Goal: Task Accomplishment & Management: Use online tool/utility

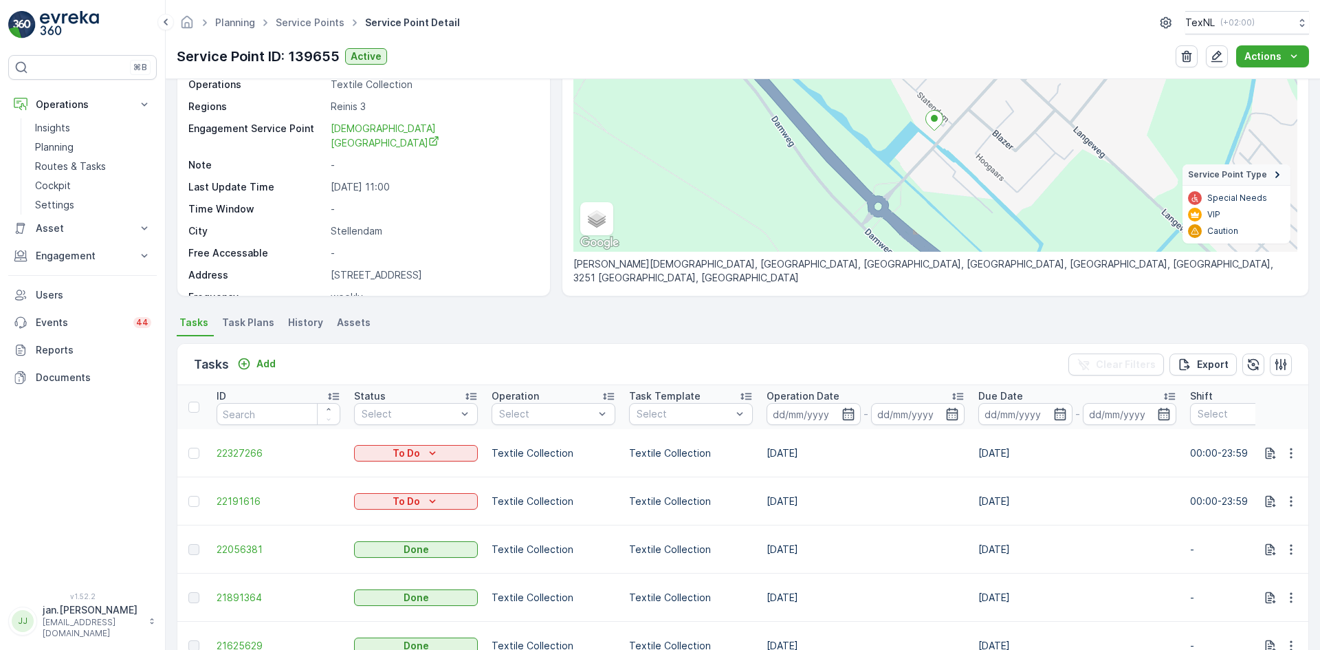
scroll to position [14, 0]
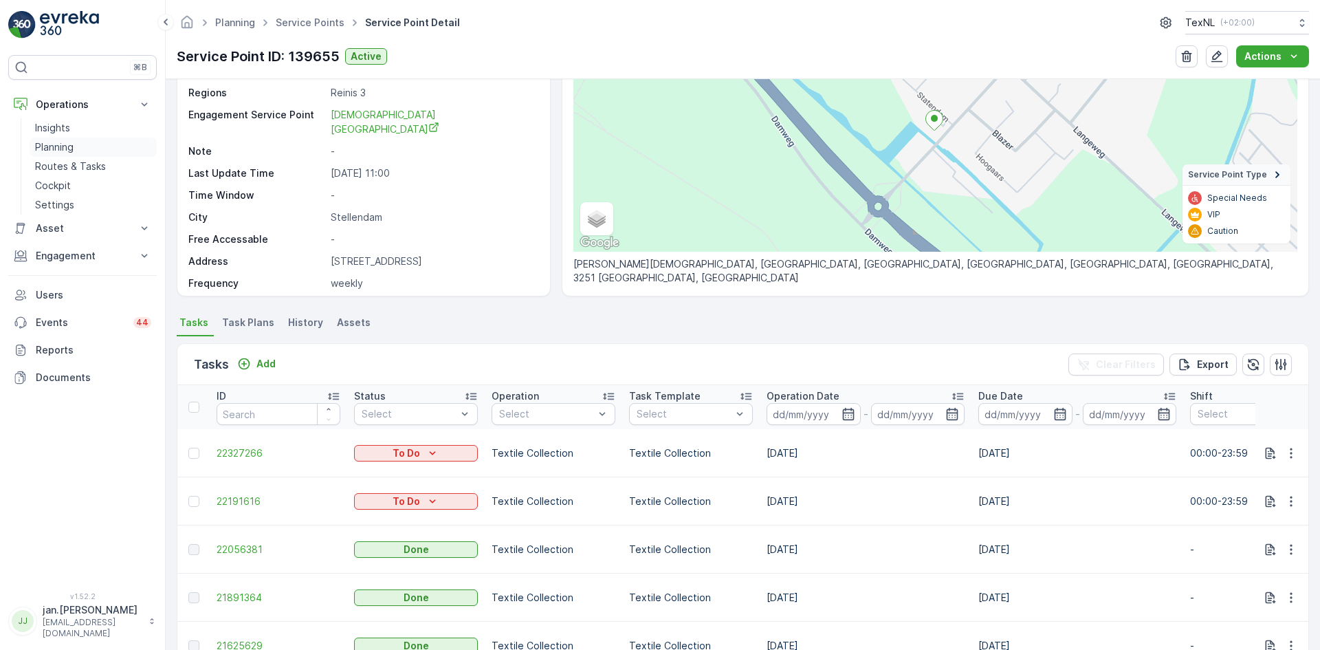
drag, startPoint x: 0, startPoint y: 0, endPoint x: 61, endPoint y: 147, distance: 159.4
click at [61, 147] on p "Planning" at bounding box center [54, 147] width 39 height 14
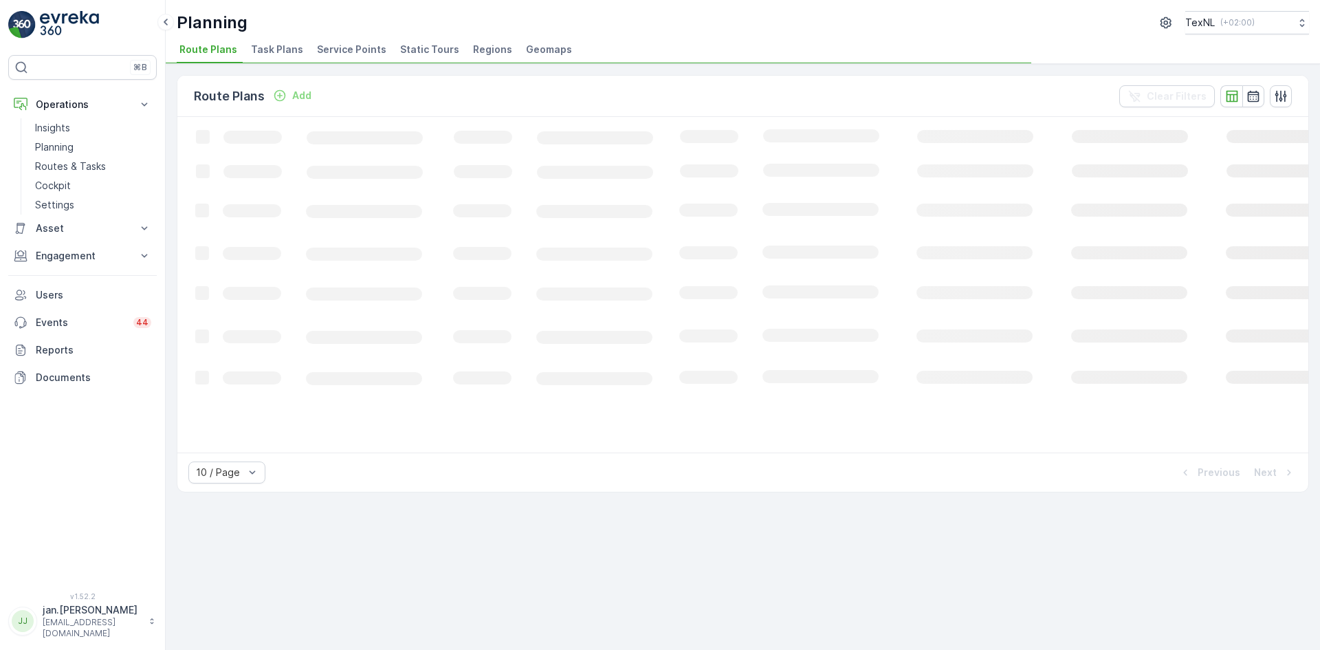
click at [362, 48] on span "Service Points" at bounding box center [351, 50] width 69 height 14
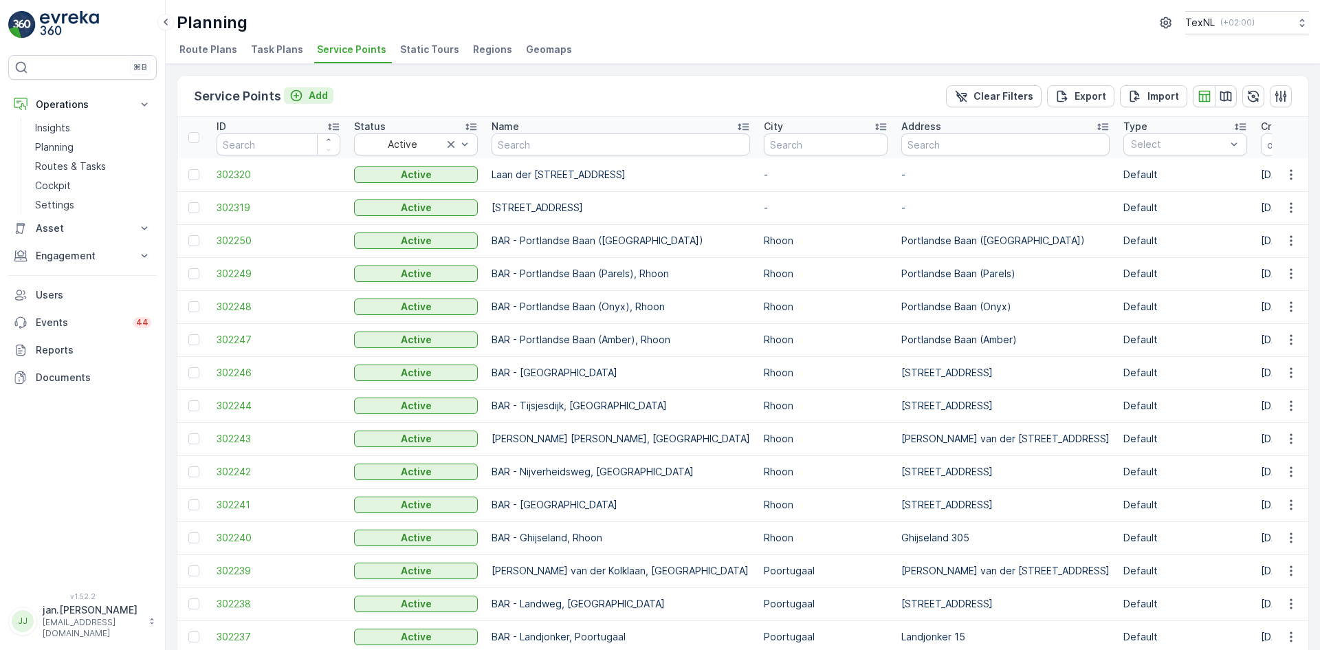
click at [321, 95] on p "Add" at bounding box center [318, 96] width 19 height 14
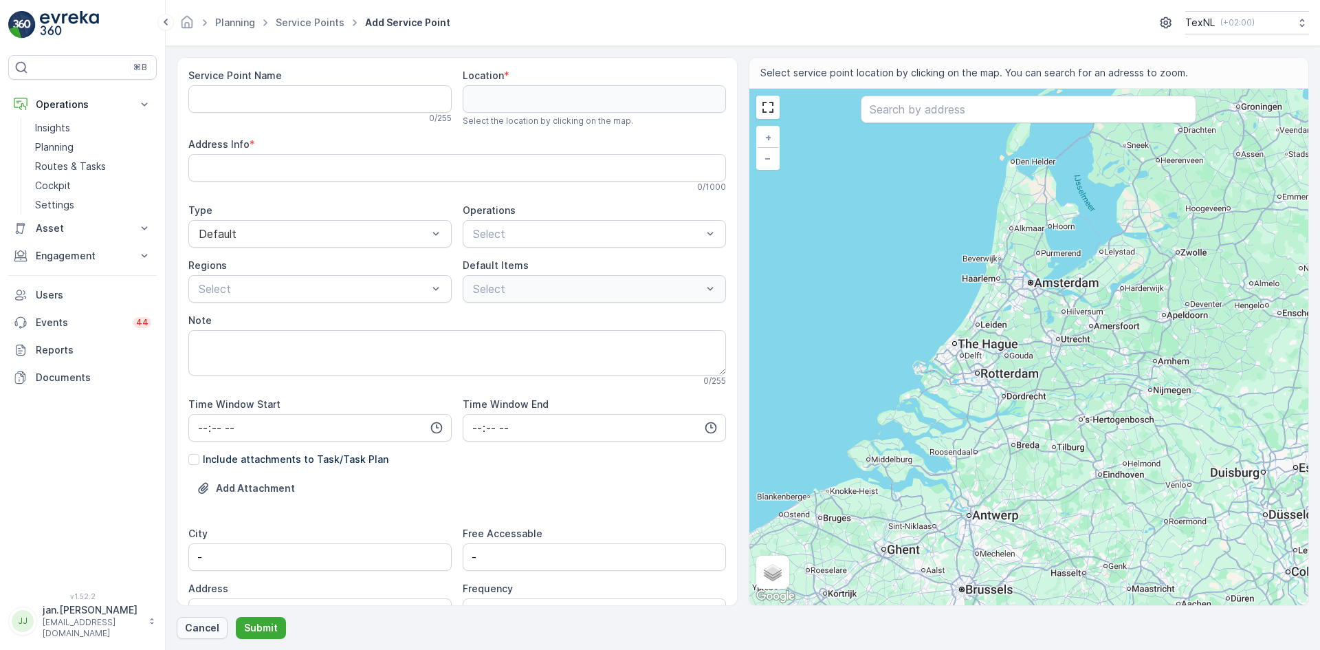
click at [206, 624] on p "Cancel" at bounding box center [202, 628] width 34 height 14
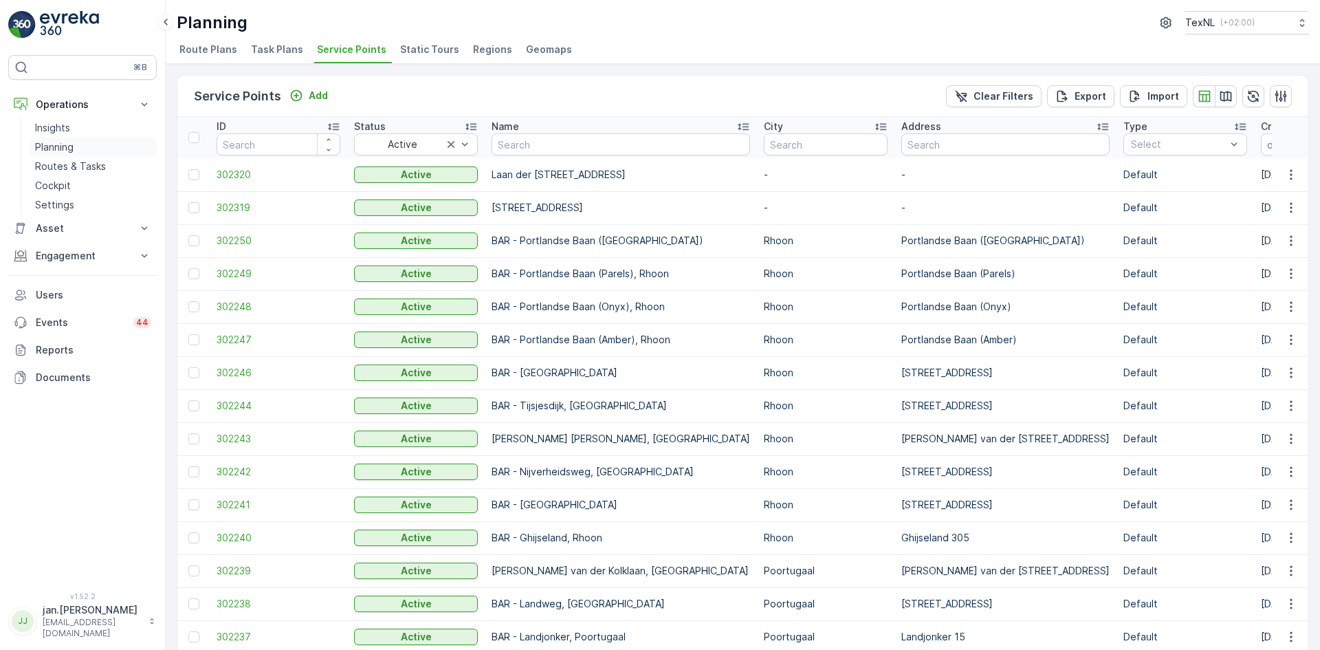
click at [50, 145] on p "Planning" at bounding box center [54, 147] width 39 height 14
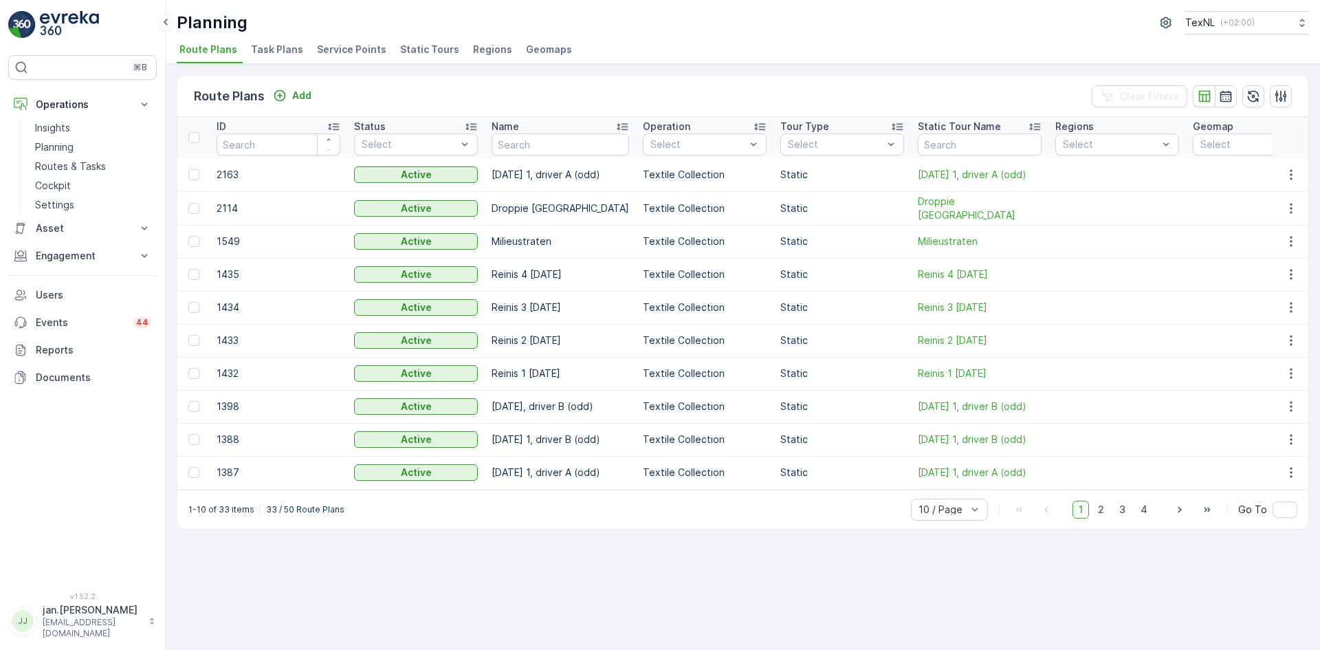
click at [345, 47] on span "Service Points" at bounding box center [351, 50] width 69 height 14
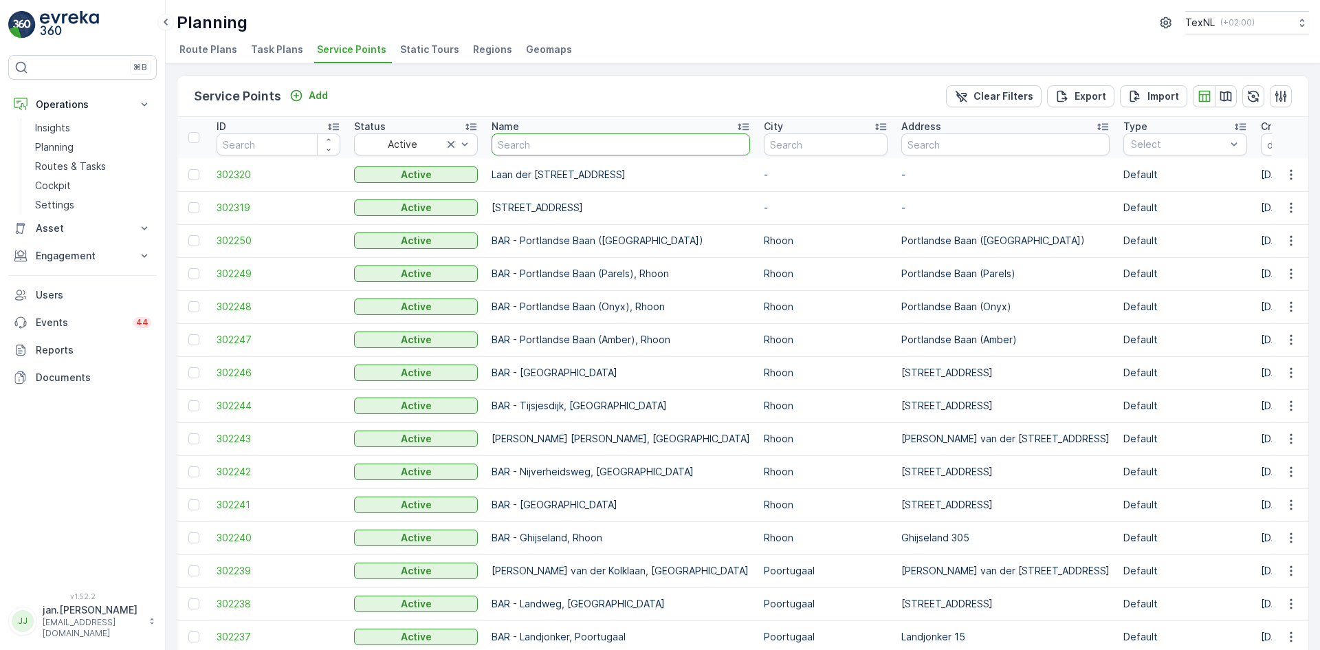
click at [548, 146] on input "text" at bounding box center [621, 144] width 259 height 22
type input "sevim"
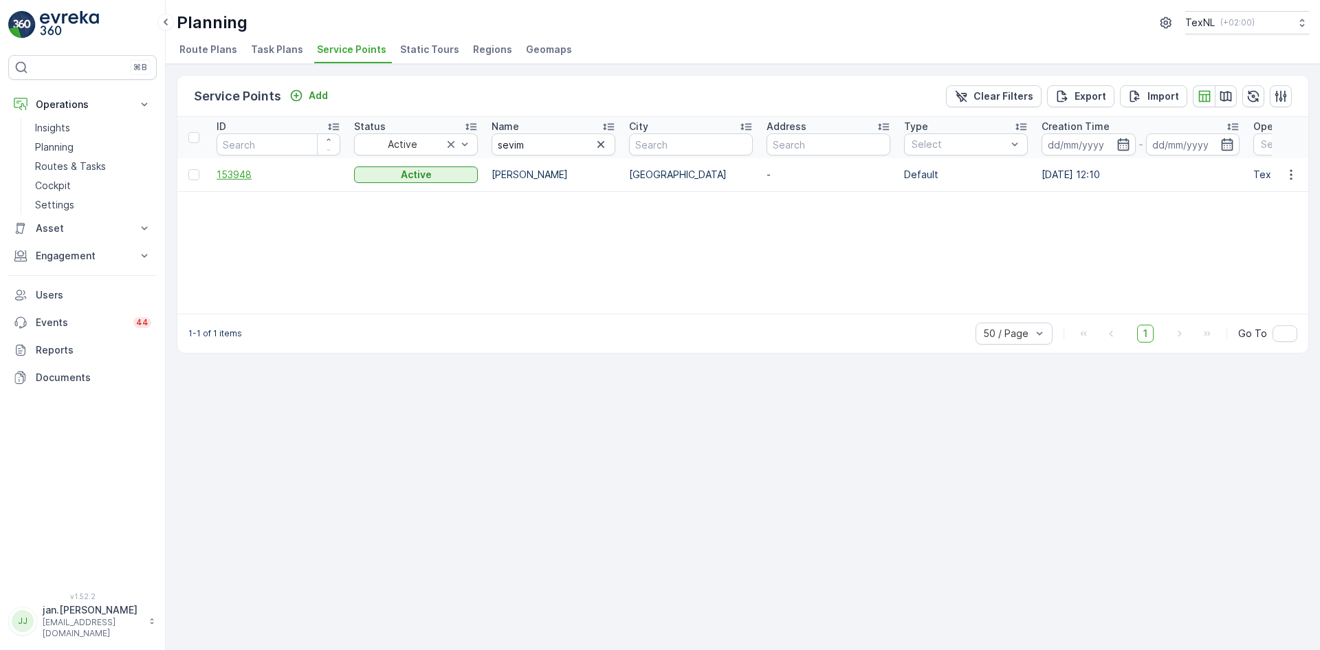
click at [243, 170] on span "153948" at bounding box center [279, 175] width 124 height 14
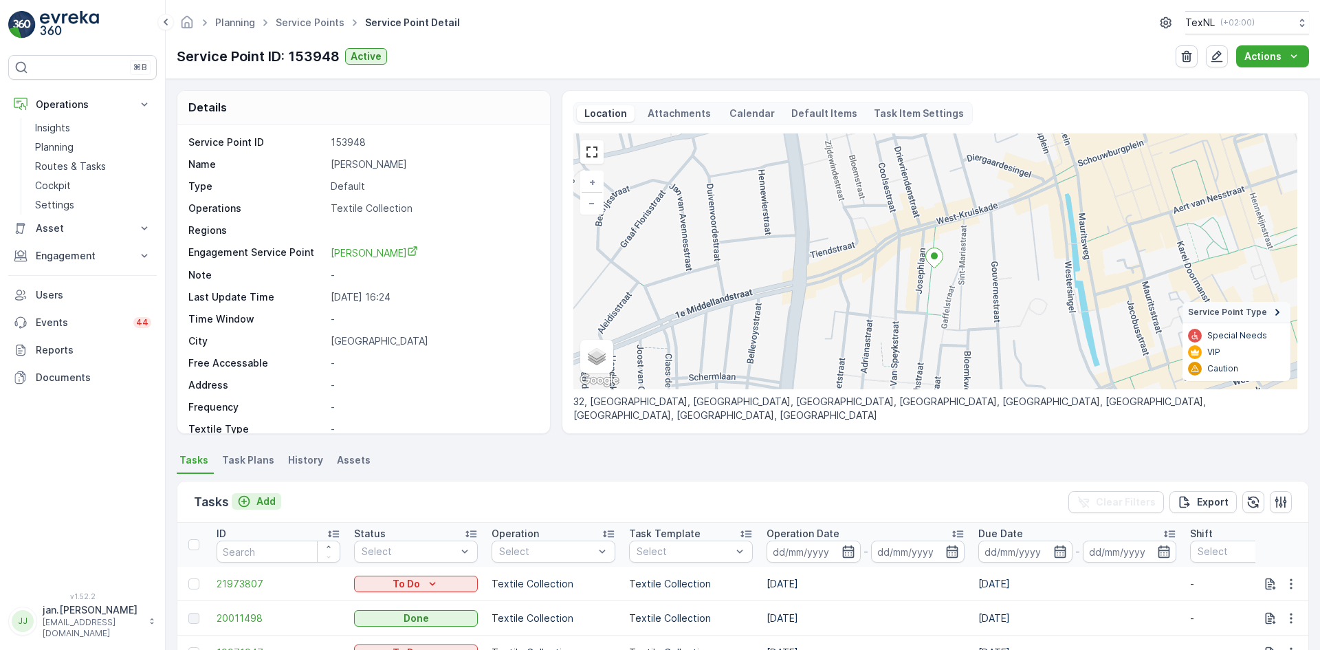
click at [266, 501] on p "Add" at bounding box center [266, 501] width 19 height 14
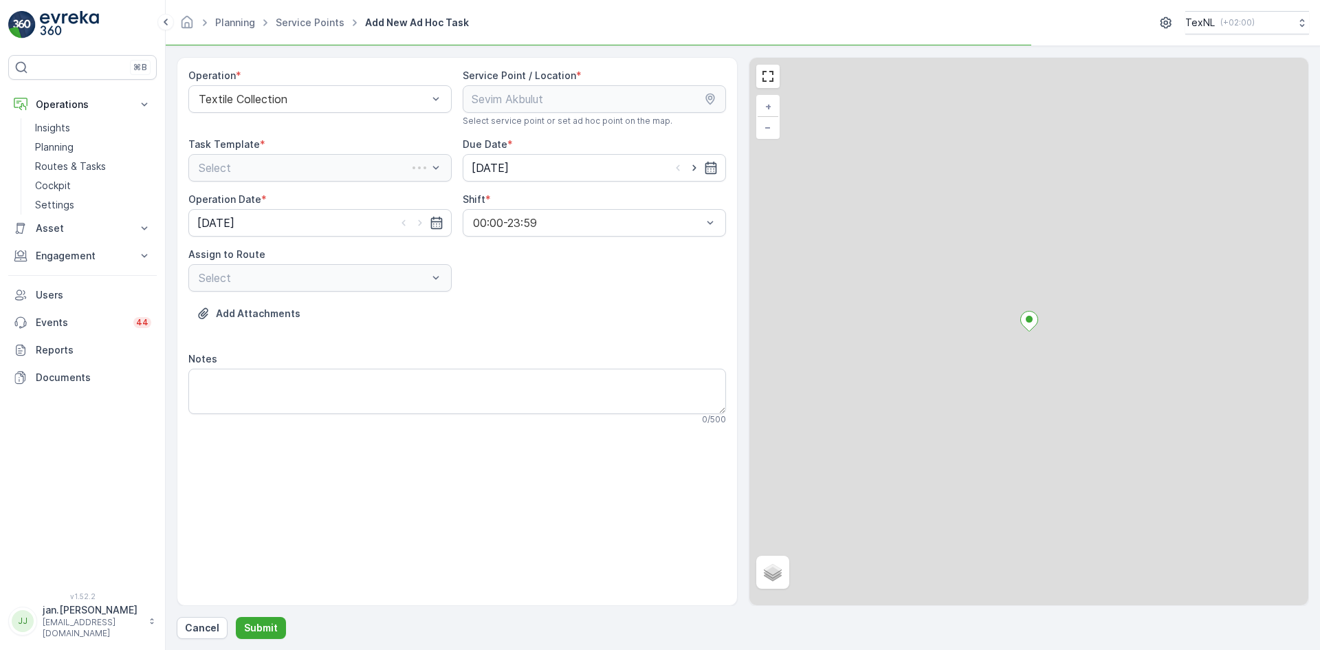
click at [341, 168] on div "Select" at bounding box center [319, 168] width 263 height 28
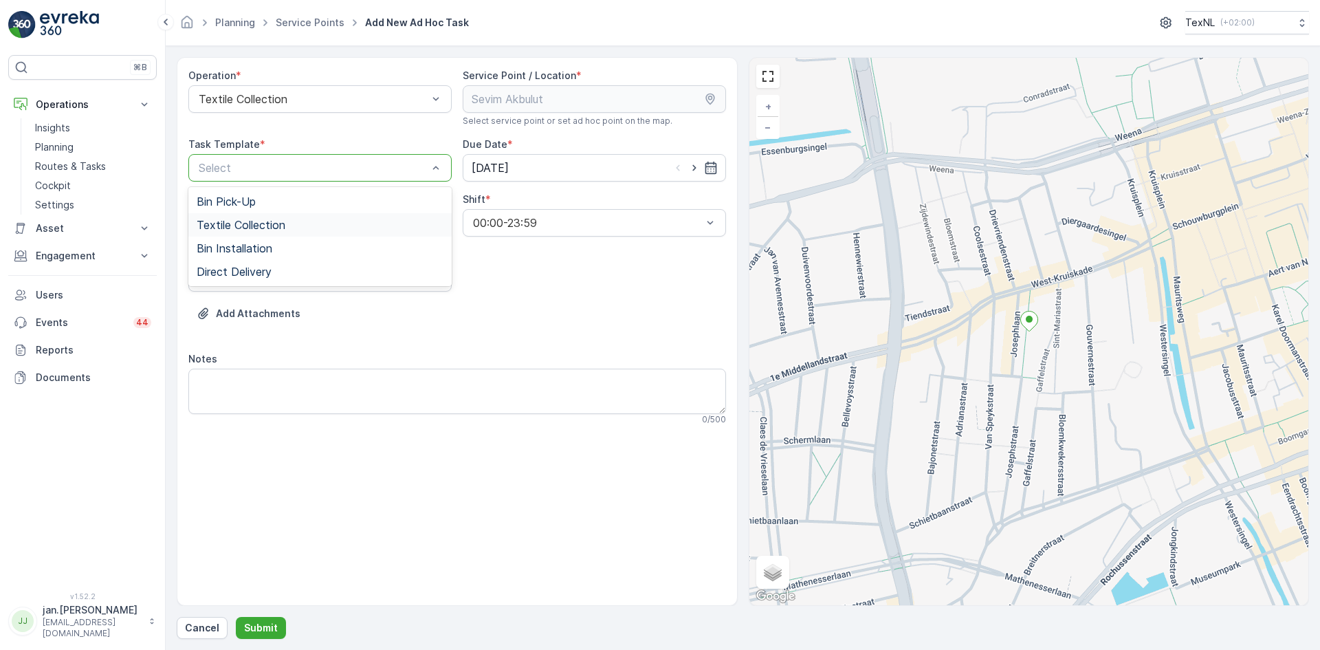
click at [250, 221] on span "Textile Collection" at bounding box center [241, 225] width 89 height 12
click at [500, 166] on input "[DATE]" at bounding box center [594, 168] width 263 height 28
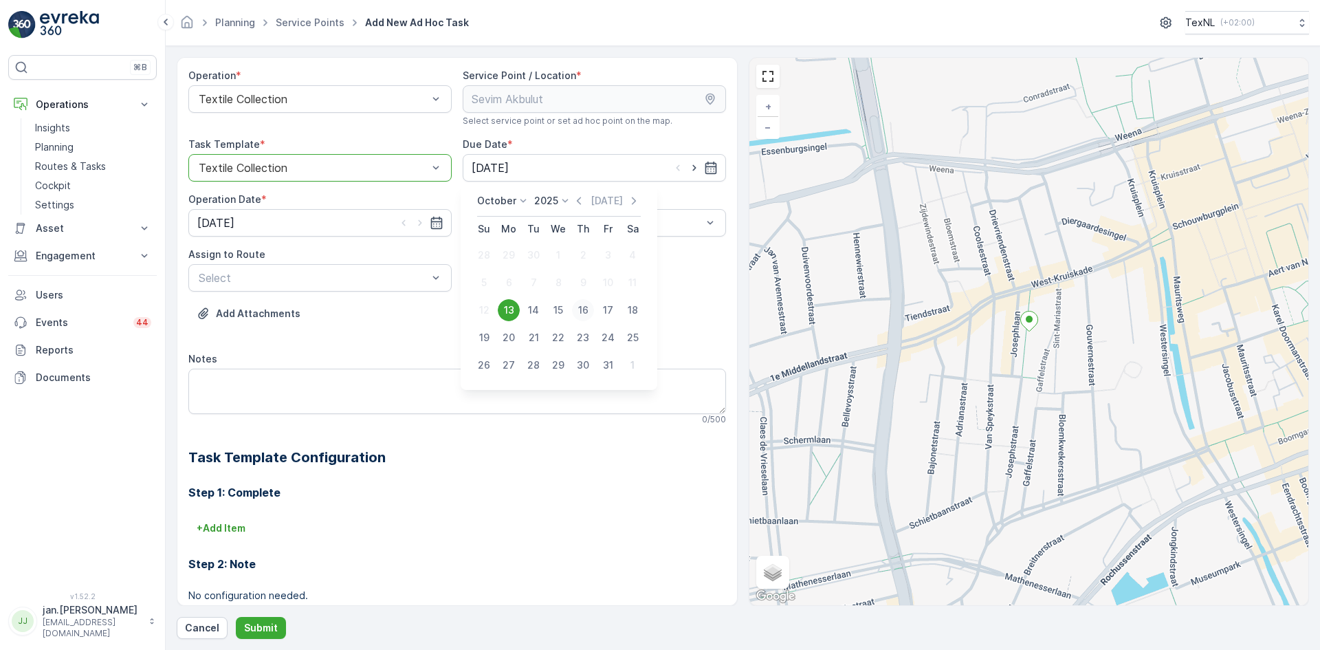
click at [582, 310] on div "16" at bounding box center [583, 310] width 22 height 22
type input "[DATE]"
click at [272, 232] on input "[DATE]" at bounding box center [319, 223] width 263 height 28
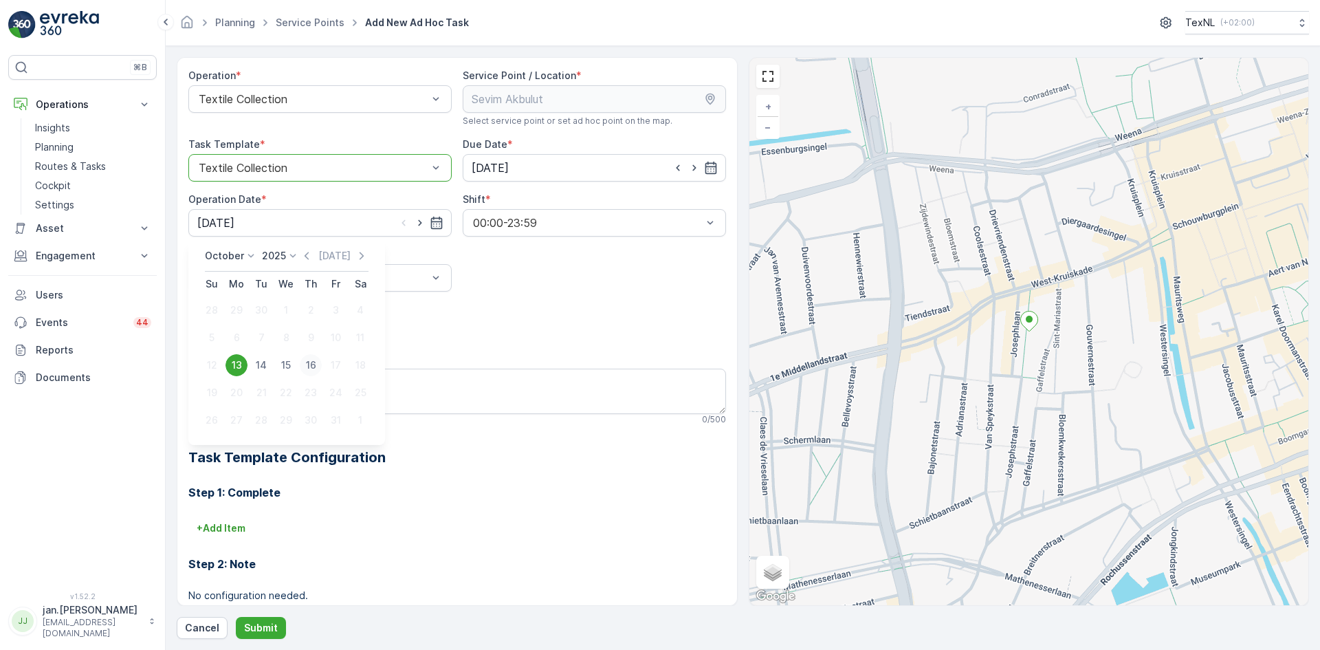
click at [312, 367] on div "16" at bounding box center [311, 365] width 22 height 22
type input "[DATE]"
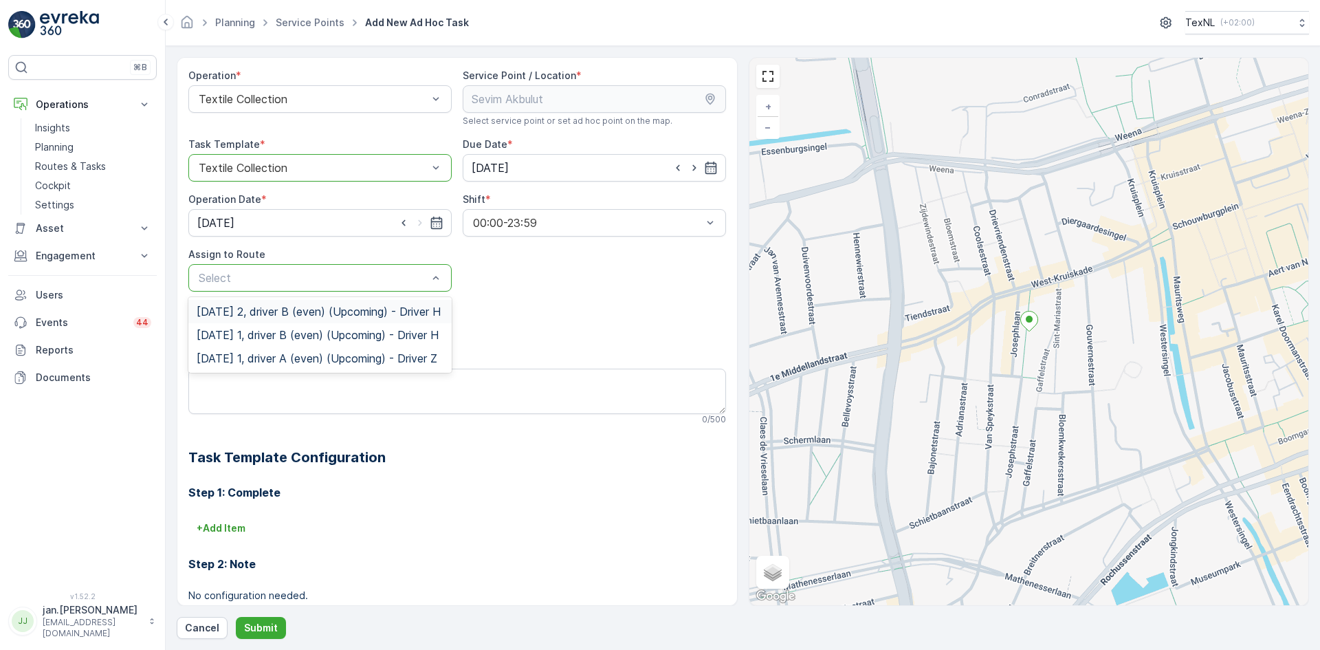
click at [252, 318] on span "[DATE] 2, driver B (even) (Upcoming) - Driver H" at bounding box center [319, 311] width 244 height 12
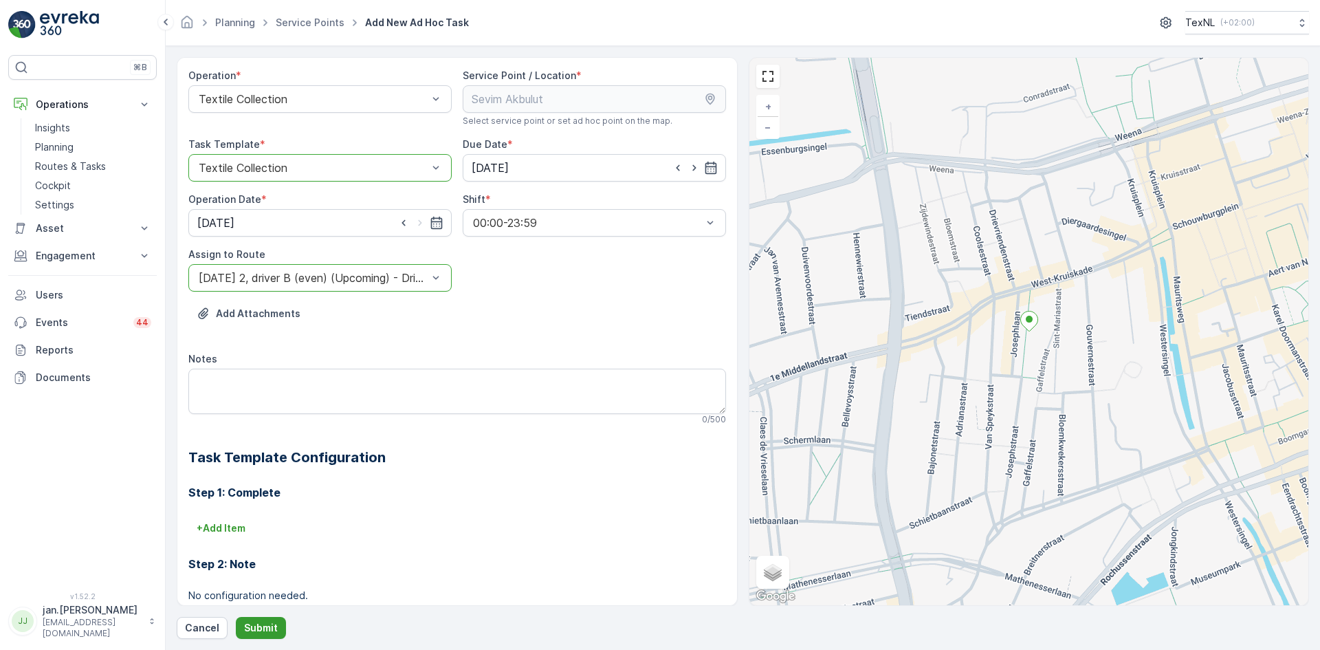
click at [261, 626] on p "Submit" at bounding box center [261, 628] width 34 height 14
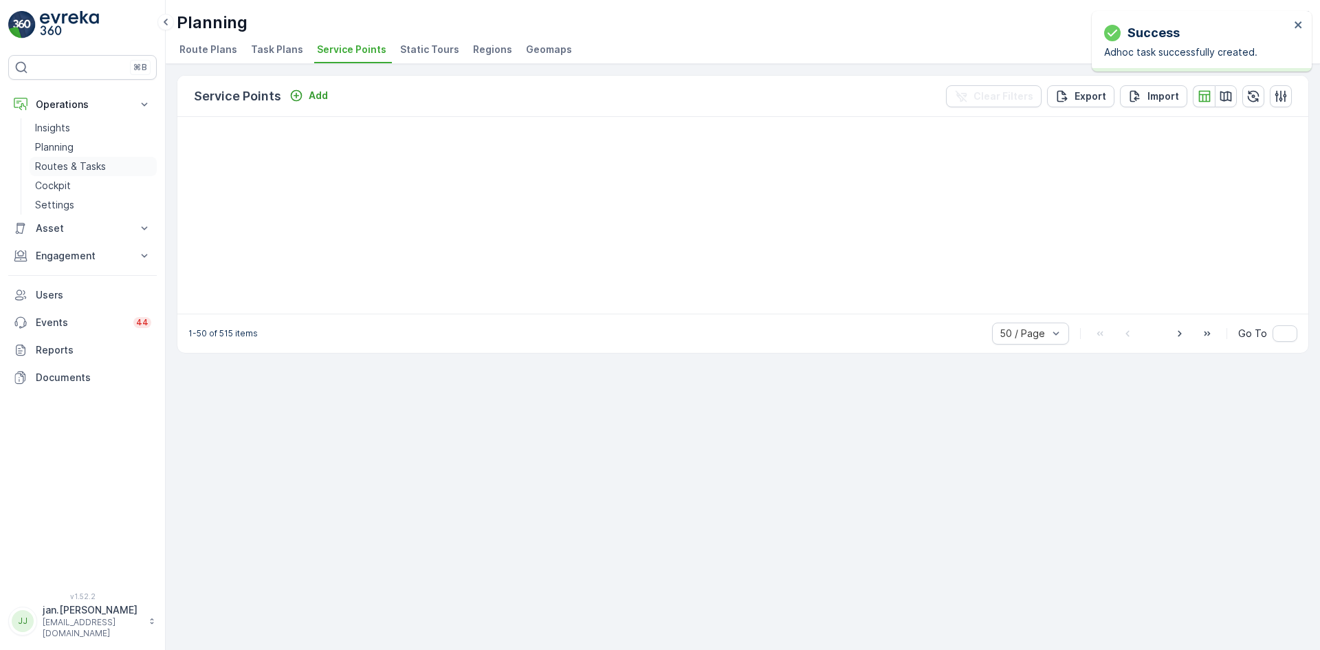
click at [76, 169] on p "Routes & Tasks" at bounding box center [70, 167] width 71 height 14
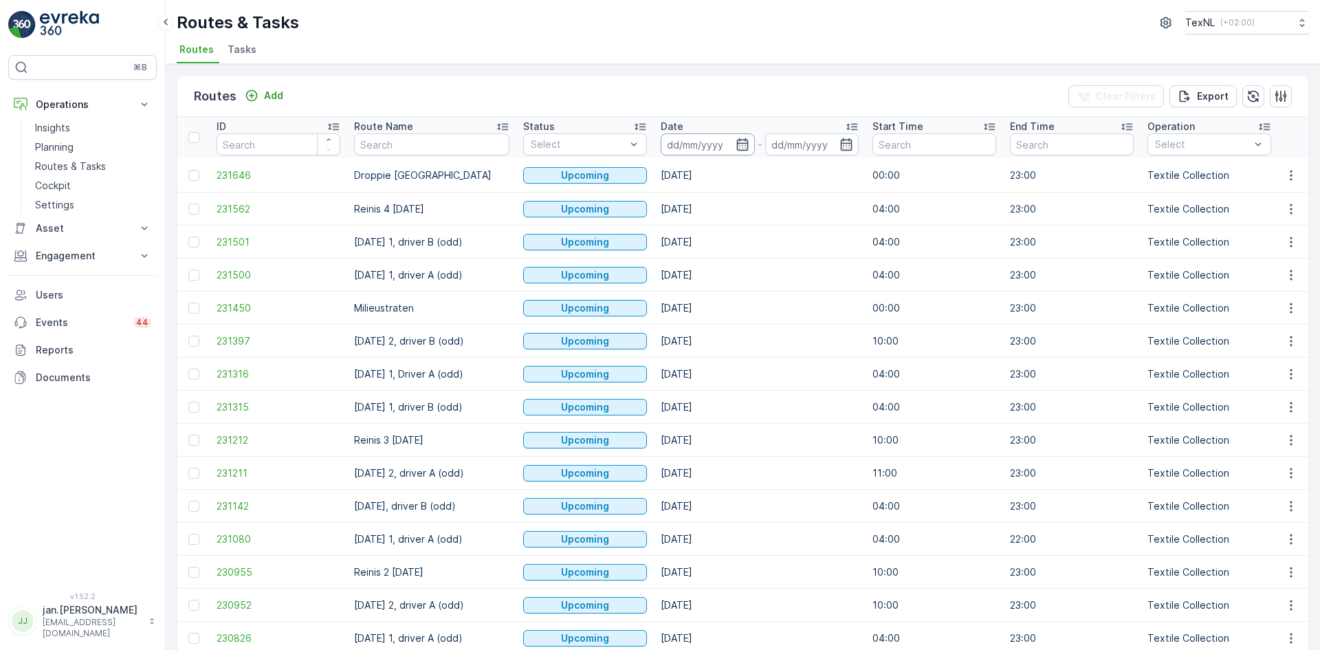
click at [662, 153] on input at bounding box center [708, 144] width 94 height 22
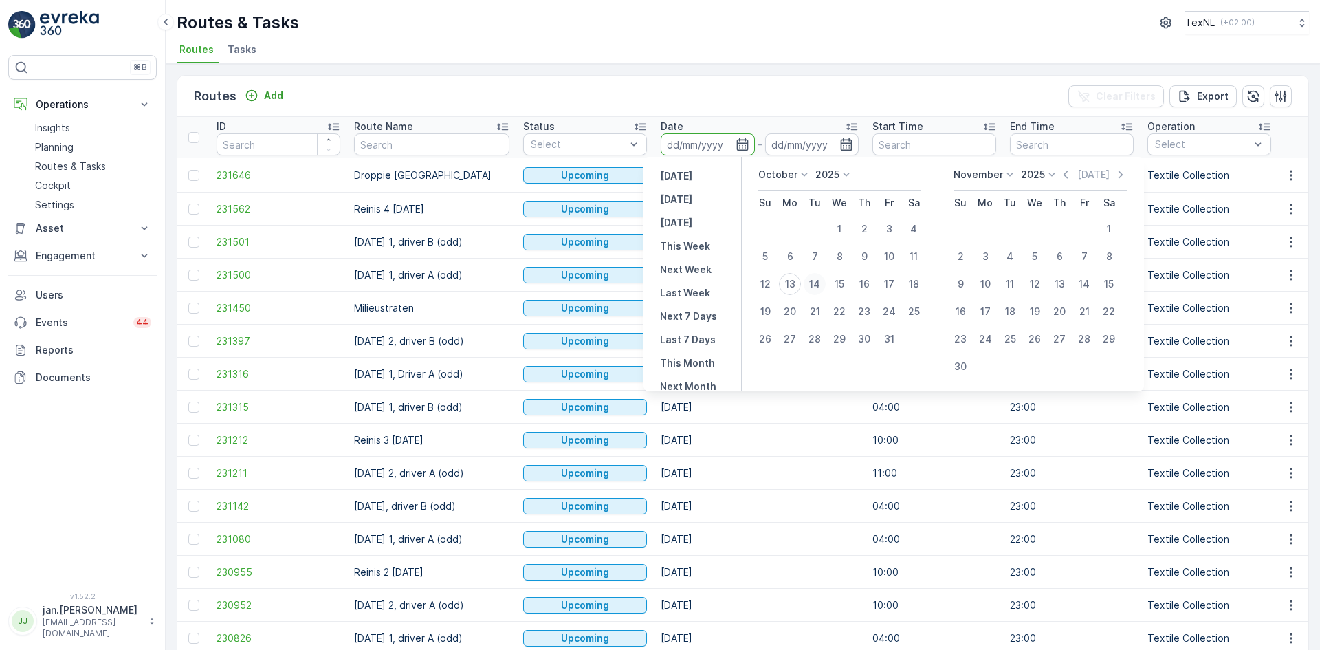
click at [814, 285] on div "14" at bounding box center [815, 284] width 22 height 22
type input "[DATE]"
click at [814, 285] on div "14" at bounding box center [815, 284] width 22 height 22
type input "[DATE]"
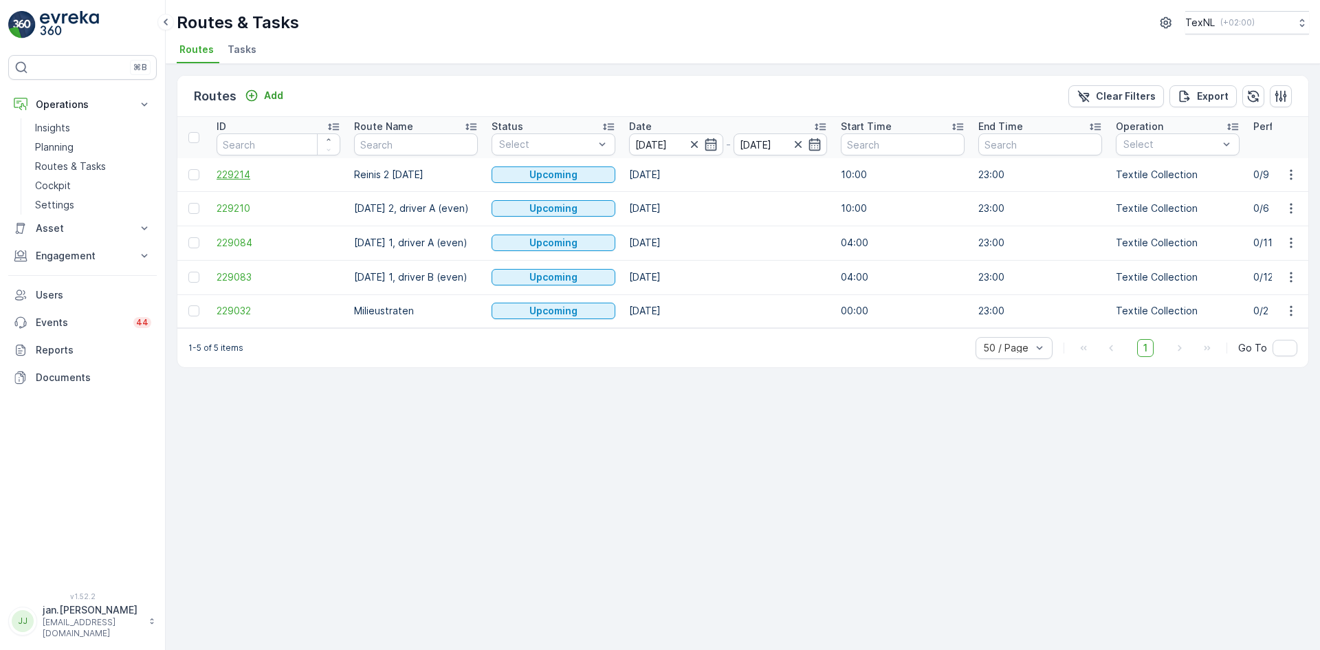
click at [235, 177] on span "229214" at bounding box center [279, 175] width 124 height 14
click at [263, 210] on span "229210" at bounding box center [279, 208] width 124 height 14
click at [239, 250] on td "229084" at bounding box center [279, 243] width 138 height 34
click at [241, 245] on span "229084" at bounding box center [279, 243] width 124 height 14
click at [231, 279] on span "229083" at bounding box center [279, 277] width 124 height 14
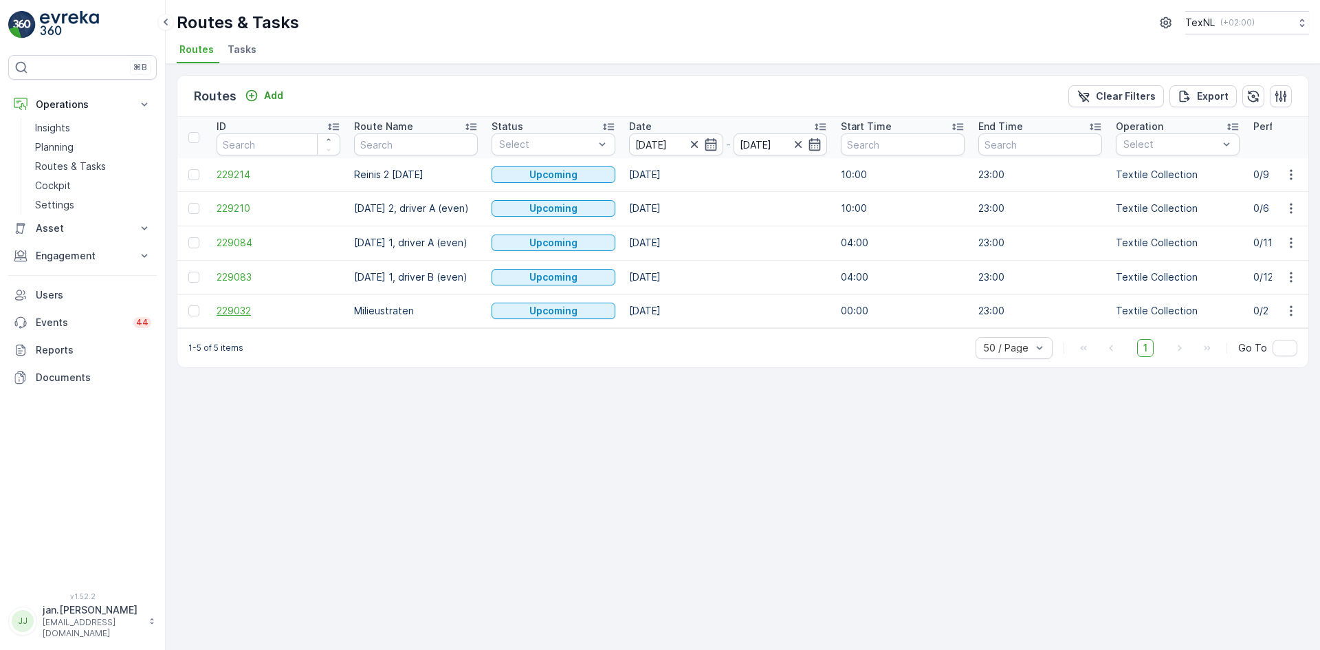
click at [228, 307] on span "229032" at bounding box center [279, 311] width 124 height 14
click at [652, 135] on input "[DATE]" at bounding box center [676, 144] width 94 height 22
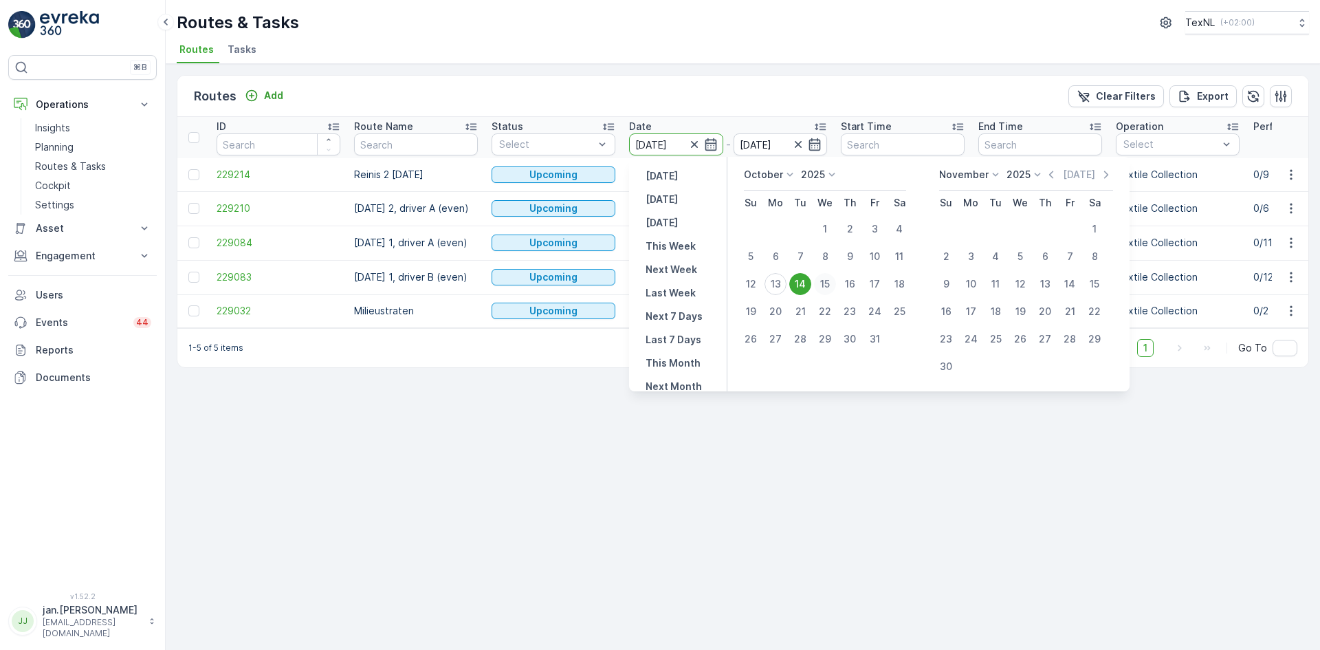
click at [829, 285] on div "15" at bounding box center [825, 284] width 22 height 22
type input "[DATE]"
click at [829, 285] on div "15" at bounding box center [825, 284] width 22 height 22
type input "[DATE]"
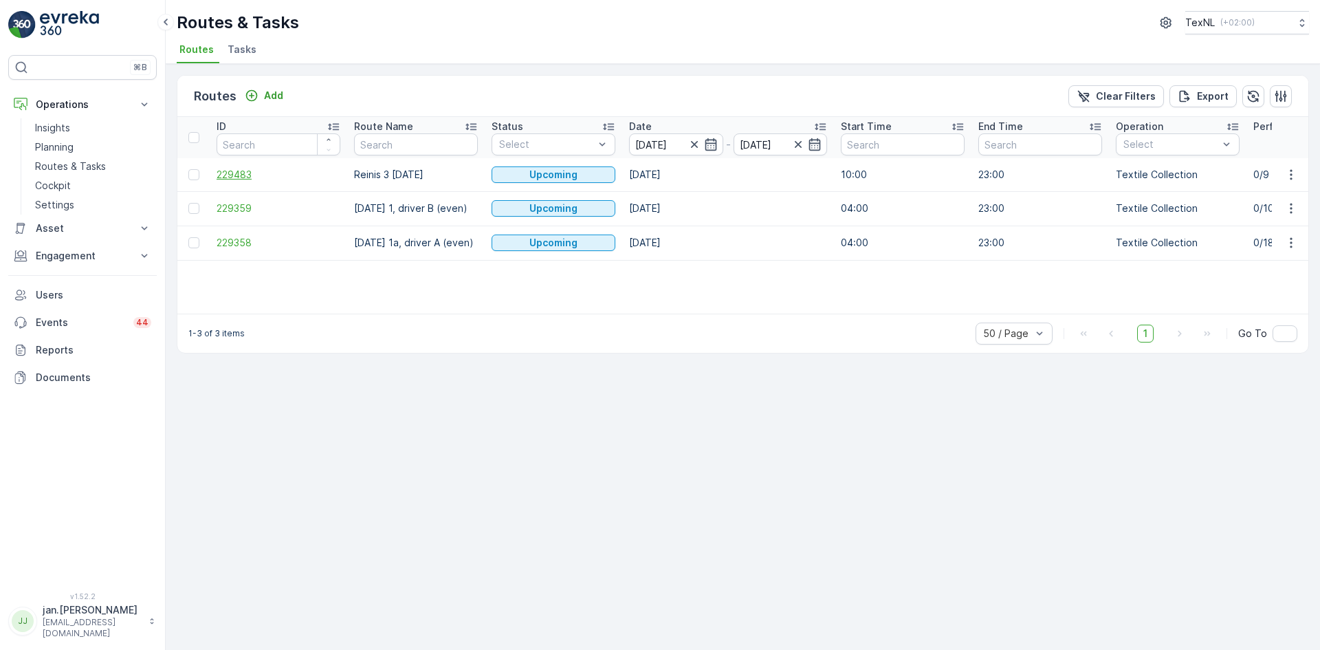
click at [238, 170] on span "229483" at bounding box center [279, 175] width 124 height 14
click at [232, 207] on span "229359" at bounding box center [279, 208] width 124 height 14
click at [246, 237] on span "229358" at bounding box center [279, 243] width 124 height 14
click at [684, 140] on input "[DATE]" at bounding box center [676, 144] width 94 height 22
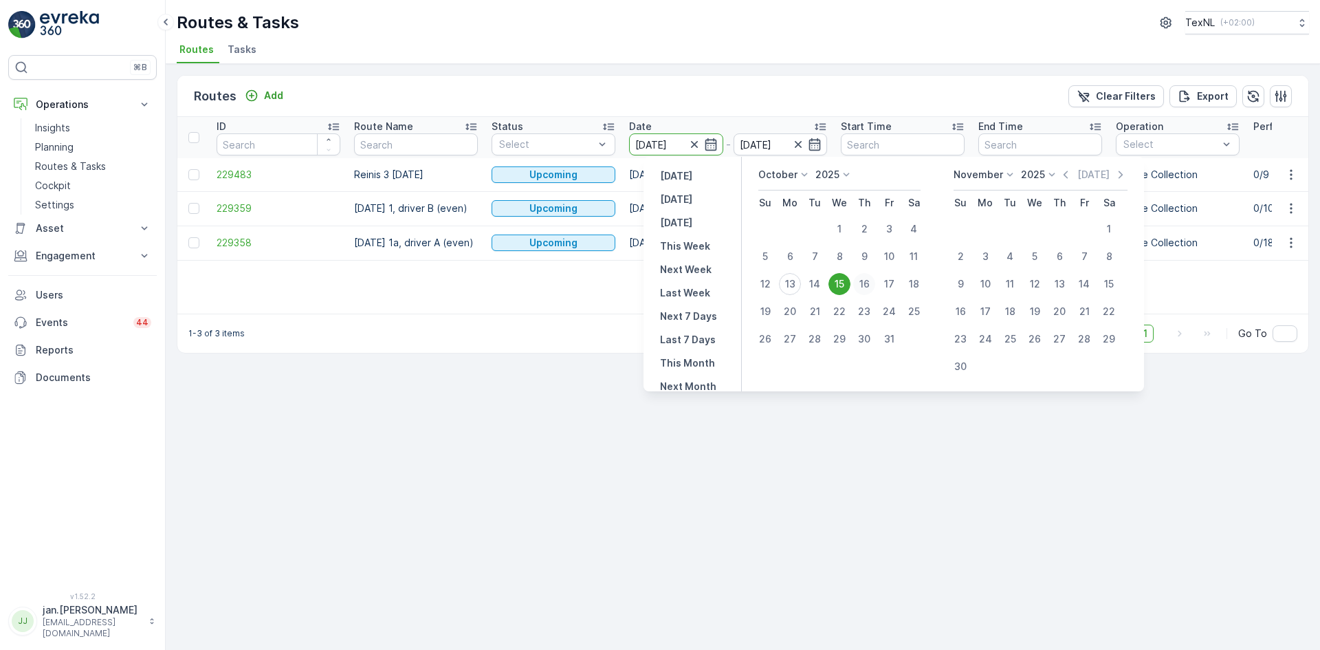
click at [867, 279] on div "16" at bounding box center [864, 284] width 22 height 22
type input "[DATE]"
click at [867, 279] on div "16" at bounding box center [864, 284] width 22 height 22
type input "[DATE]"
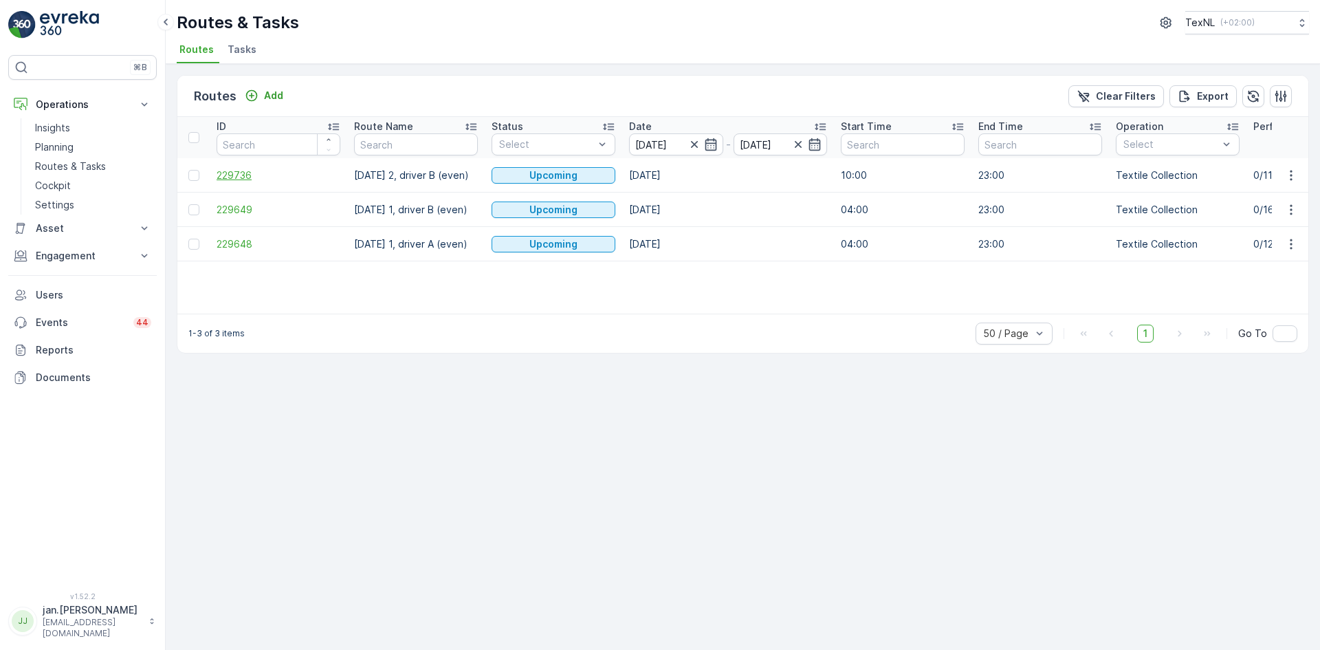
click at [257, 173] on span "229736" at bounding box center [279, 175] width 124 height 14
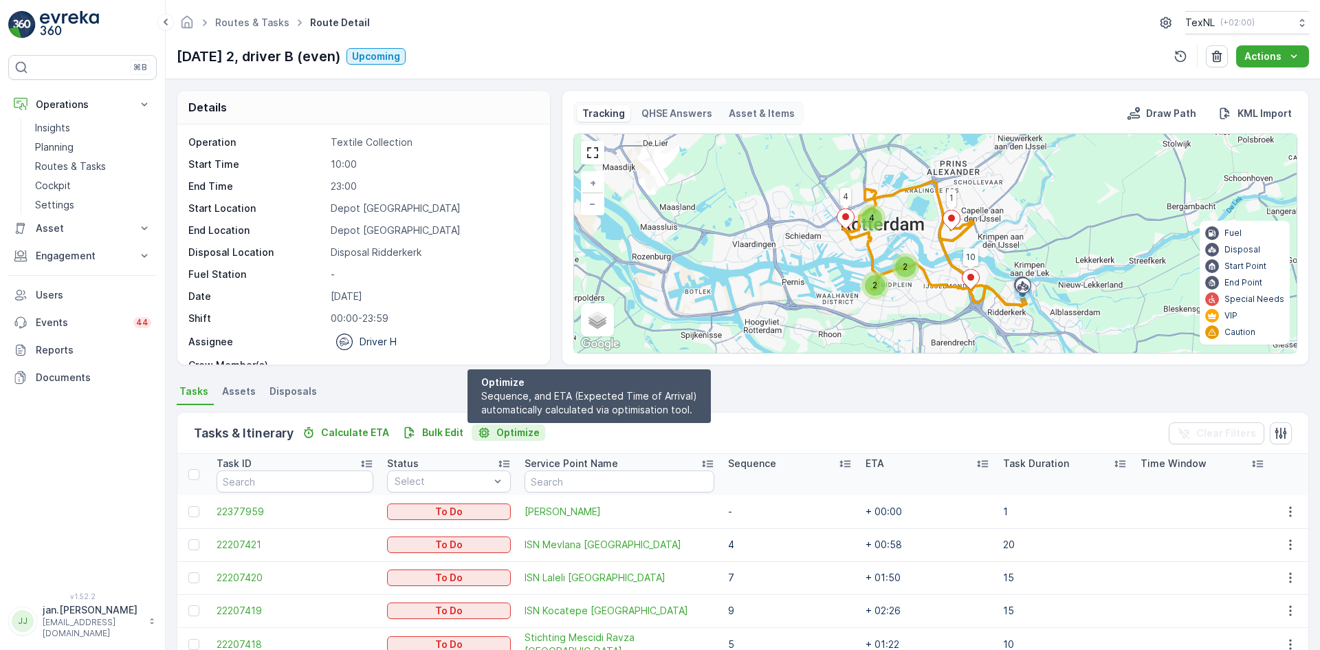
click at [501, 437] on p "Optimize" at bounding box center [518, 433] width 43 height 14
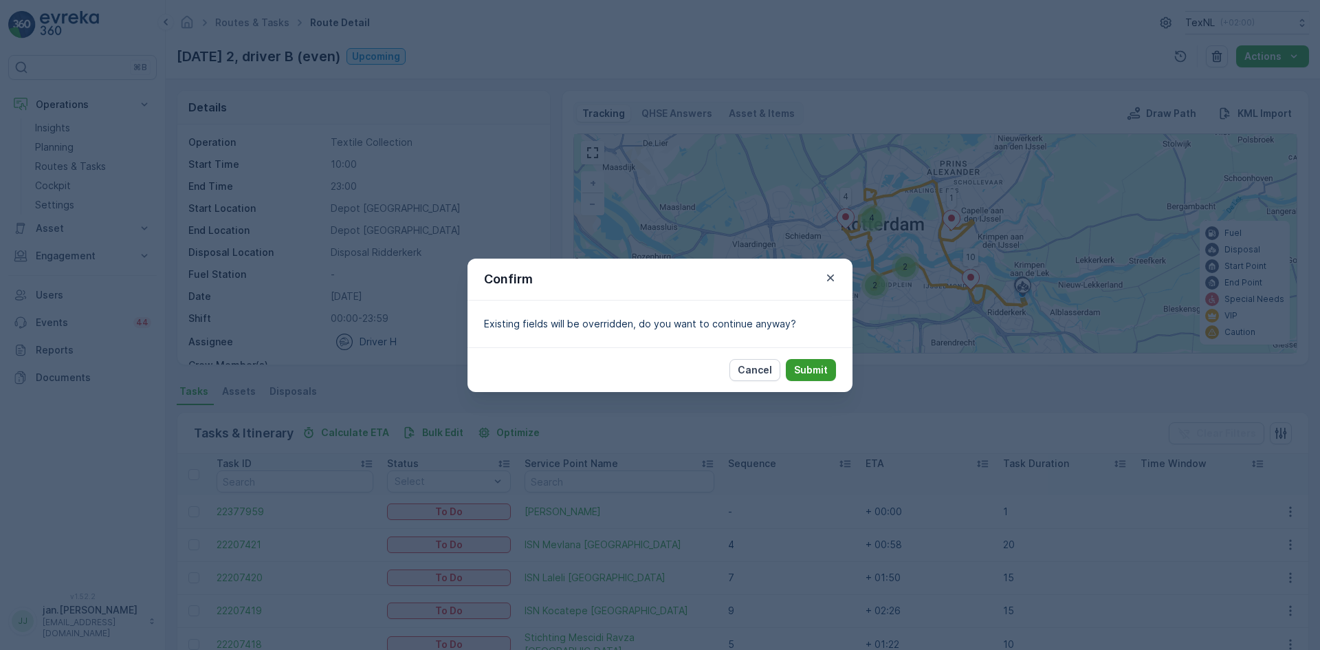
click at [809, 371] on p "Submit" at bounding box center [811, 370] width 34 height 14
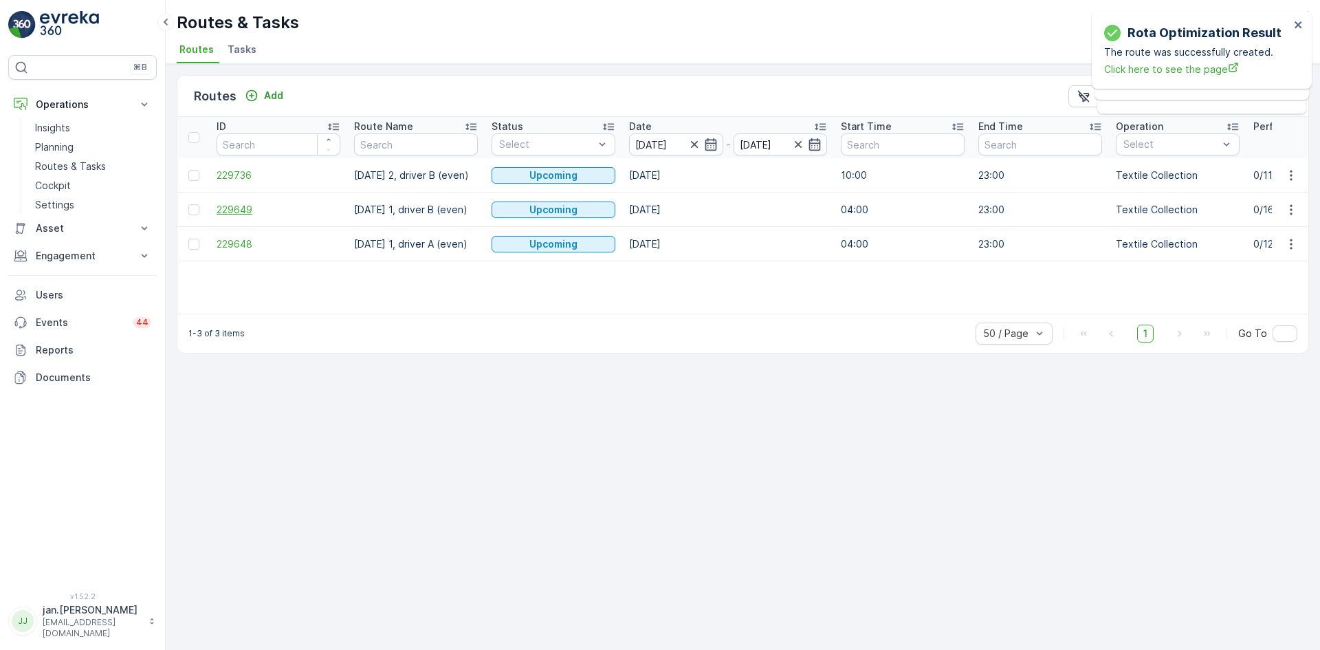
click at [248, 207] on span "229649" at bounding box center [279, 210] width 124 height 14
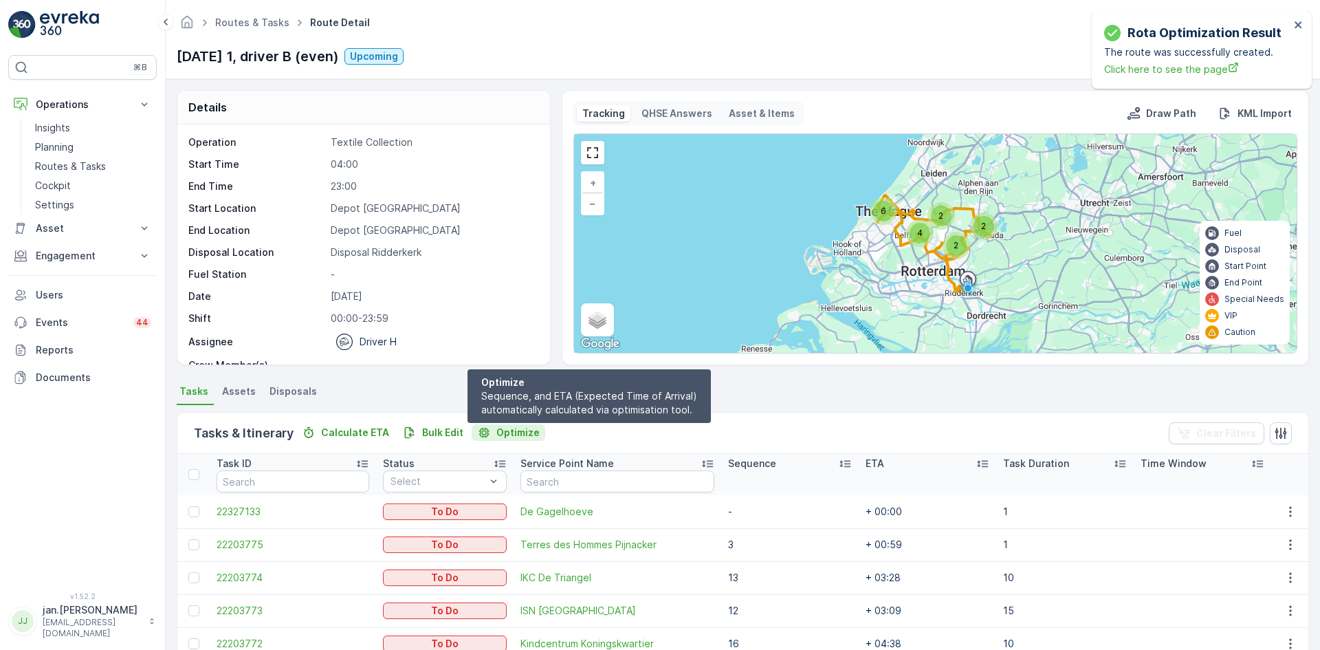
click at [521, 431] on p "Optimize" at bounding box center [518, 433] width 43 height 14
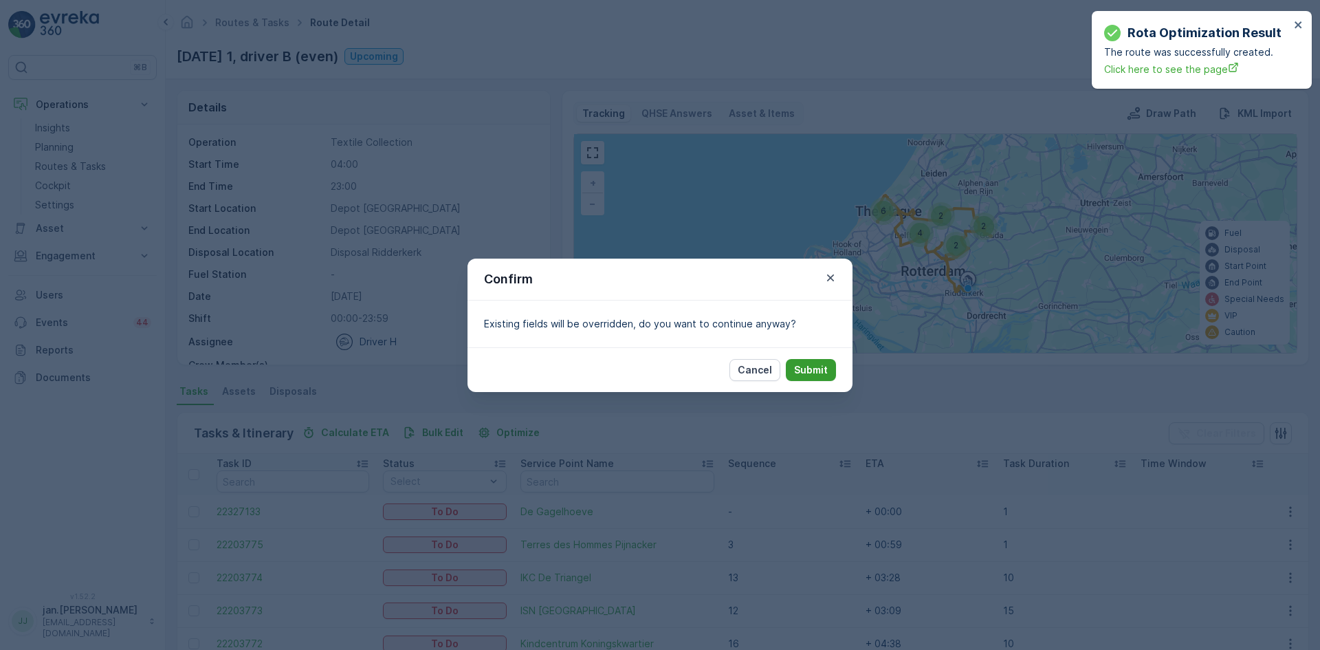
click at [817, 364] on p "Submit" at bounding box center [811, 370] width 34 height 14
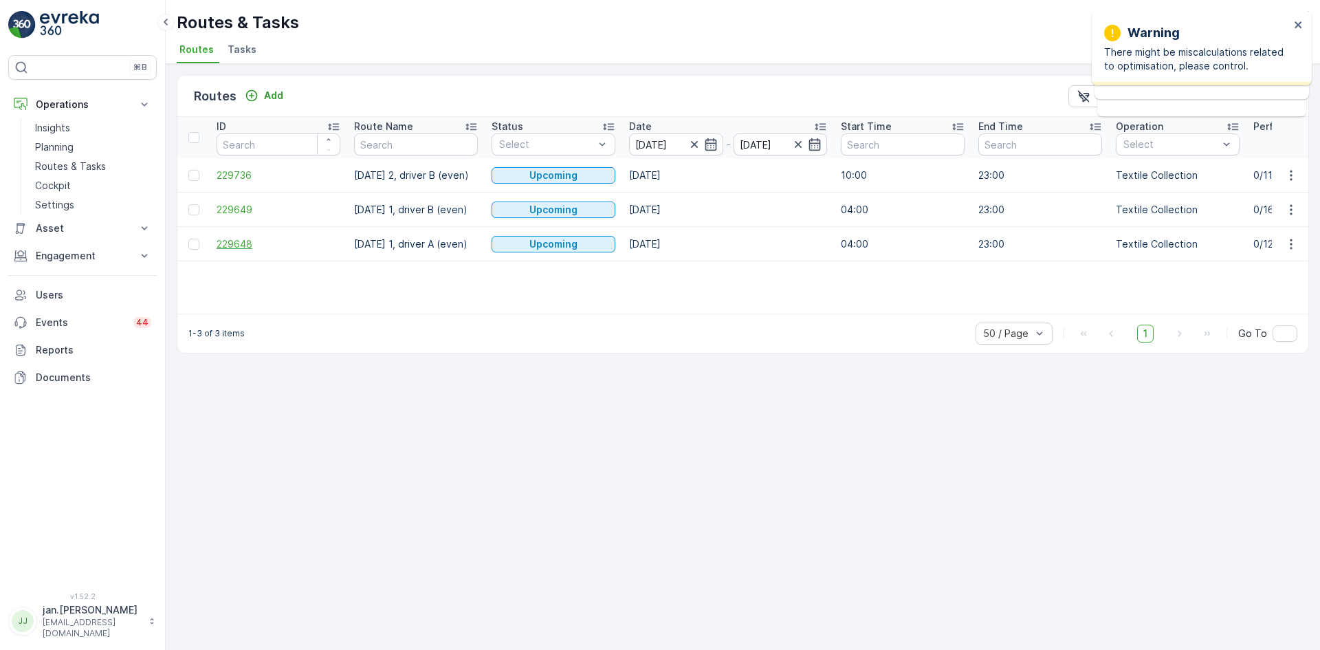
click at [241, 250] on span "229648" at bounding box center [279, 244] width 124 height 14
click at [669, 142] on input "[DATE]" at bounding box center [676, 144] width 94 height 22
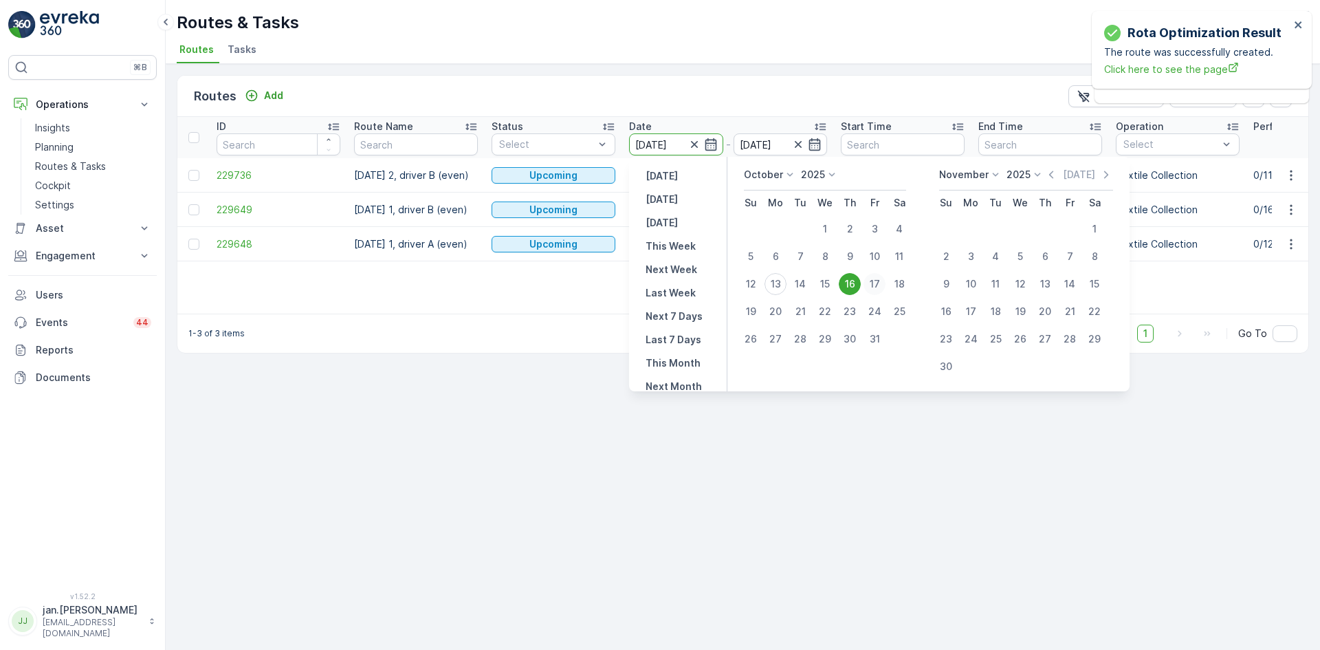
click at [867, 282] on div "17" at bounding box center [875, 284] width 22 height 22
type input "[DATE]"
click at [867, 282] on div "17" at bounding box center [875, 284] width 22 height 22
type input "[DATE]"
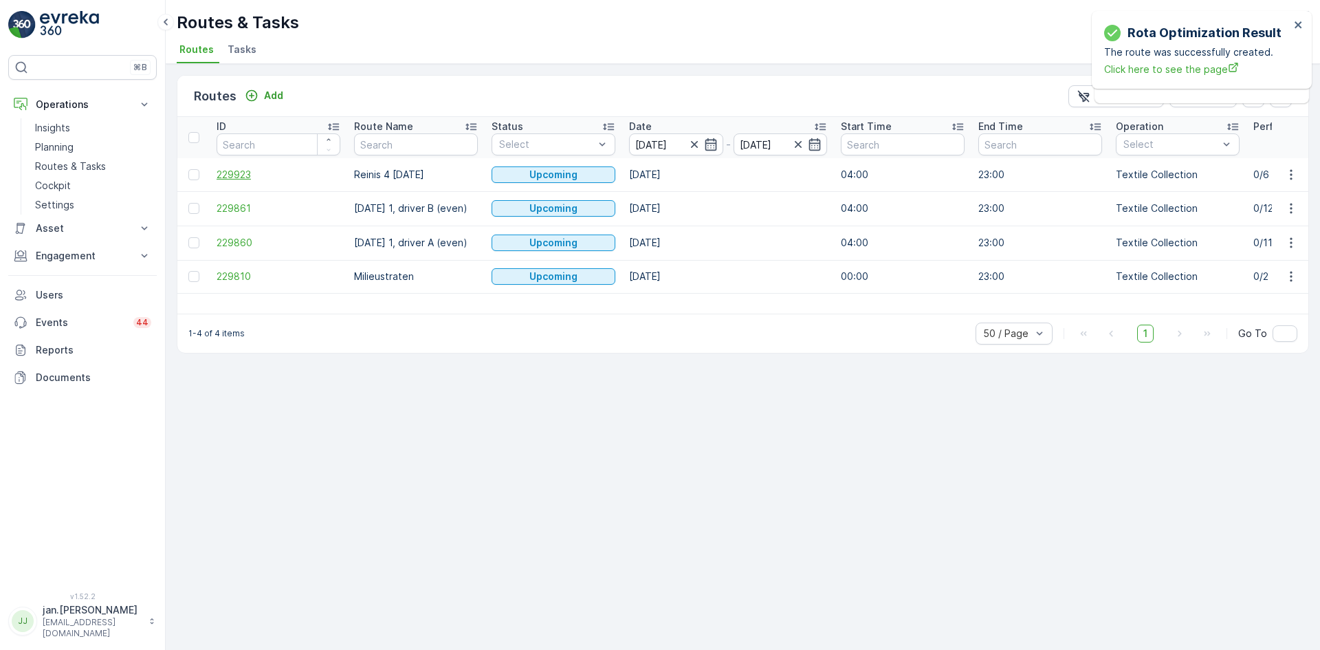
click at [245, 176] on span "229923" at bounding box center [279, 175] width 124 height 14
click at [243, 206] on span "229861" at bounding box center [279, 208] width 124 height 14
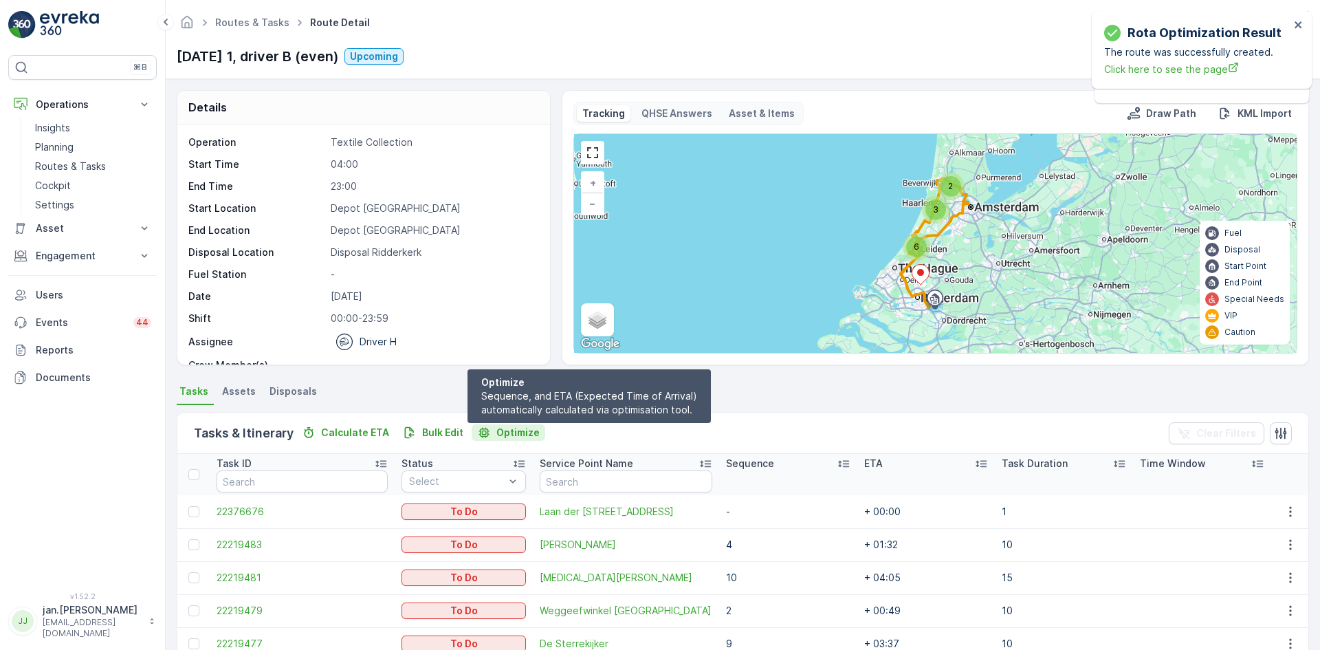
click at [512, 437] on p "Optimize" at bounding box center [518, 433] width 43 height 14
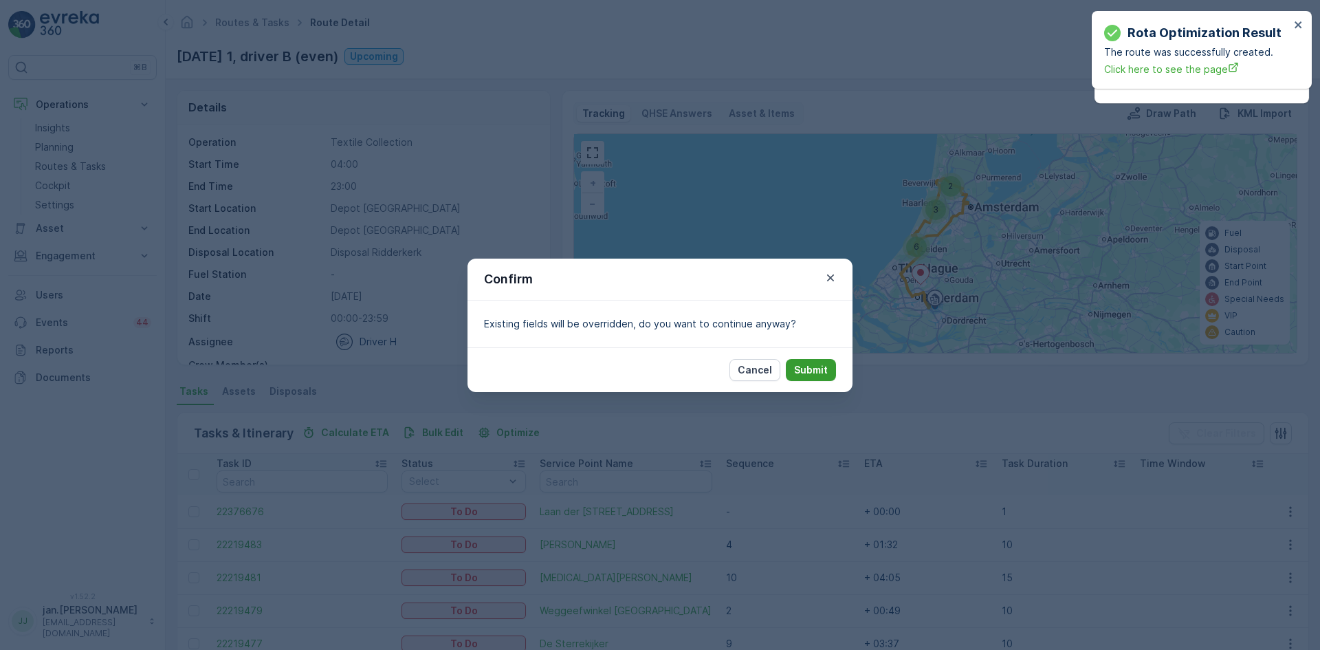
click at [824, 366] on p "Submit" at bounding box center [811, 370] width 34 height 14
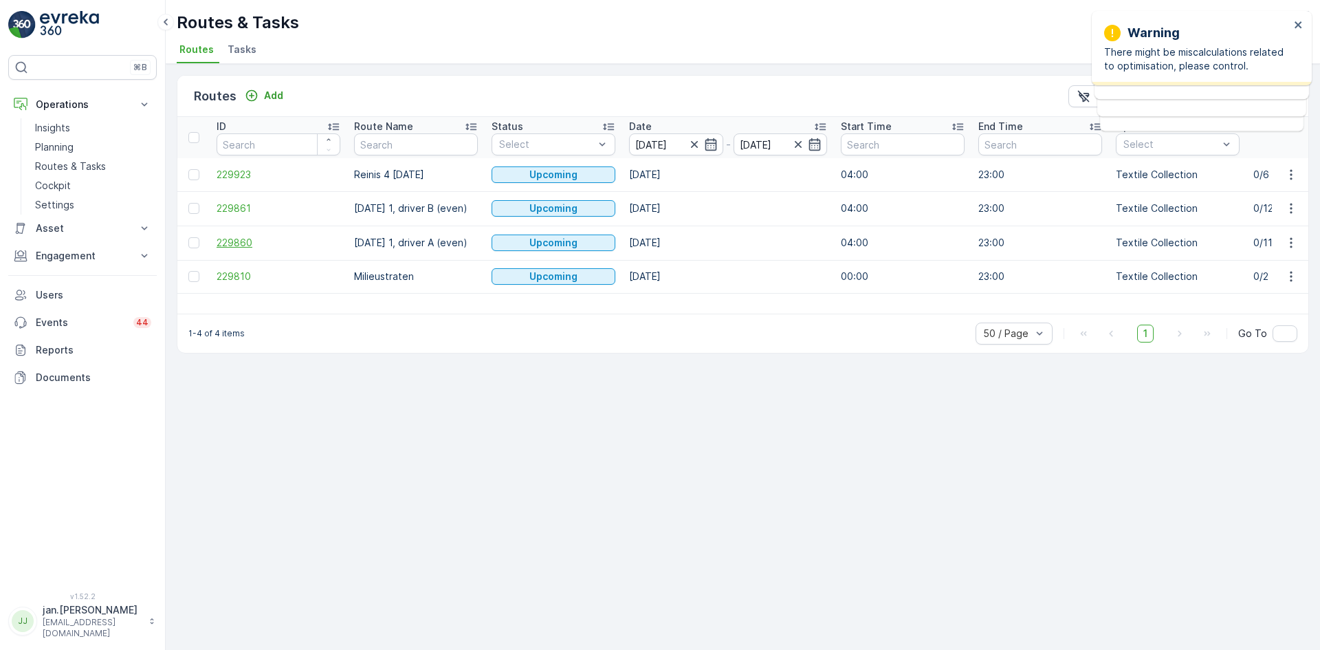
click at [248, 237] on span "229860" at bounding box center [279, 243] width 124 height 14
drag, startPoint x: 58, startPoint y: 168, endPoint x: 59, endPoint y: 177, distance: 9.0
click at [58, 168] on p "Routes & Tasks" at bounding box center [70, 167] width 71 height 14
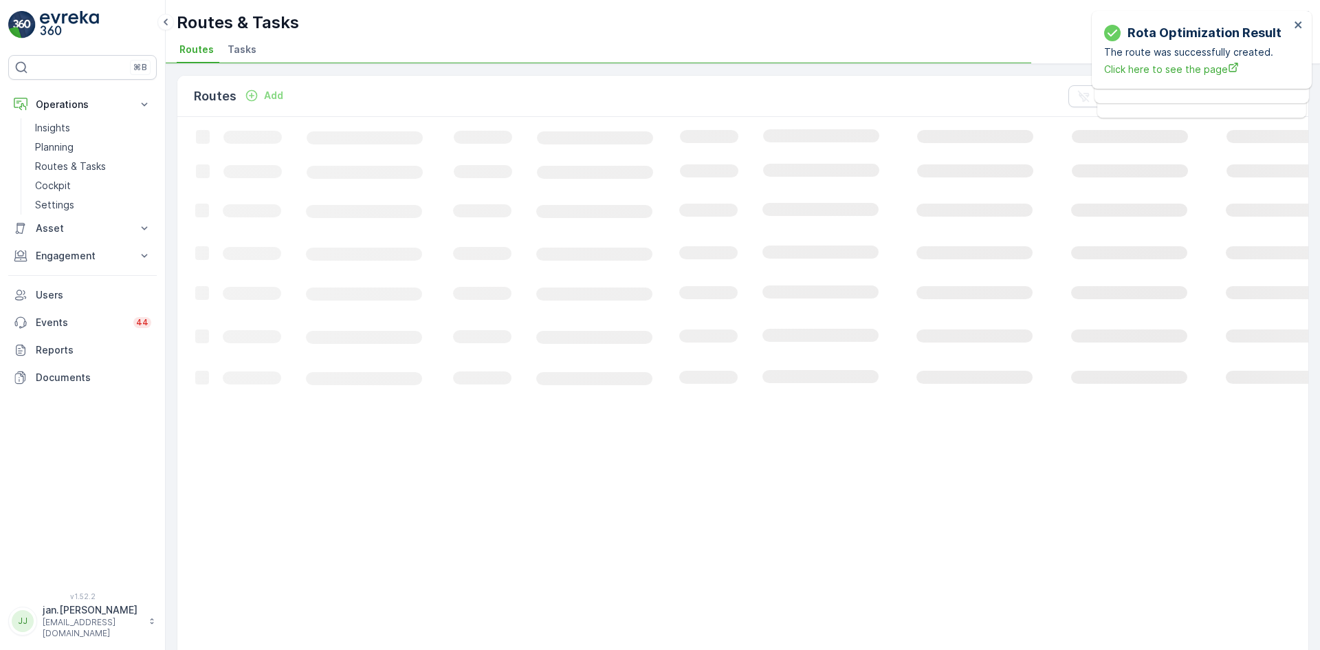
click at [276, 96] on p "Add" at bounding box center [273, 96] width 19 height 14
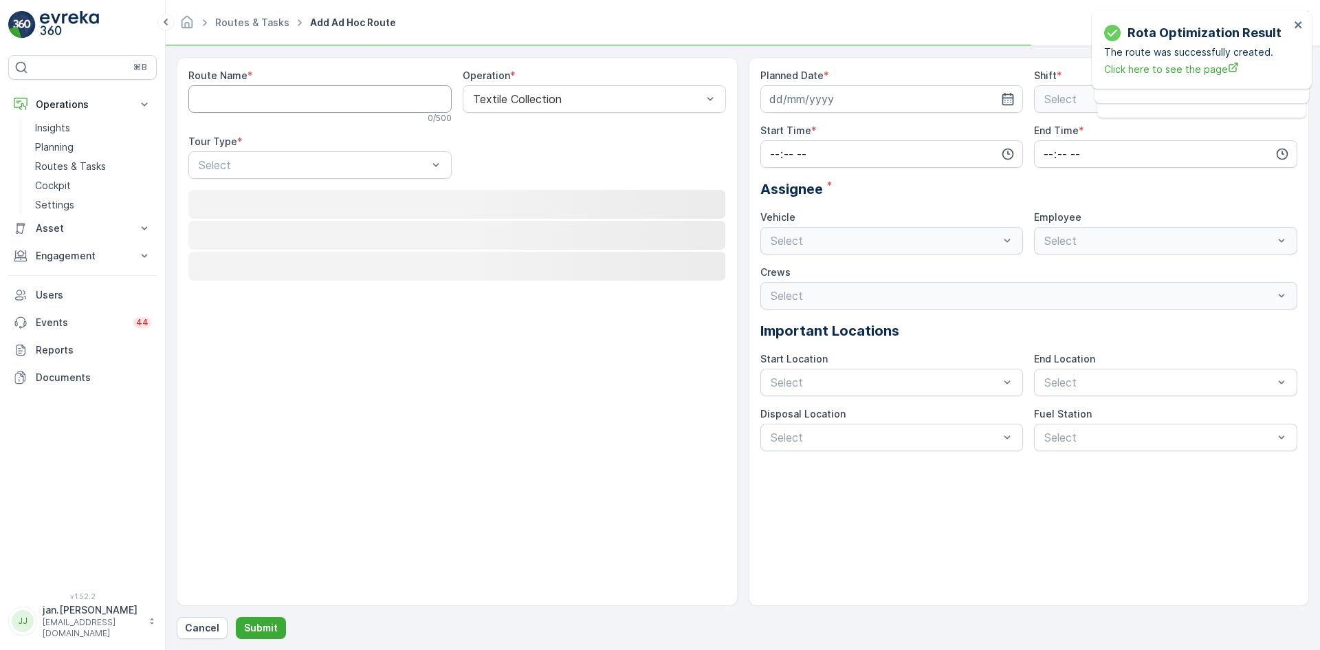
click at [294, 102] on Name "Route Name" at bounding box center [319, 99] width 263 height 28
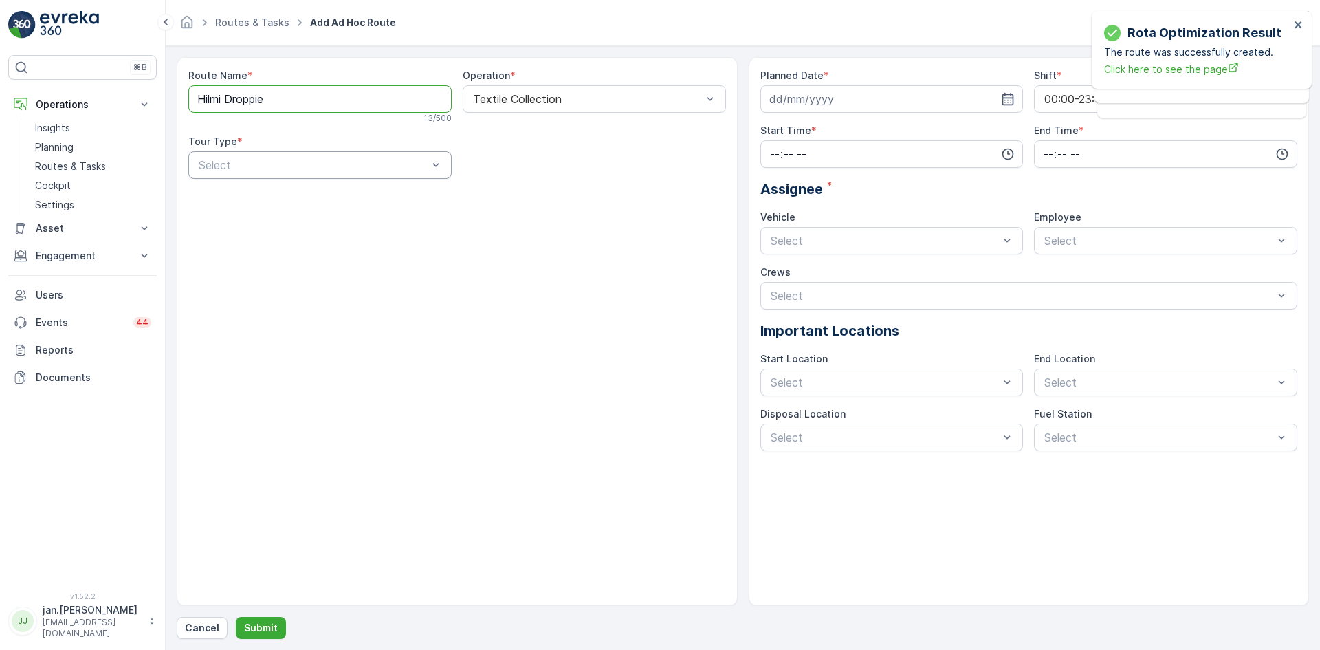
type Name "Hilmi Droppie"
click at [221, 225] on span "Dynamic" at bounding box center [219, 222] width 44 height 12
drag, startPoint x: 831, startPoint y: 103, endPoint x: 833, endPoint y: 96, distance: 7.2
click at [833, 96] on input at bounding box center [892, 99] width 263 height 28
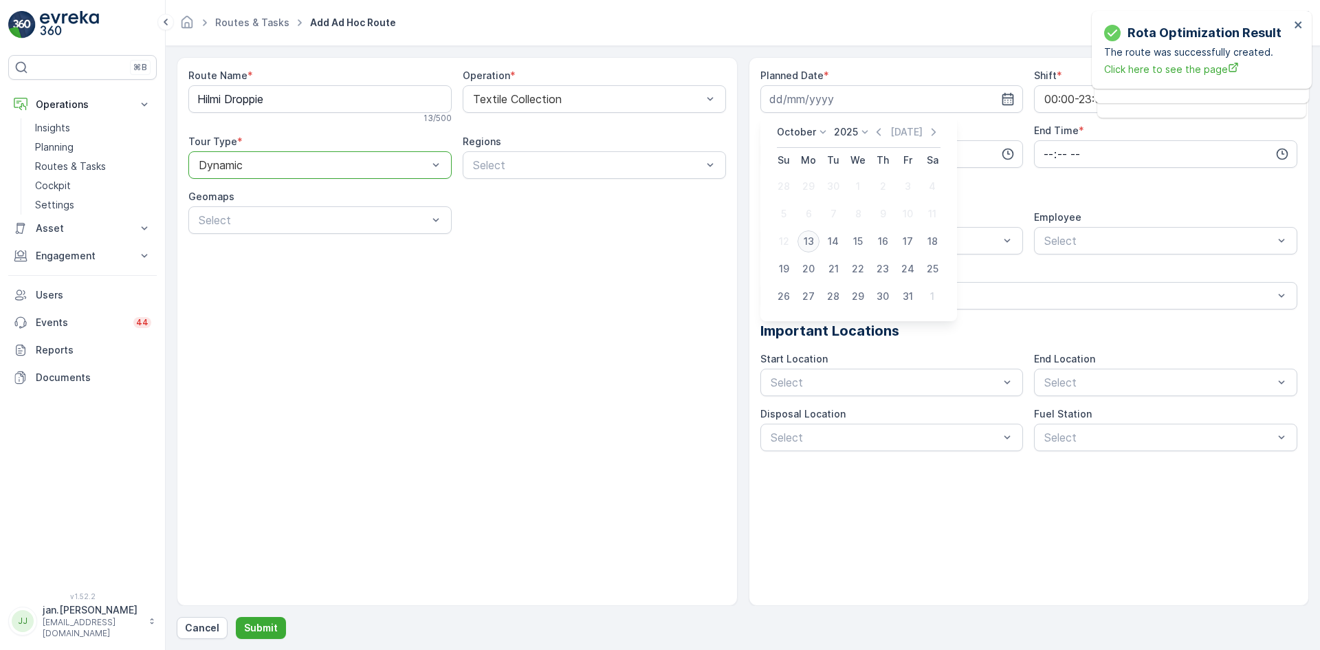
click at [810, 243] on div "13" at bounding box center [809, 241] width 22 height 22
type input "[DATE]"
drag, startPoint x: 840, startPoint y: 147, endPoint x: 816, endPoint y: 161, distance: 27.7
click at [837, 152] on input "time" at bounding box center [892, 154] width 263 height 28
click at [776, 179] on span "00" at bounding box center [775, 180] width 12 height 14
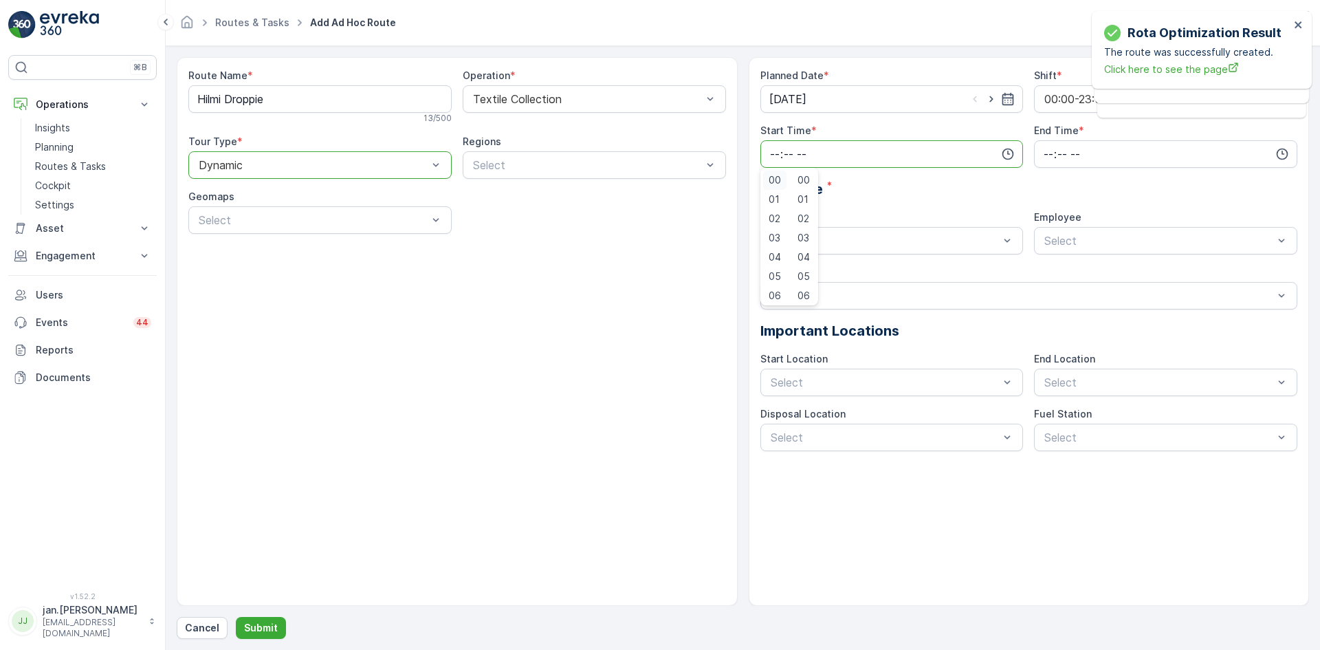
type input "00:00"
click at [1039, 155] on input "time" at bounding box center [1165, 154] width 263 height 28
click at [1053, 292] on span "23" at bounding box center [1048, 293] width 11 height 14
type input "23:00"
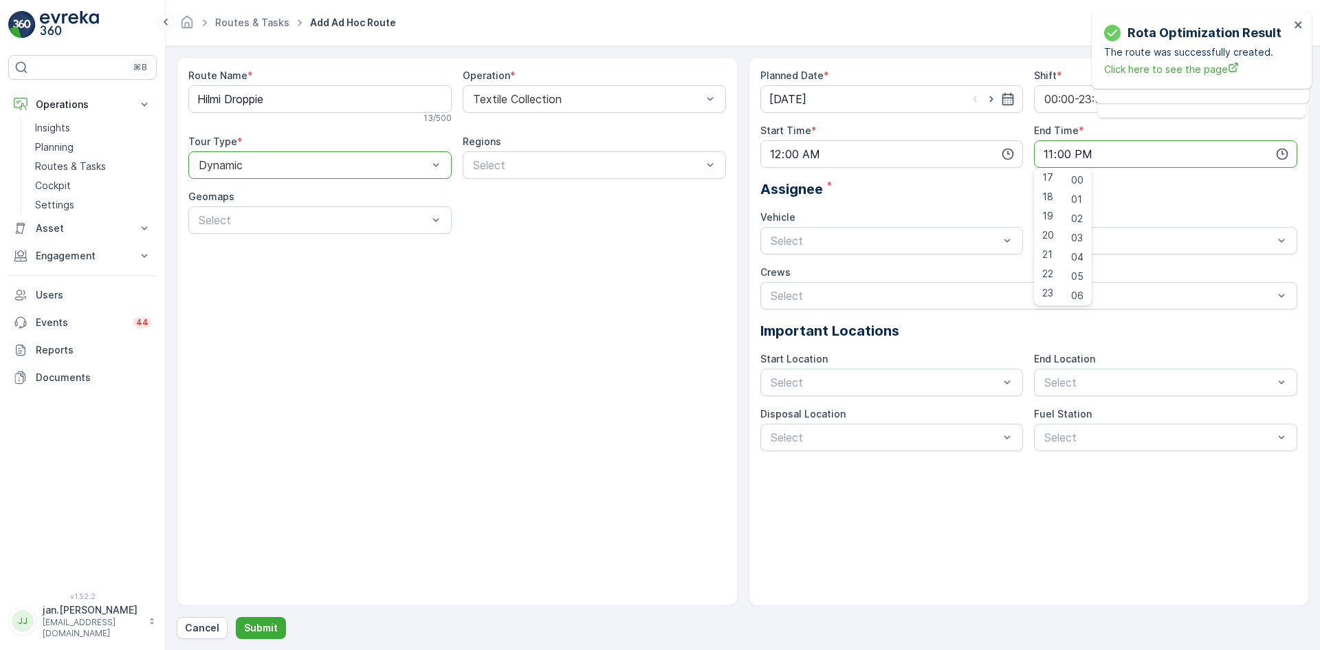
click at [900, 205] on div "Planned Date * [DATE] Shift * 00:00-23:59 Start Time * 00:00 End Time * 23:00 0…" at bounding box center [1030, 260] width 538 height 382
click at [1067, 273] on div "Driver H Busy" at bounding box center [1166, 274] width 247 height 12
drag, startPoint x: 837, startPoint y: 427, endPoint x: 860, endPoint y: 418, distance: 24.4
click at [838, 427] on div "Depot [GEOGRAPHIC_DATA]" at bounding box center [892, 415] width 263 height 23
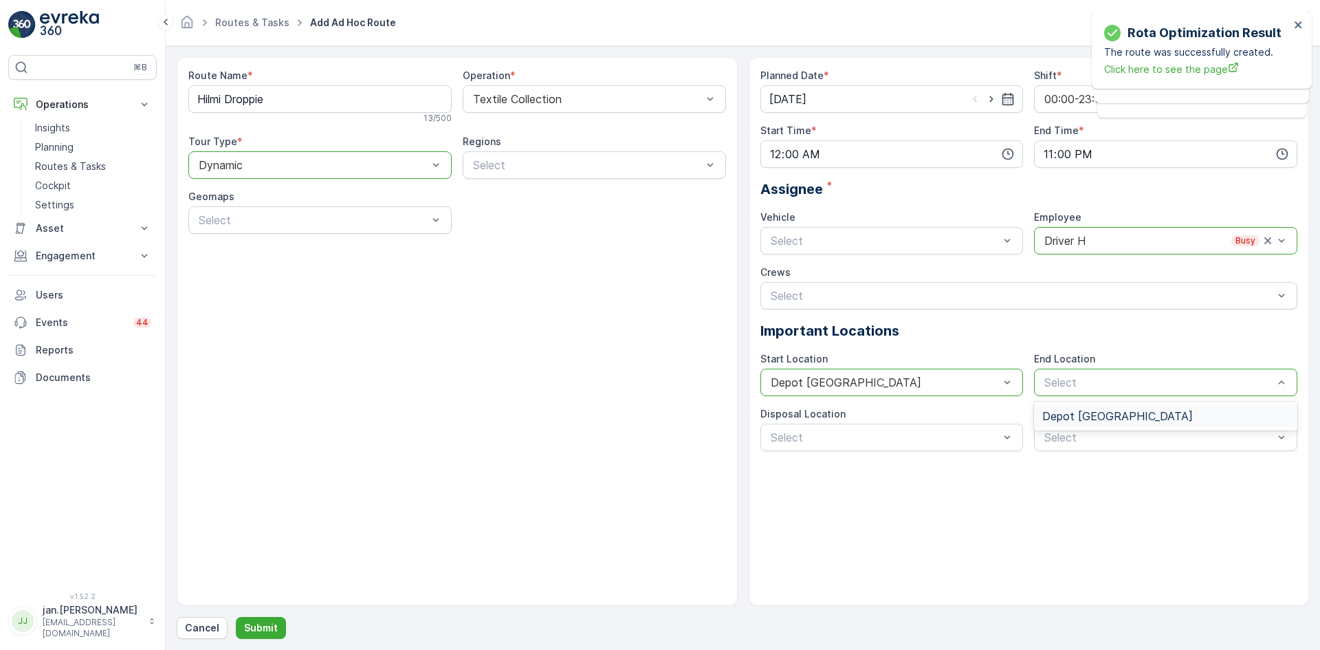
click at [1072, 415] on span "Depot [GEOGRAPHIC_DATA]" at bounding box center [1118, 416] width 151 height 12
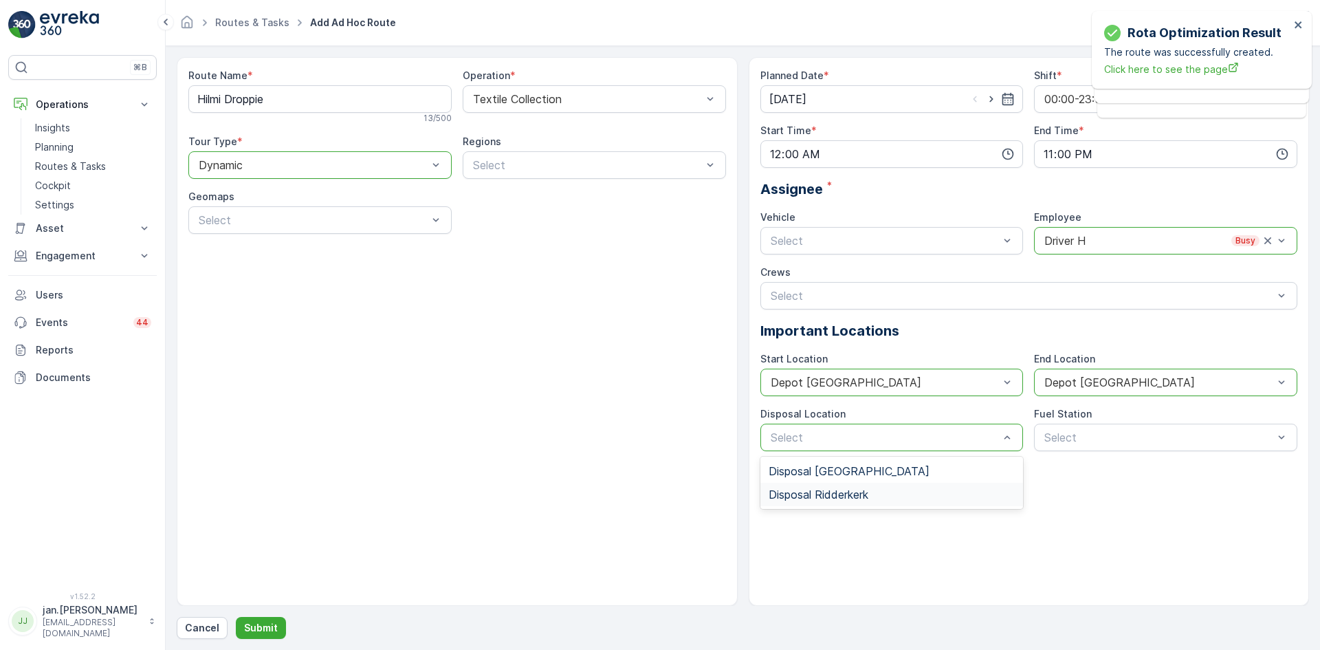
click at [814, 489] on span "Disposal Ridderkerk" at bounding box center [819, 494] width 100 height 12
click at [254, 626] on p "Submit" at bounding box center [261, 628] width 34 height 14
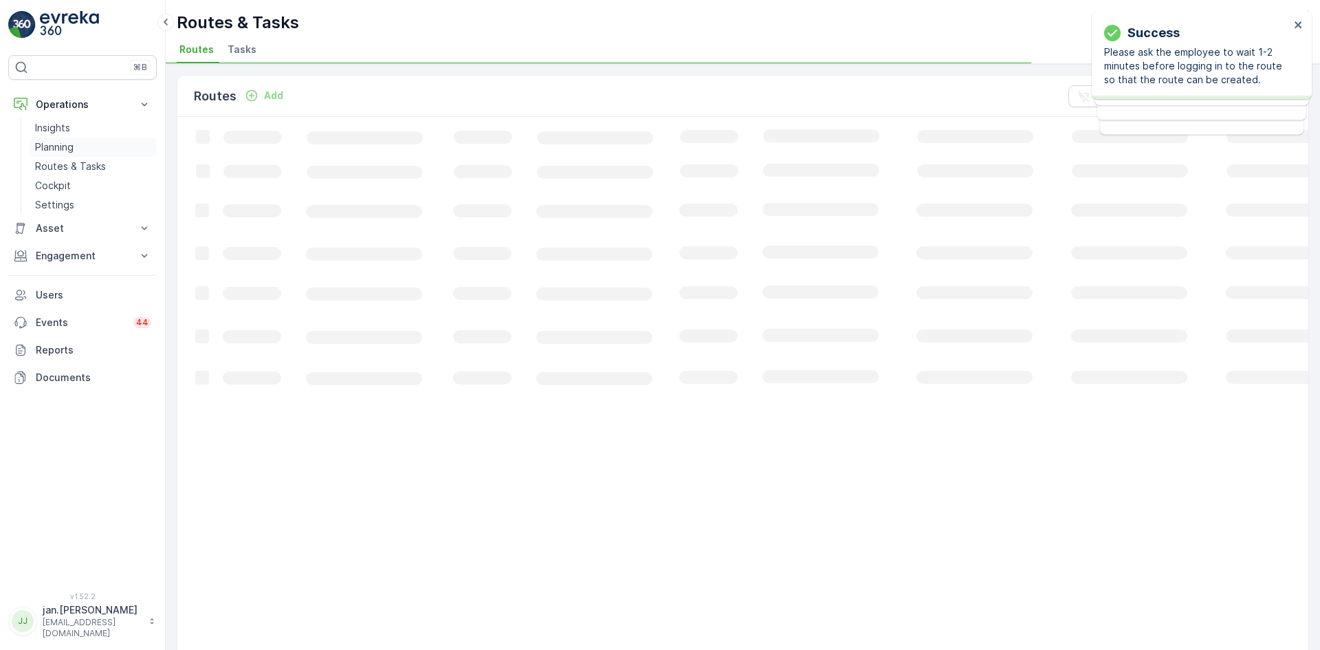
click at [52, 144] on p "Planning" at bounding box center [54, 147] width 39 height 14
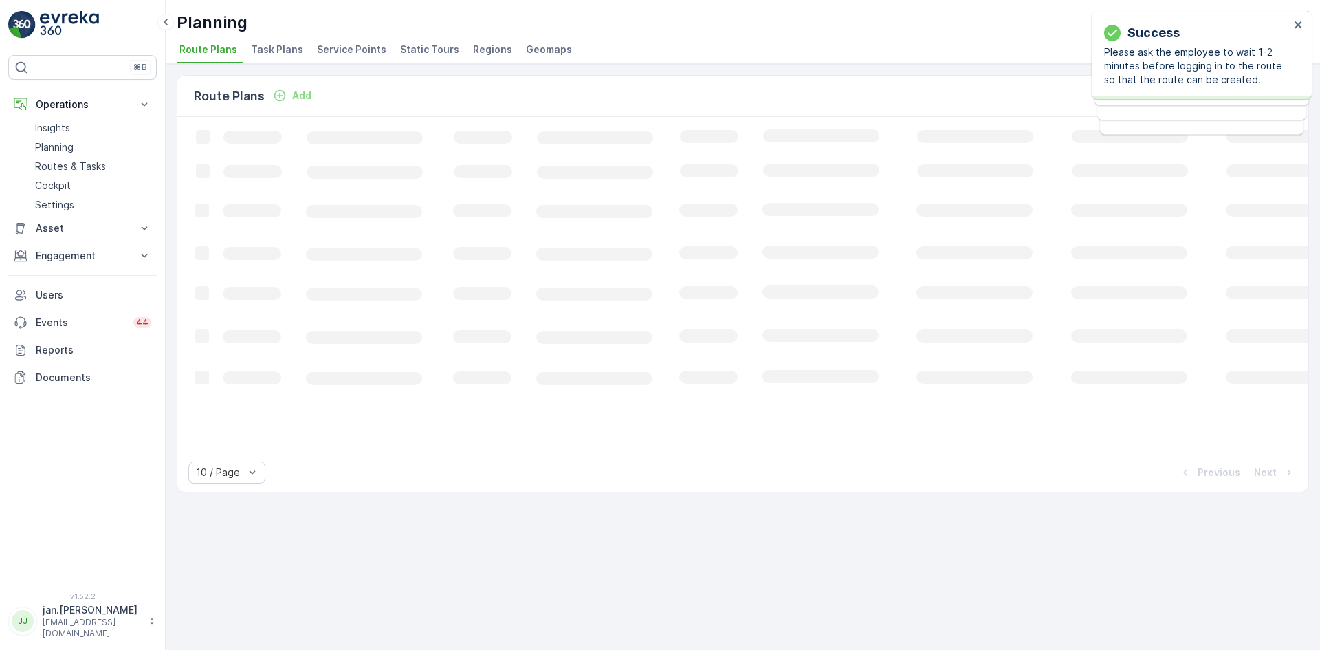
click at [329, 51] on span "Service Points" at bounding box center [351, 50] width 69 height 14
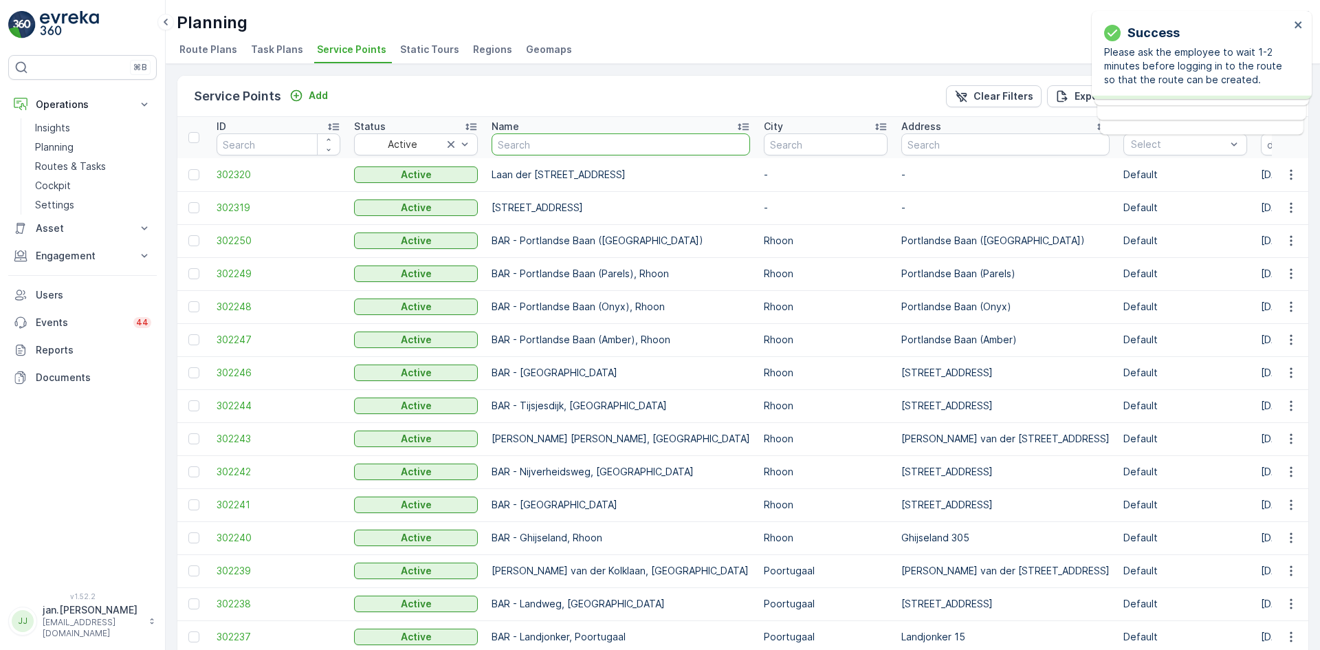
click at [581, 149] on input "text" at bounding box center [621, 144] width 259 height 22
type input "droppei"
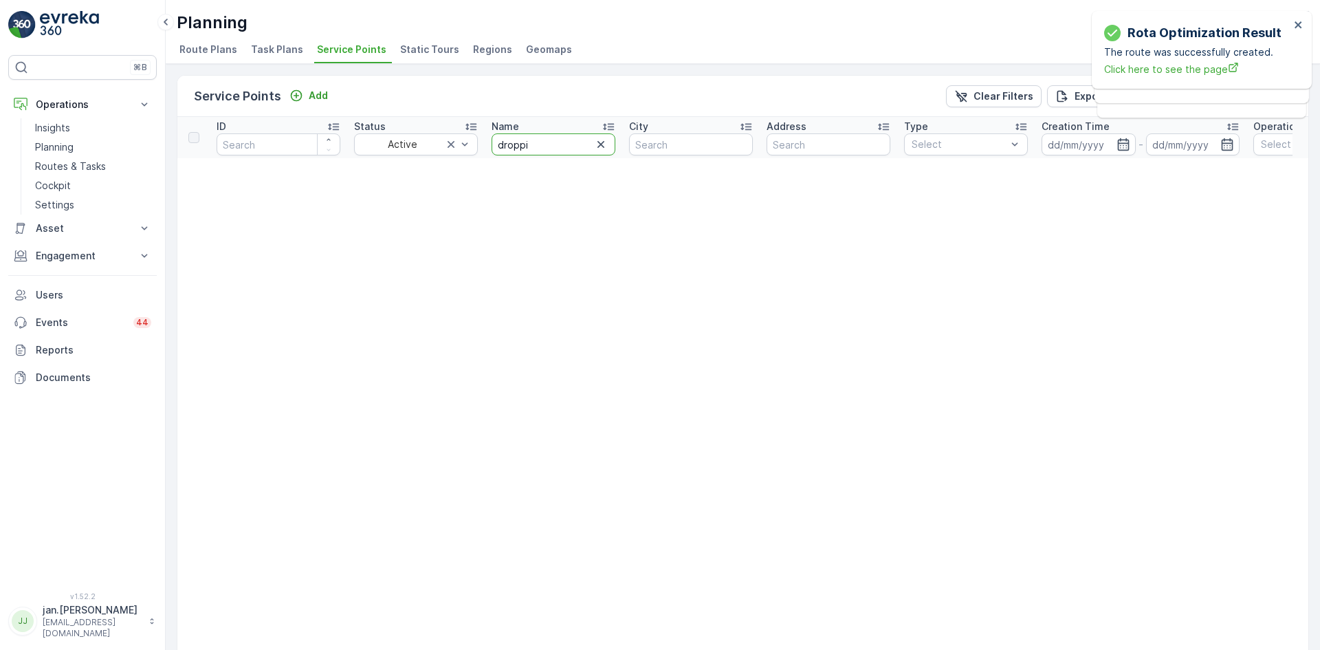
type input "droppie"
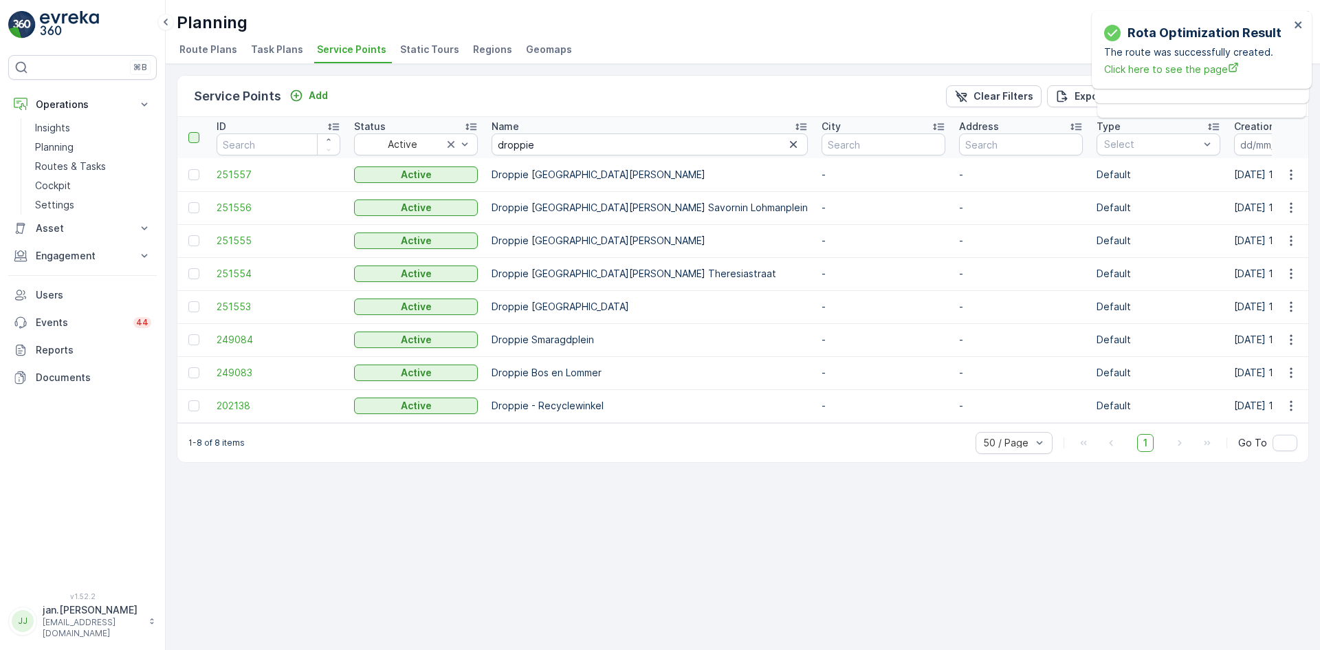
click at [193, 137] on div at bounding box center [193, 137] width 11 height 11
click at [196, 132] on input "checkbox" at bounding box center [196, 132] width 0 height 0
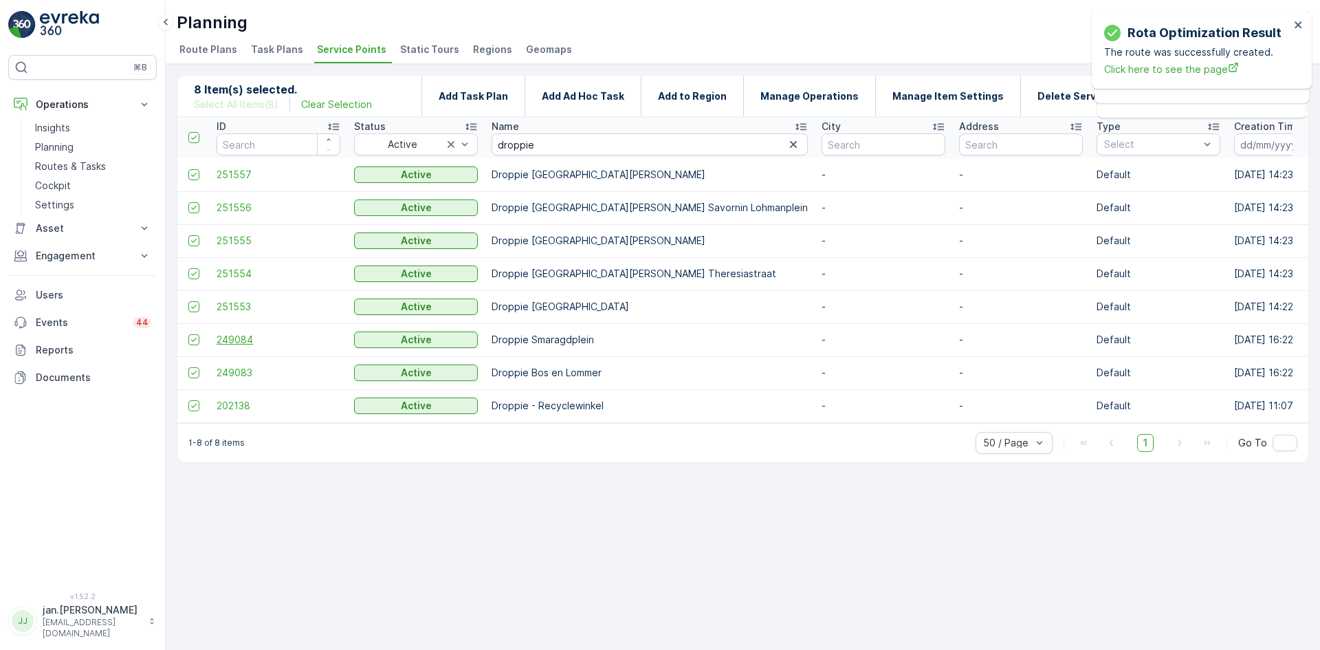
drag, startPoint x: 193, startPoint y: 339, endPoint x: 227, endPoint y: 345, distance: 34.3
click at [193, 339] on icon at bounding box center [194, 340] width 10 height 10
click at [188, 334] on input "checkbox" at bounding box center [188, 334] width 0 height 0
click at [193, 306] on icon at bounding box center [194, 307] width 10 height 10
click at [188, 301] on input "checkbox" at bounding box center [188, 301] width 0 height 0
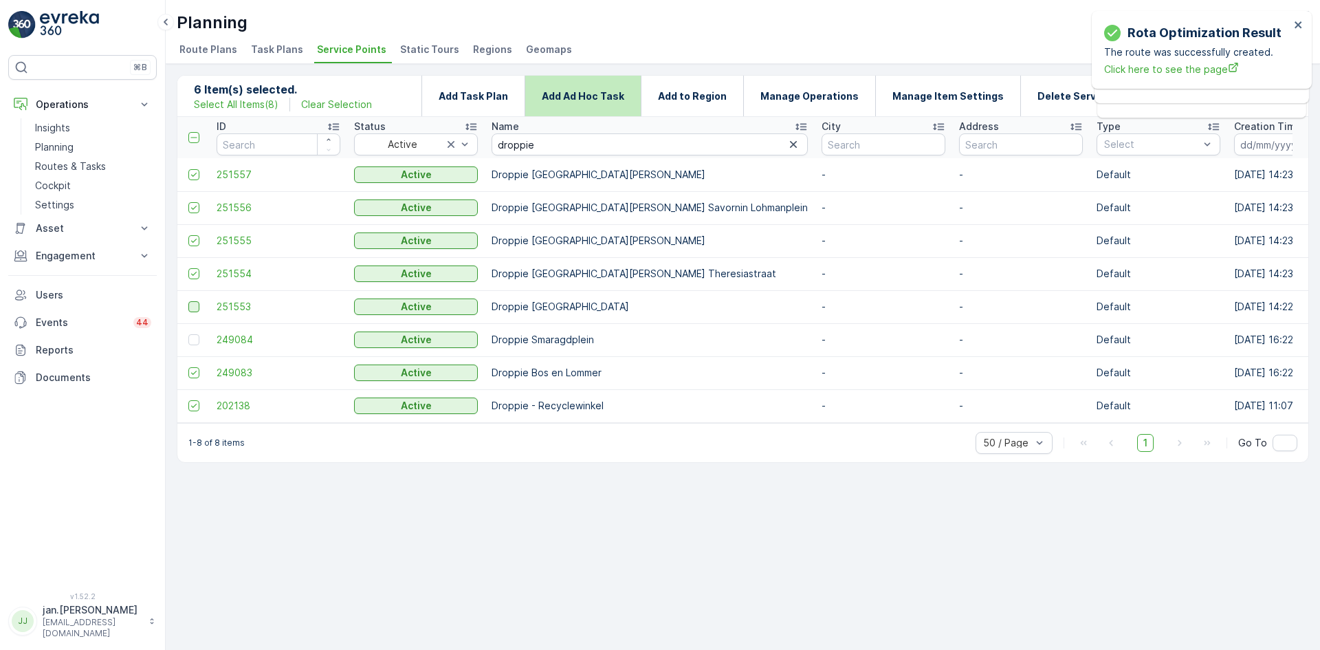
click at [616, 98] on p "Add Ad Hoc Task" at bounding box center [583, 96] width 83 height 14
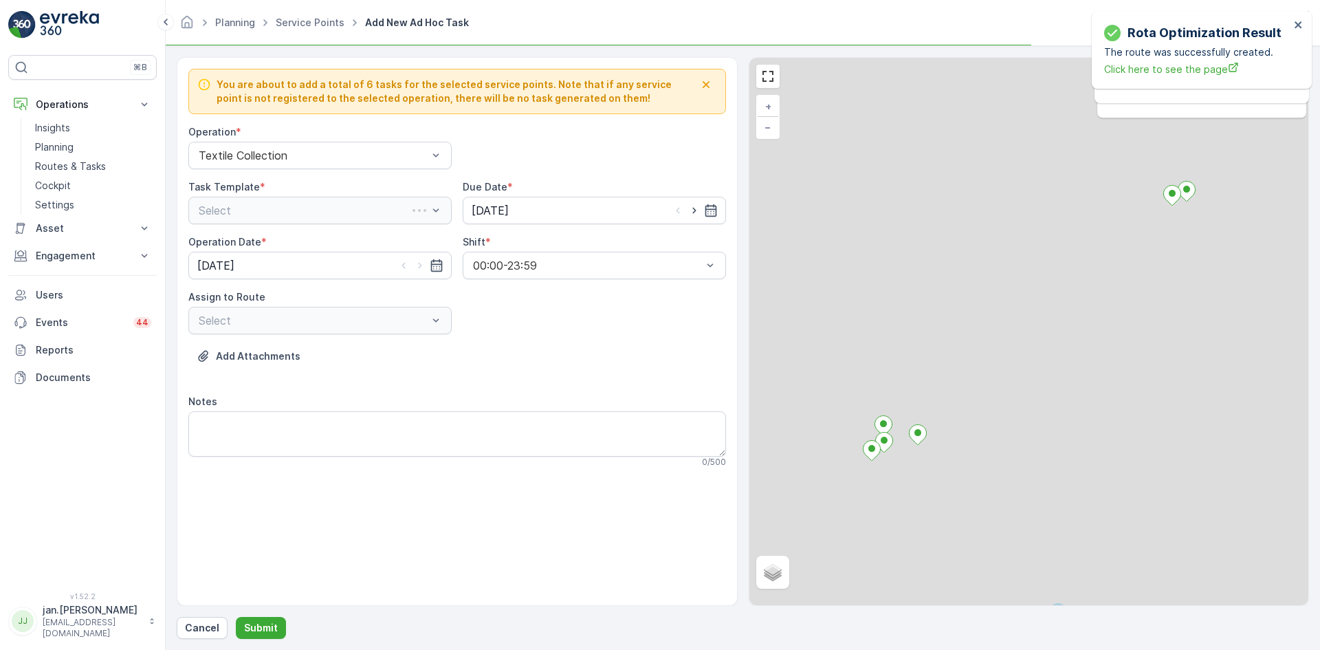
click at [272, 216] on div "Select" at bounding box center [319, 211] width 263 height 28
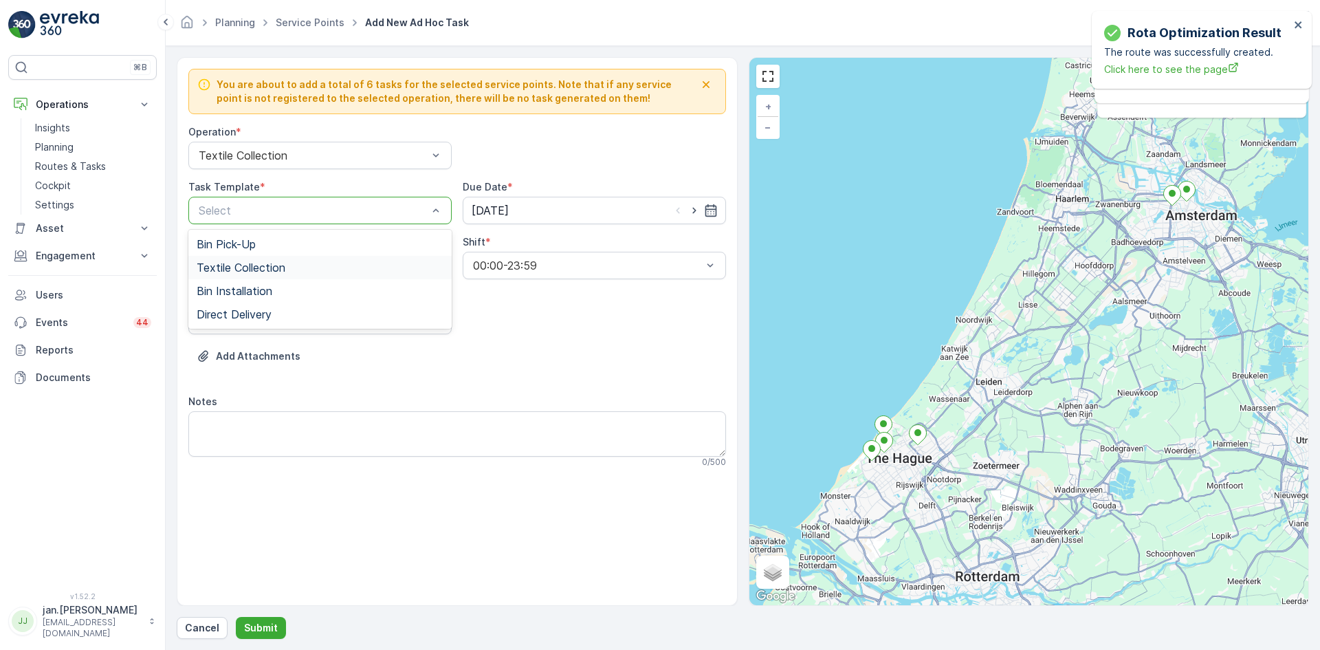
click at [243, 261] on span "Textile Collection" at bounding box center [241, 267] width 89 height 12
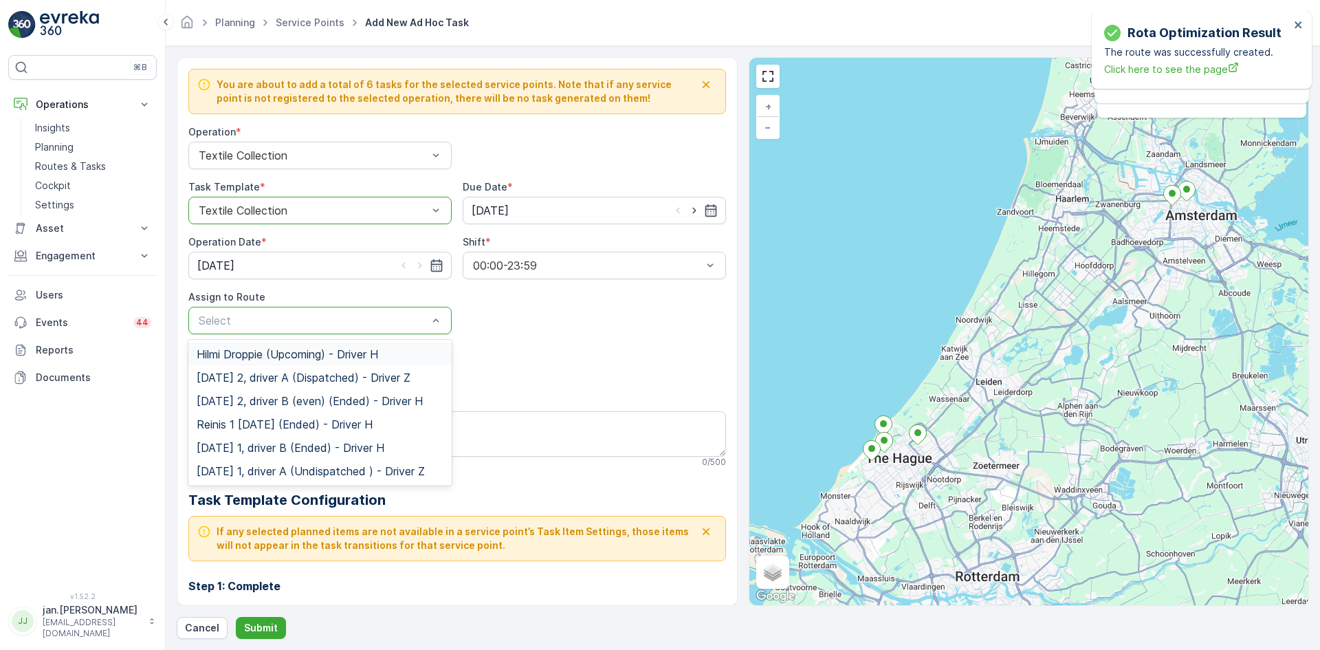
click at [251, 356] on span "Hilmi Droppie (Upcoming) - Driver H" at bounding box center [288, 354] width 182 height 12
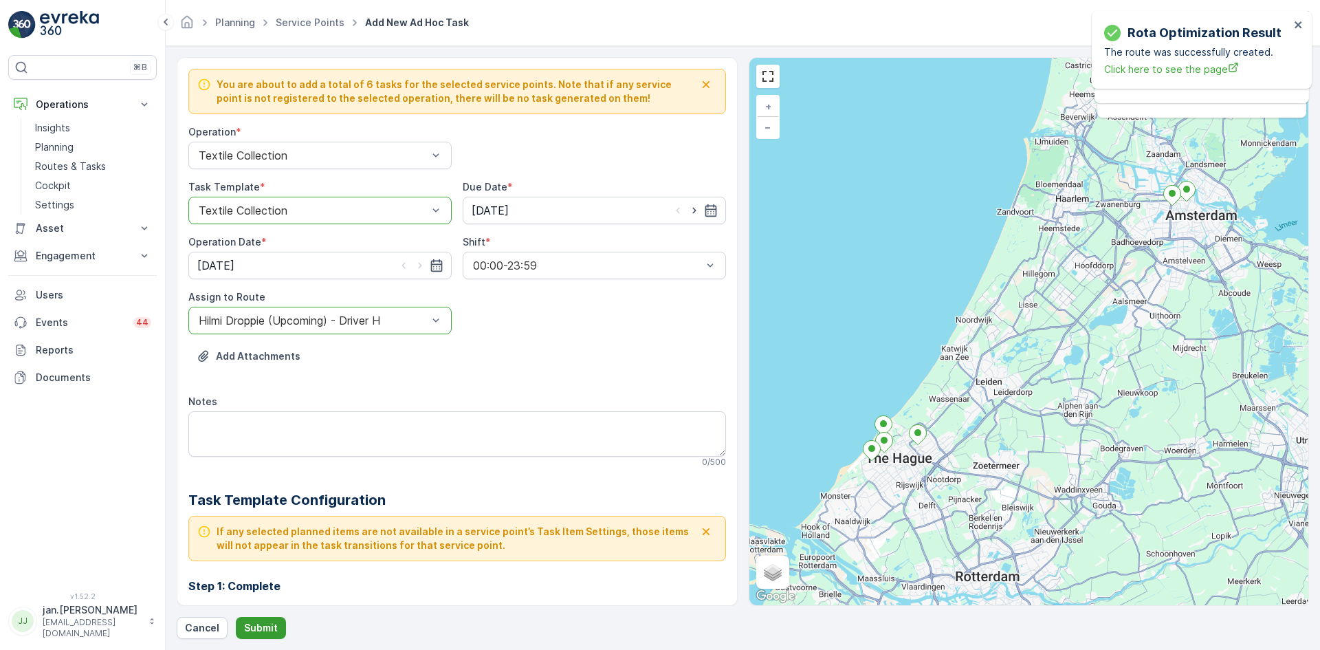
click at [264, 630] on p "Submit" at bounding box center [261, 628] width 34 height 14
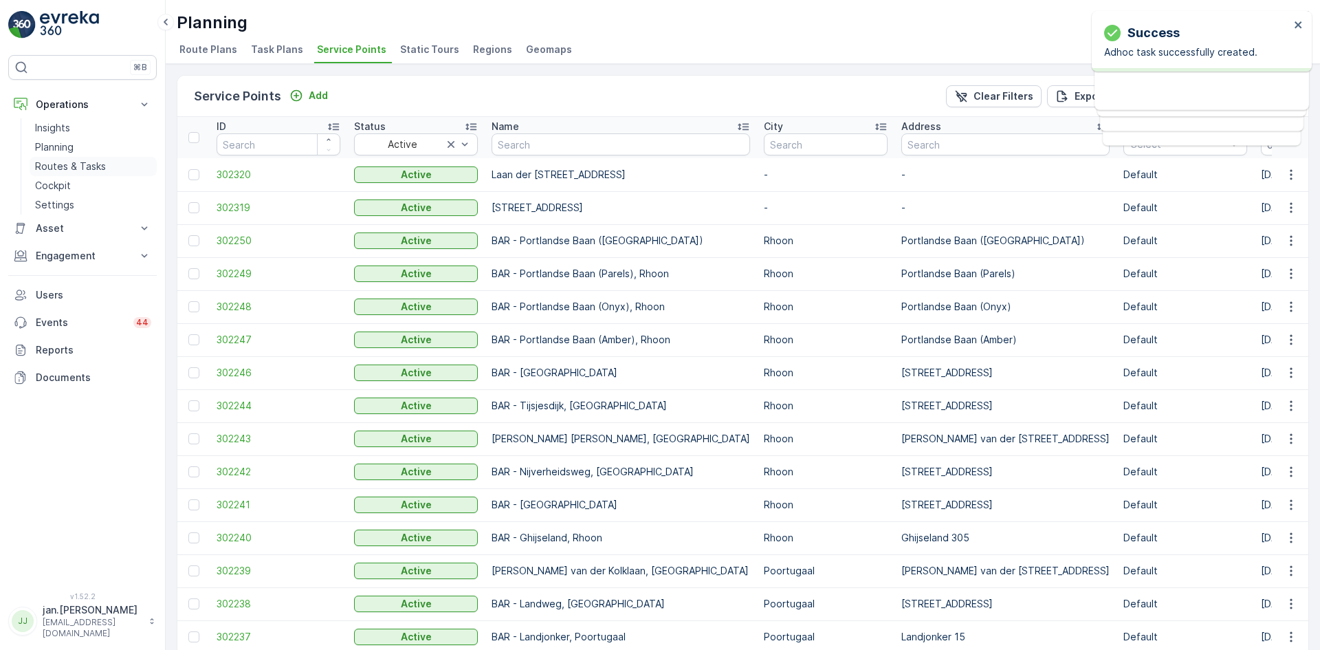
drag, startPoint x: 57, startPoint y: 172, endPoint x: 85, endPoint y: 160, distance: 30.8
click at [57, 172] on p "Routes & Tasks" at bounding box center [70, 167] width 71 height 14
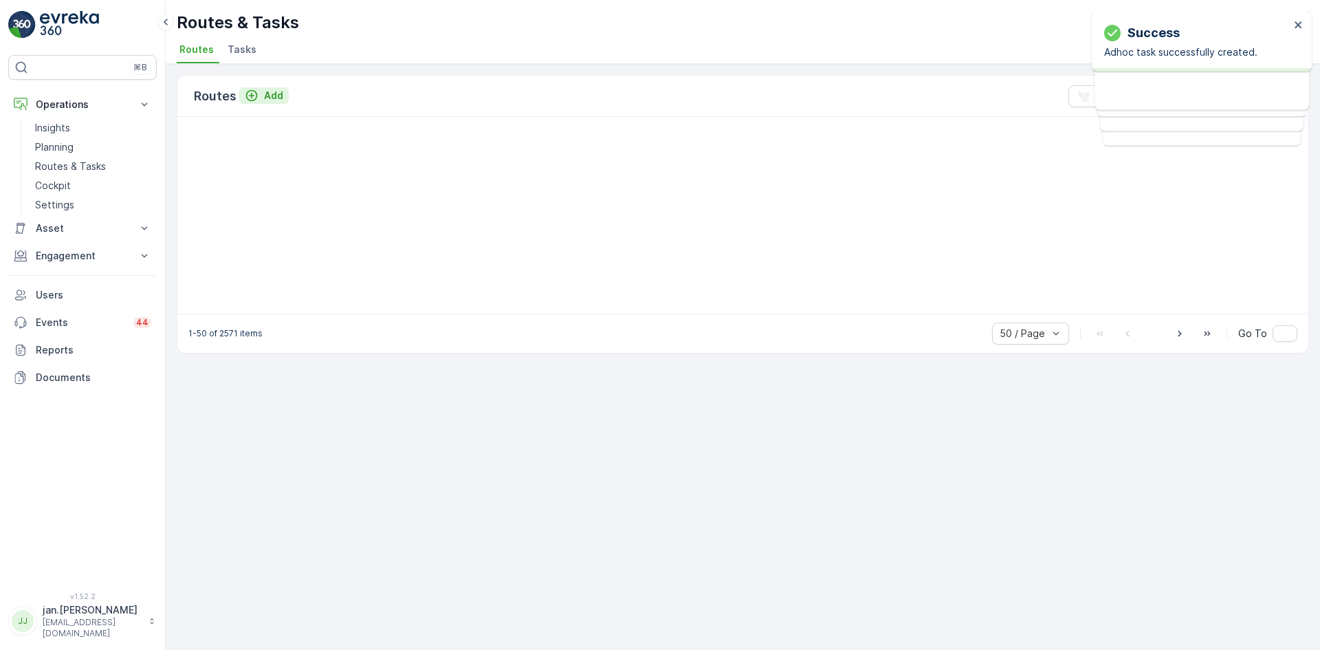
click at [270, 89] on p "Add" at bounding box center [273, 96] width 19 height 14
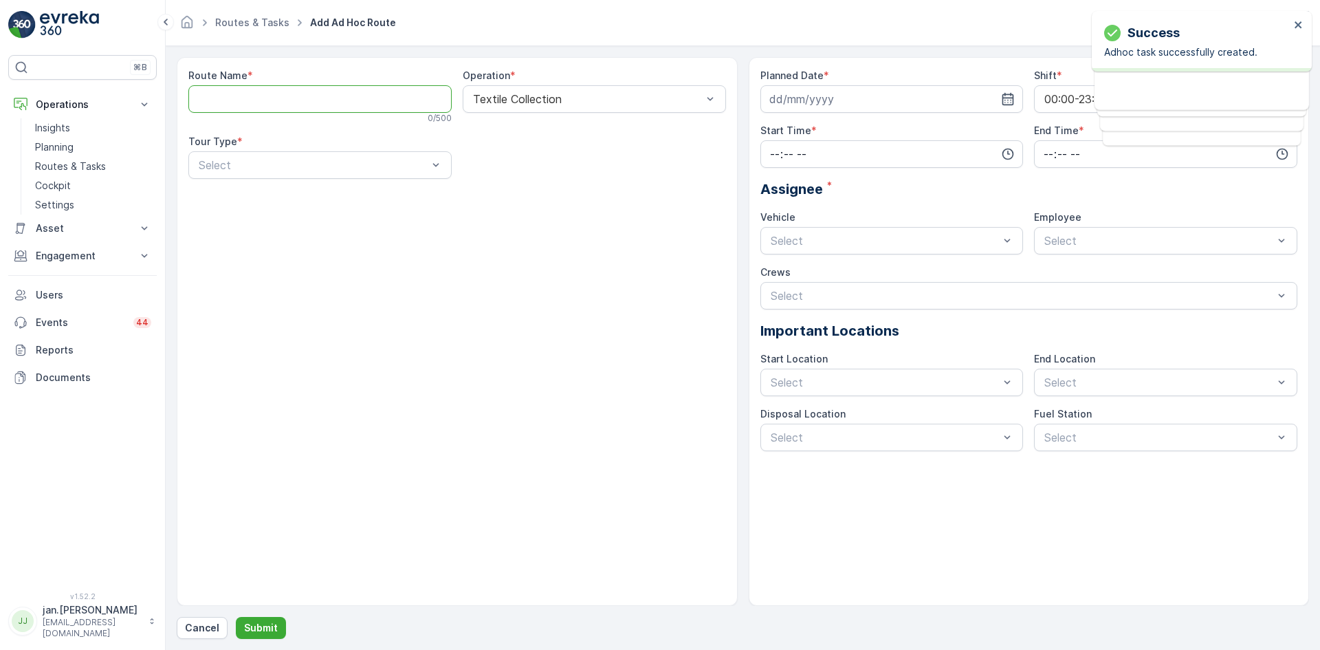
click at [287, 96] on Name "Route Name" at bounding box center [319, 99] width 263 height 28
type Name "Hilmi extra"
click at [220, 226] on span "Dynamic" at bounding box center [219, 222] width 44 height 12
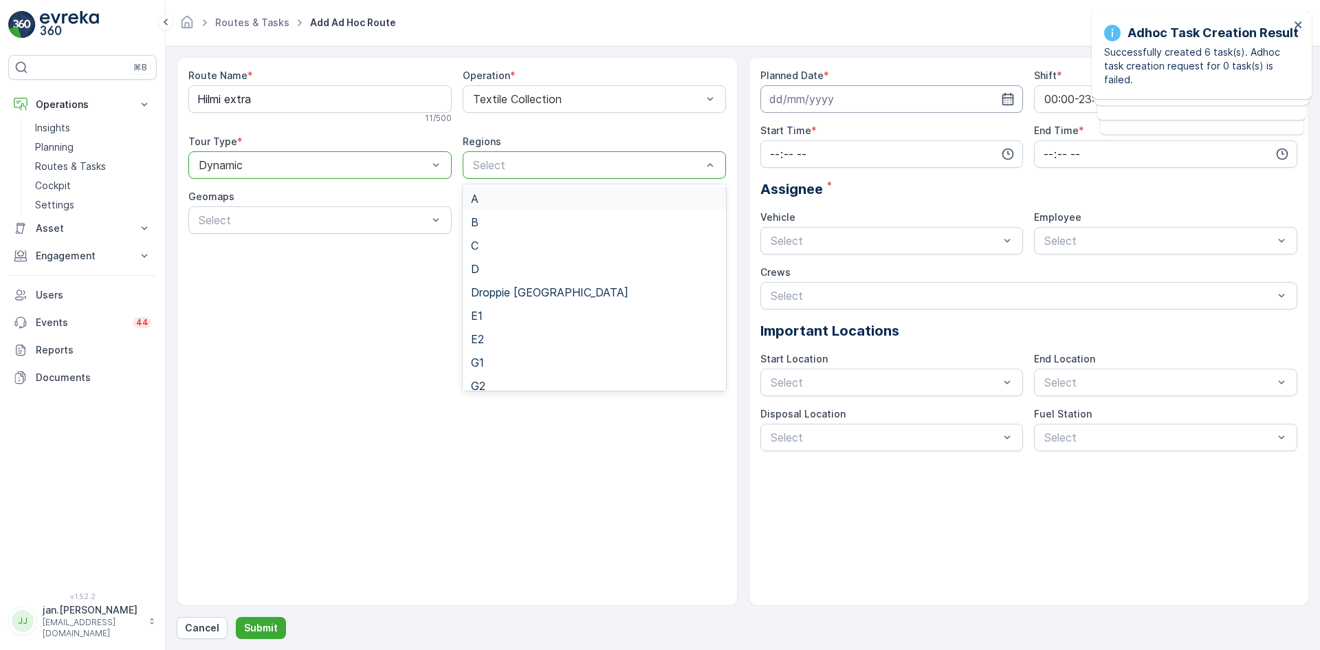
click at [808, 96] on input at bounding box center [892, 99] width 263 height 28
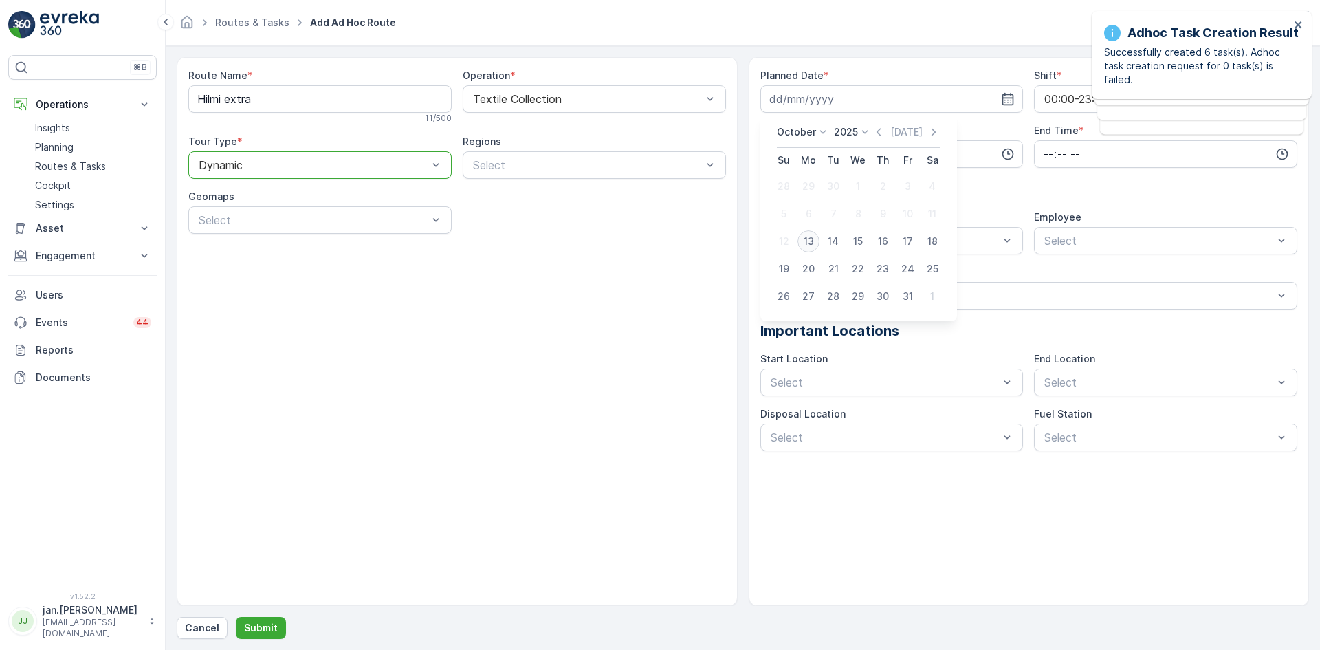
click at [809, 239] on div "13" at bounding box center [809, 241] width 22 height 22
type input "[DATE]"
click at [776, 158] on input "time" at bounding box center [892, 154] width 263 height 28
click at [779, 175] on span "00" at bounding box center [775, 180] width 12 height 14
type input "00:00"
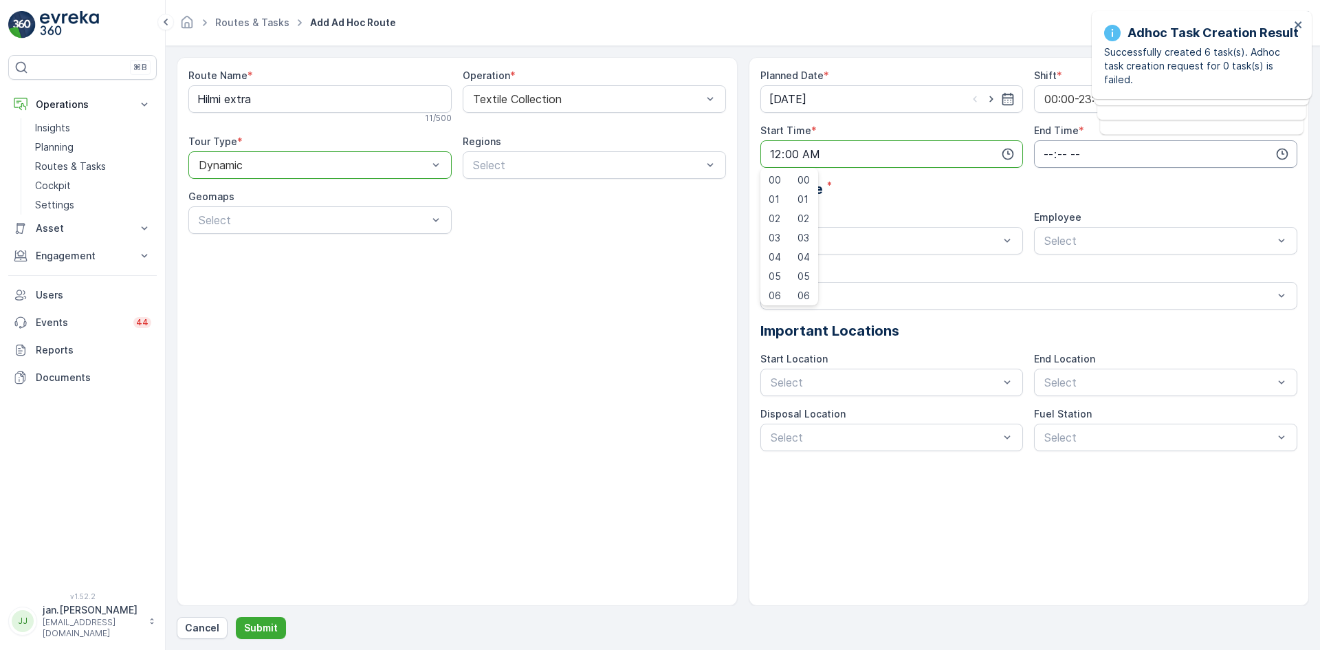
click at [1048, 155] on input "time" at bounding box center [1165, 154] width 263 height 28
click at [1049, 295] on span "23" at bounding box center [1048, 293] width 11 height 14
type input "23:00"
click at [939, 193] on div "Assignee *" at bounding box center [1030, 189] width 538 height 21
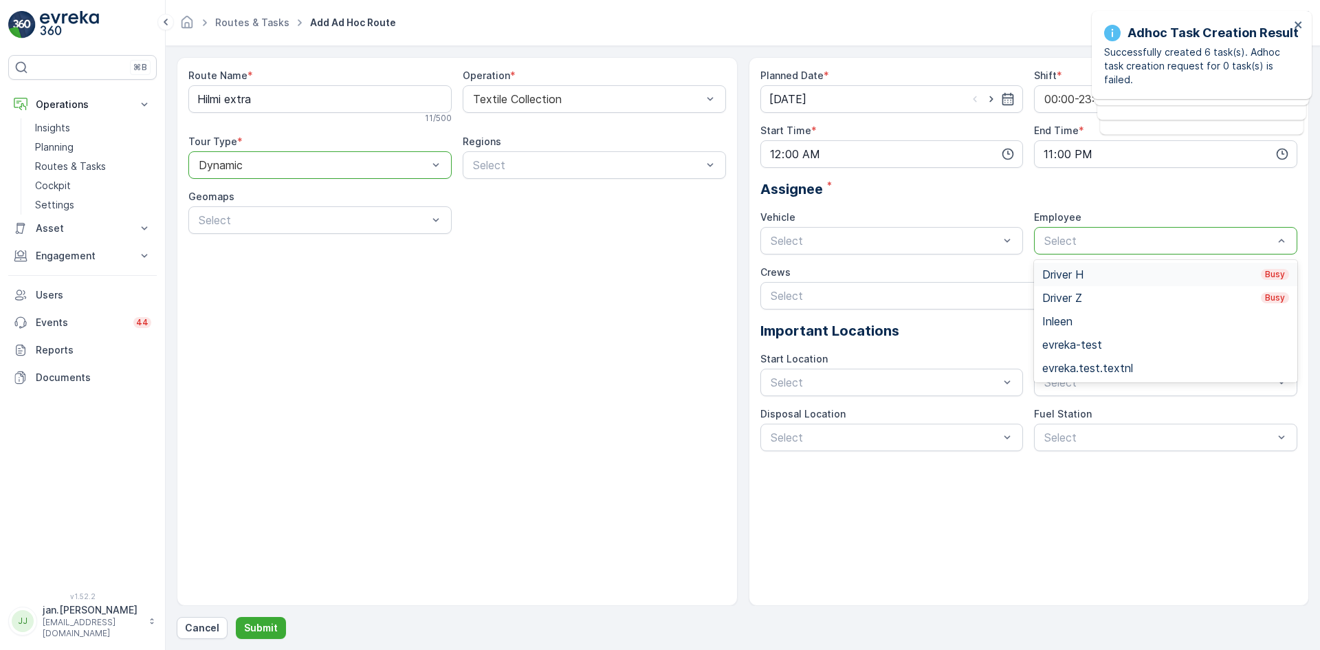
click at [1087, 274] on div "Driver H Busy" at bounding box center [1166, 274] width 247 height 12
click at [821, 411] on span "Depot [GEOGRAPHIC_DATA]" at bounding box center [844, 416] width 151 height 12
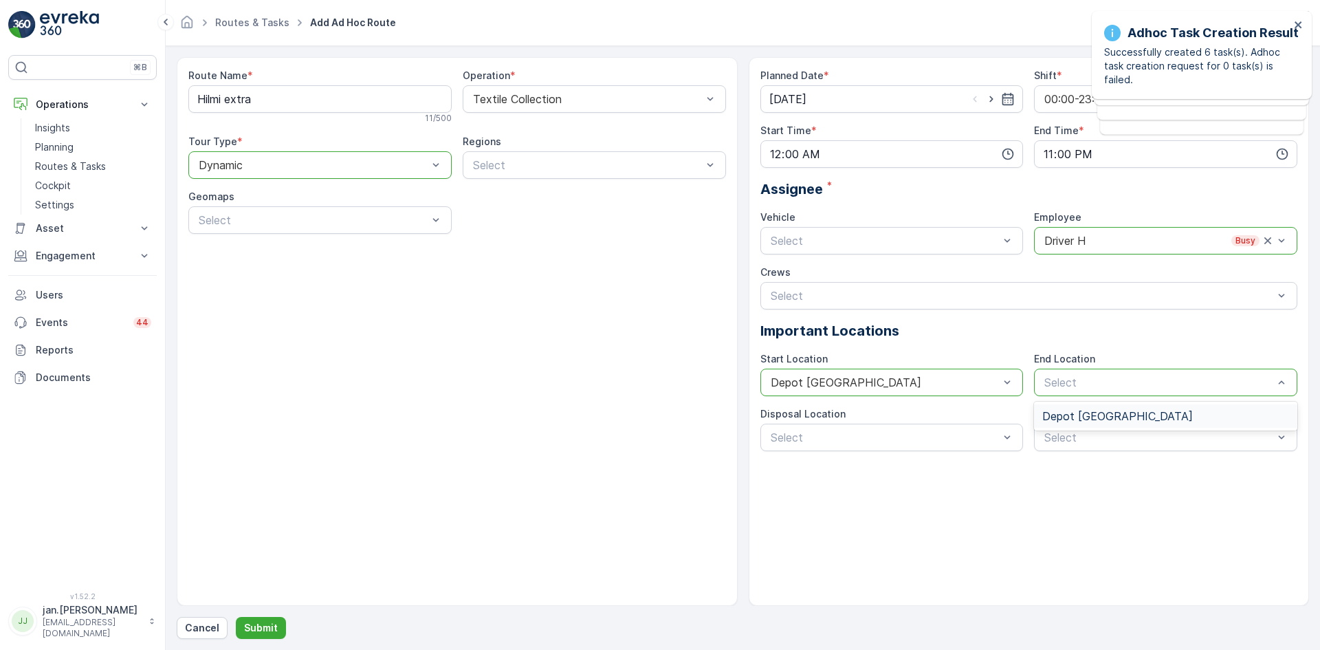
click at [1060, 413] on span "Depot [GEOGRAPHIC_DATA]" at bounding box center [1118, 416] width 151 height 12
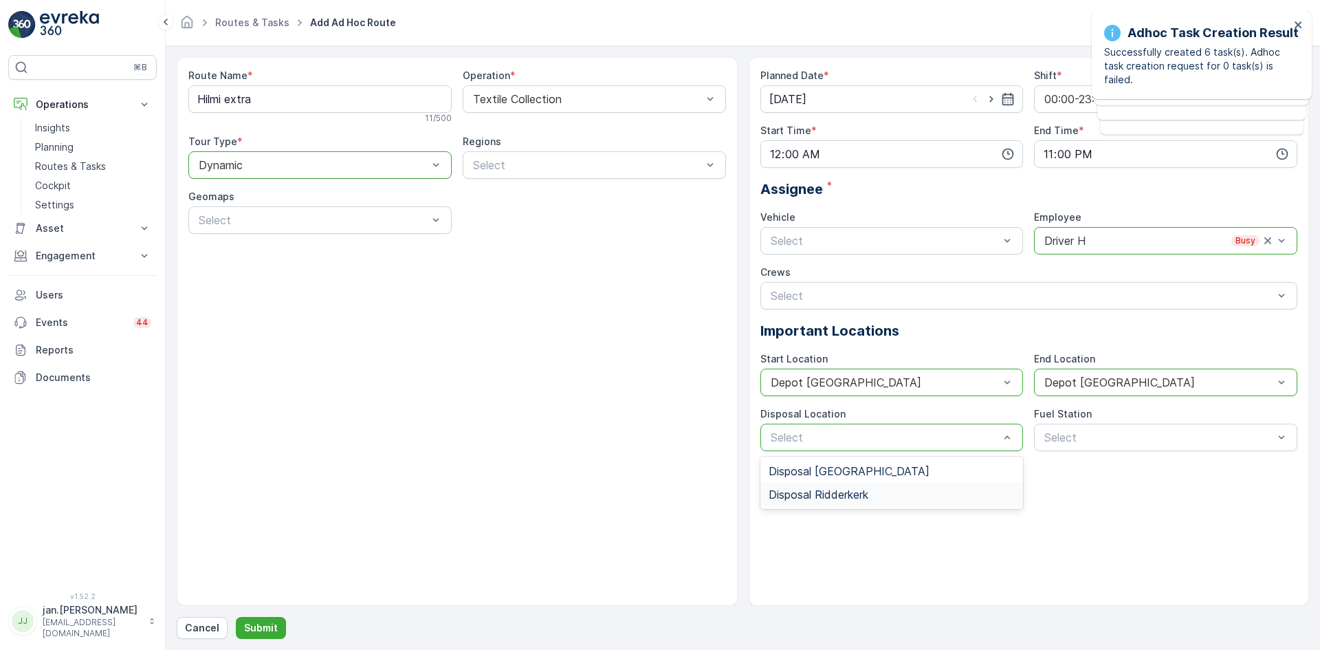
click at [785, 488] on span "Disposal Ridderkerk" at bounding box center [819, 494] width 100 height 12
click at [258, 631] on p "Submit" at bounding box center [261, 628] width 34 height 14
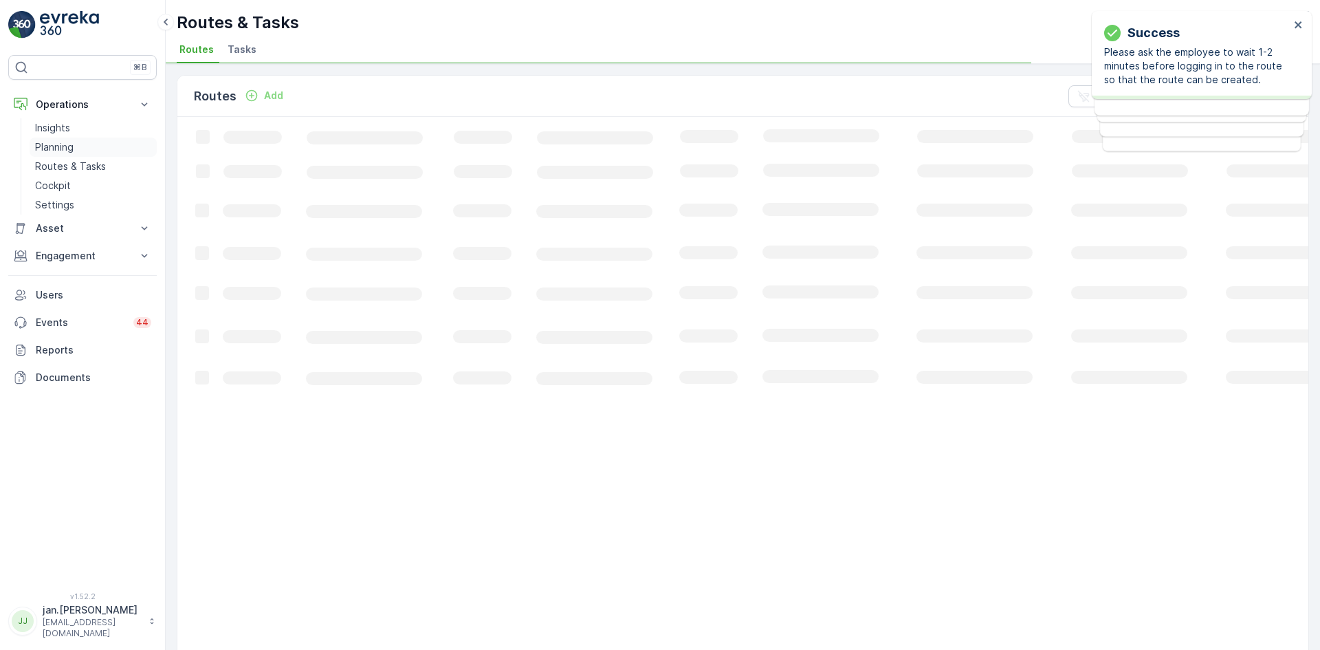
click at [54, 146] on p "Planning" at bounding box center [54, 147] width 39 height 14
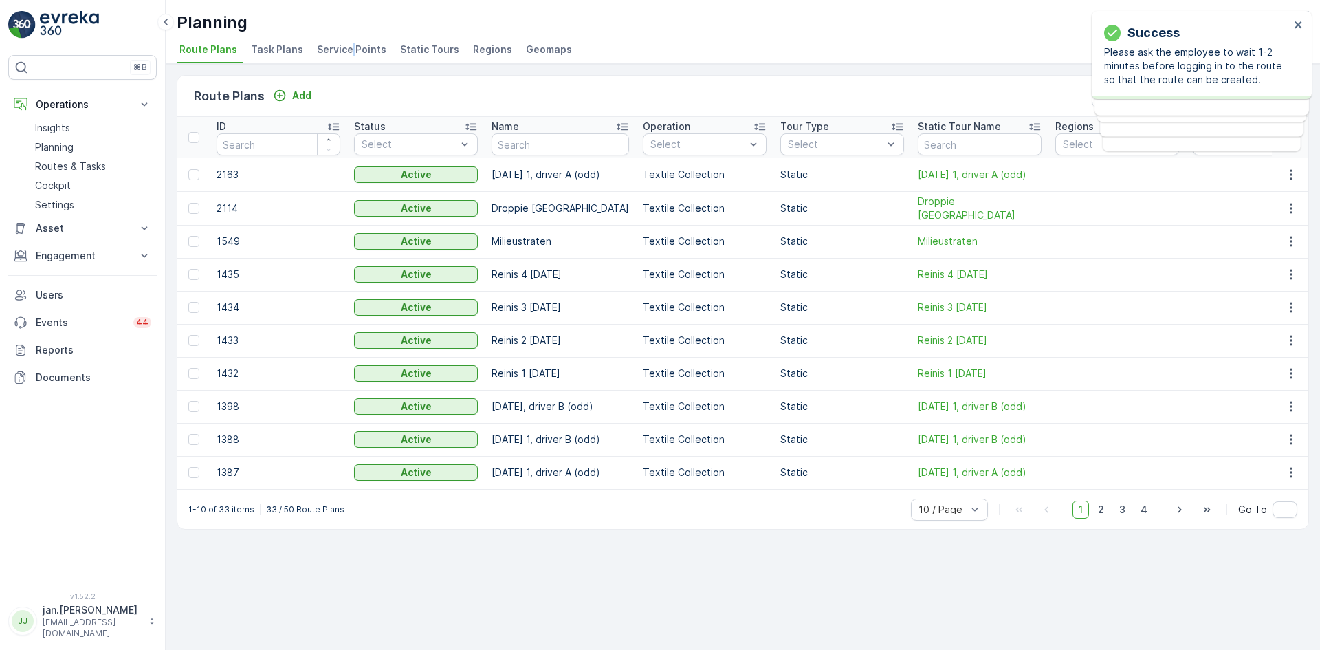
click at [349, 43] on span "Service Points" at bounding box center [351, 50] width 69 height 14
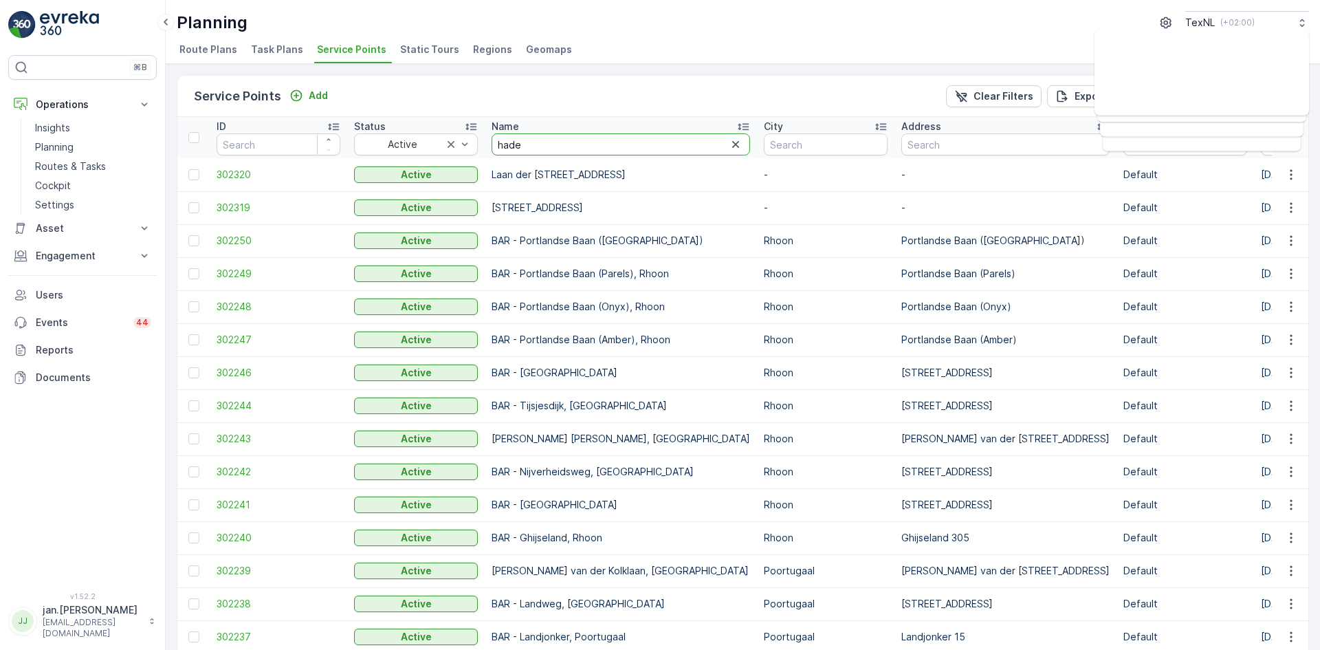
type input "hadew"
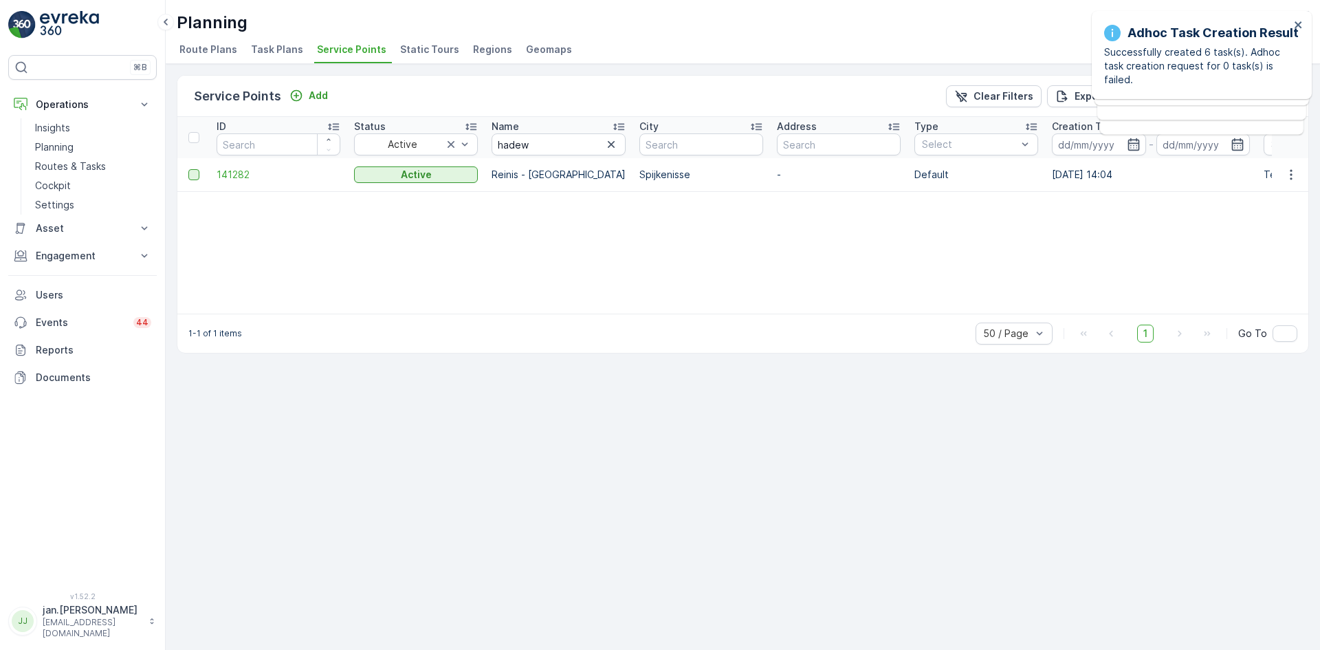
click at [198, 177] on div at bounding box center [193, 174] width 11 height 11
click at [188, 169] on input "checkbox" at bounding box center [188, 169] width 0 height 0
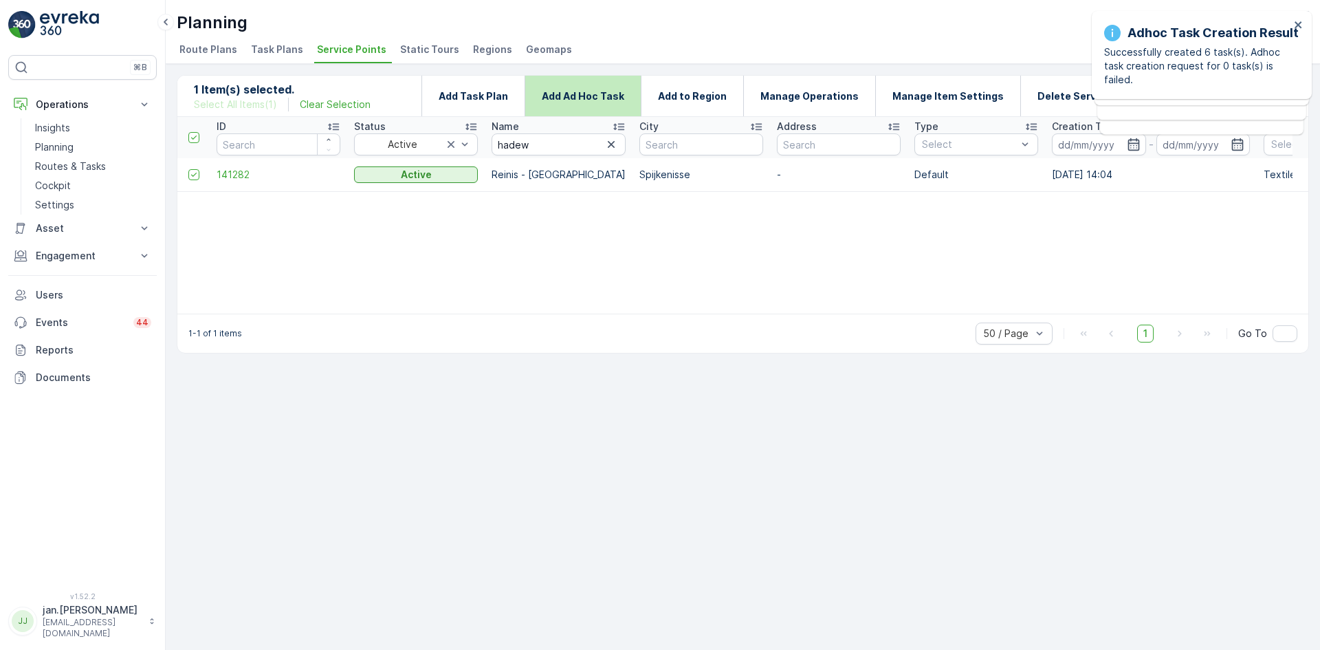
click at [591, 102] on p "Add Ad Hoc Task" at bounding box center [583, 96] width 83 height 14
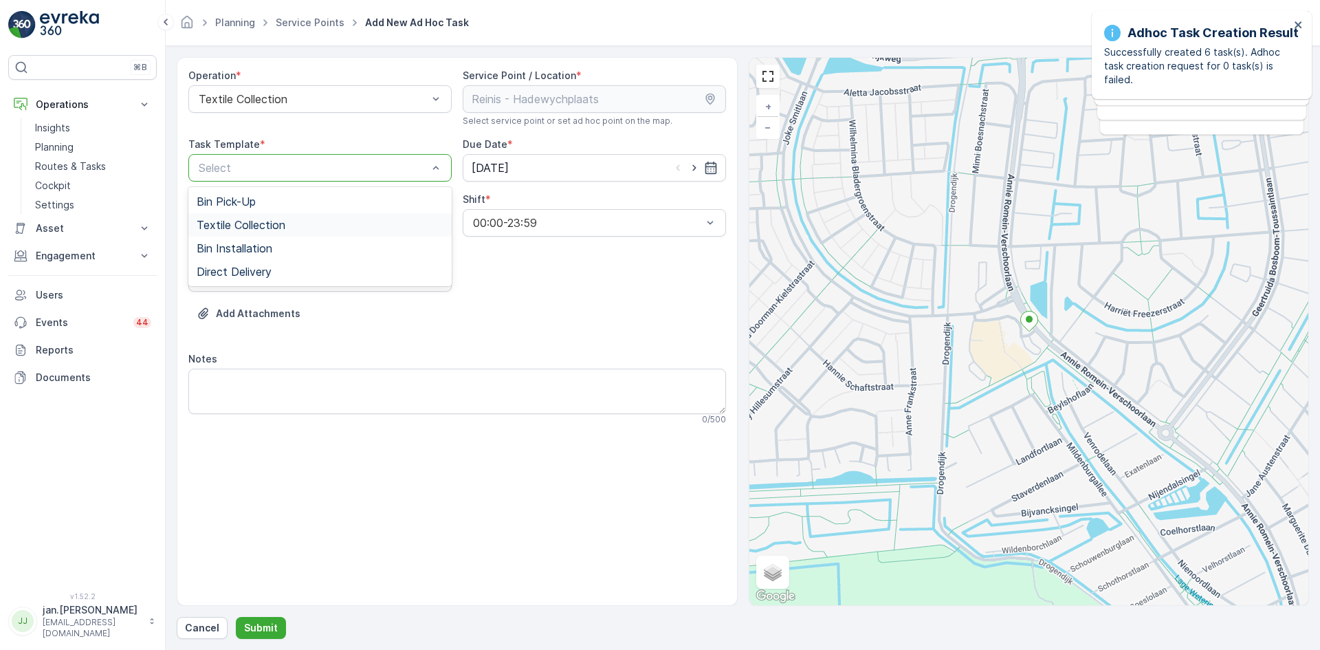
click at [225, 224] on span "Textile Collection" at bounding box center [241, 225] width 89 height 12
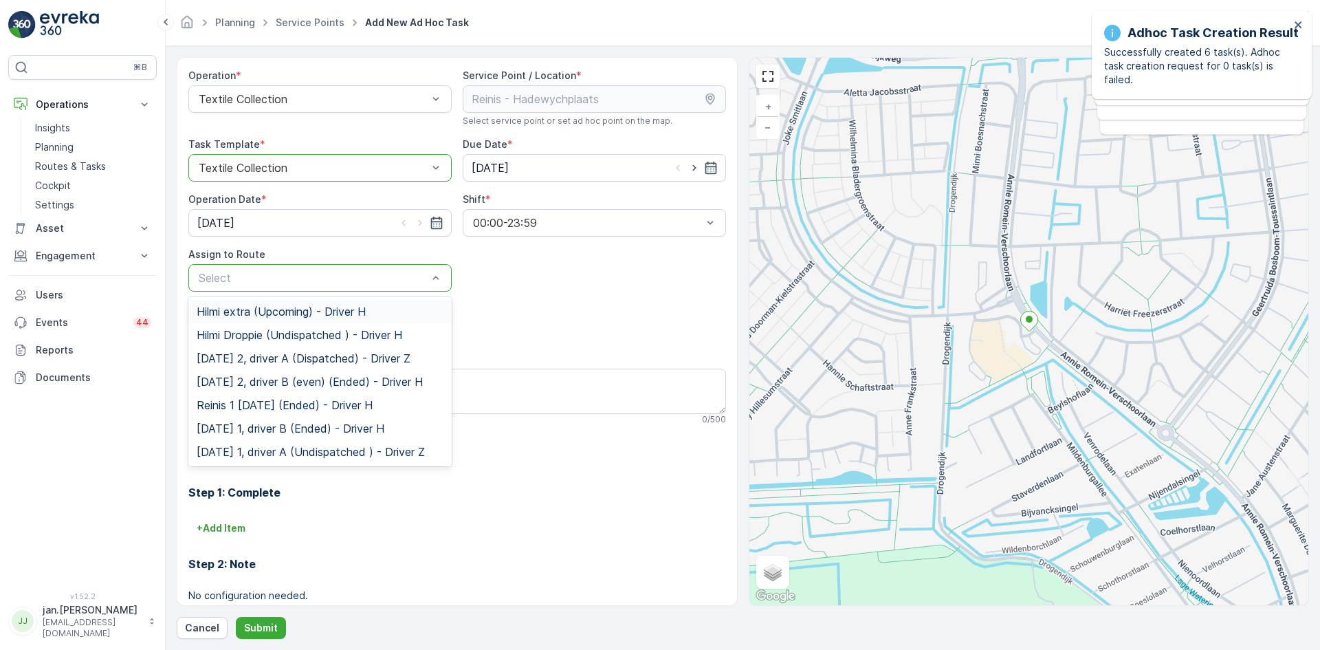
click at [260, 314] on span "Hilmi extra (Upcoming) - Driver H" at bounding box center [281, 311] width 169 height 12
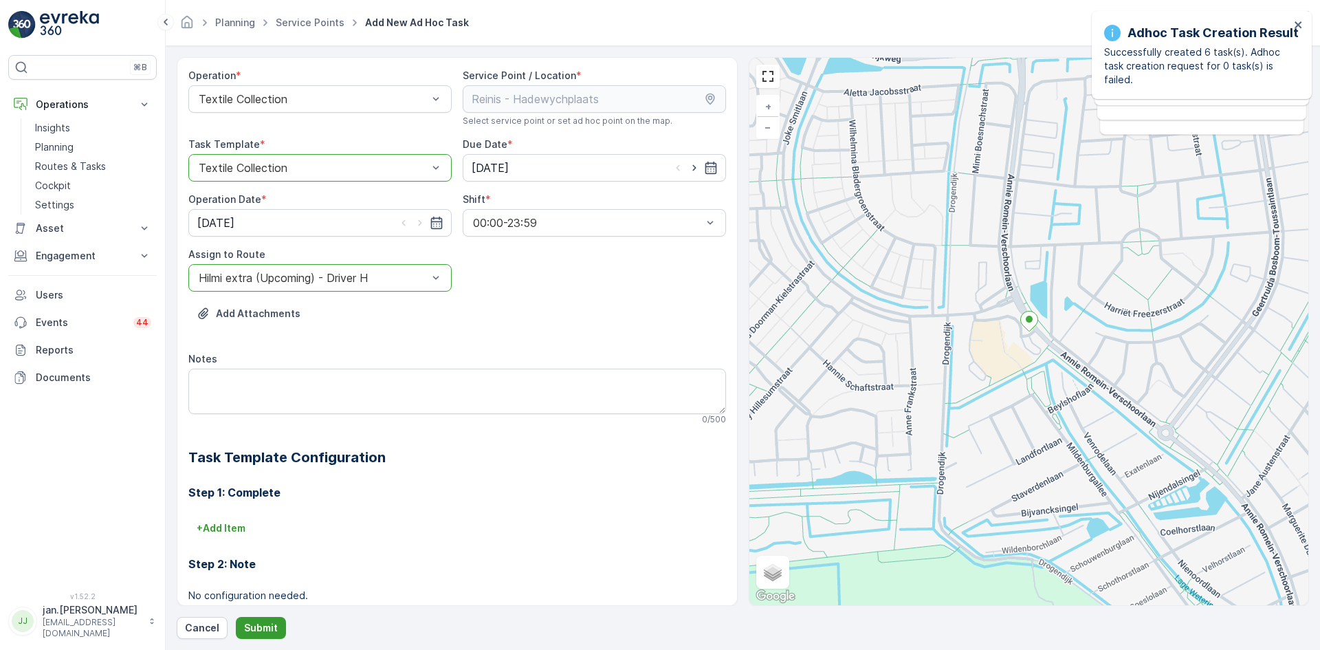
click at [257, 620] on button "Submit" at bounding box center [261, 628] width 50 height 22
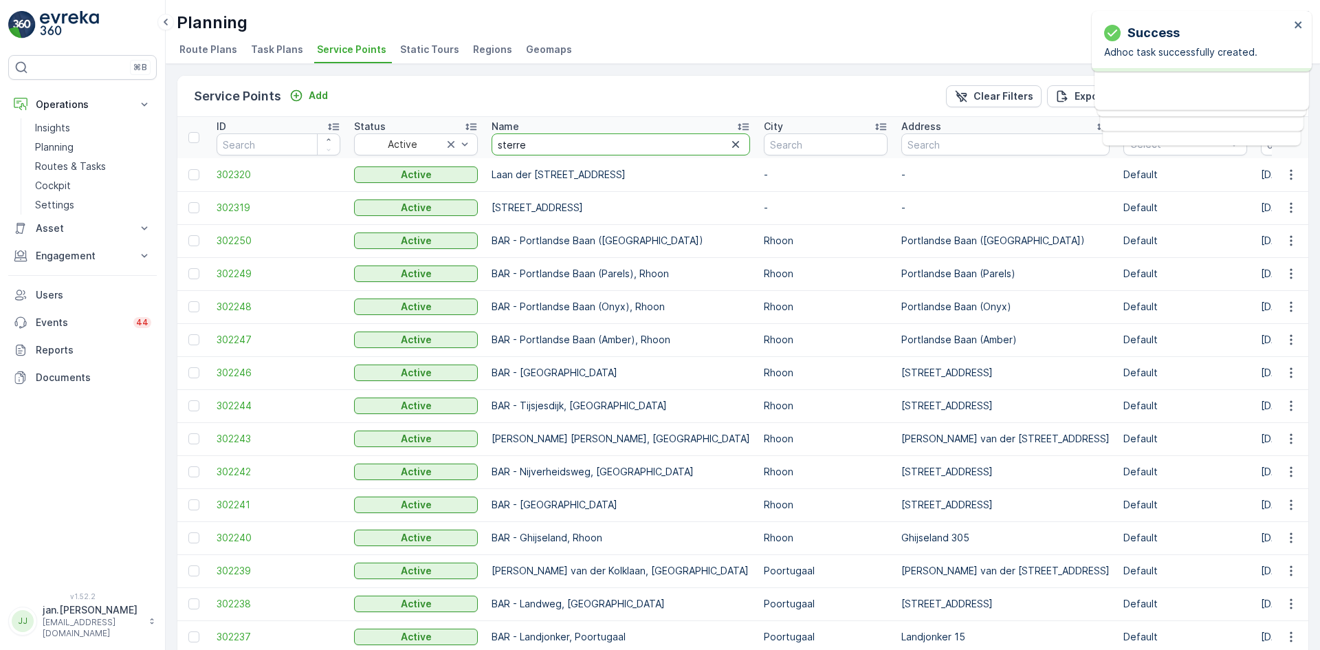
type input "sterren"
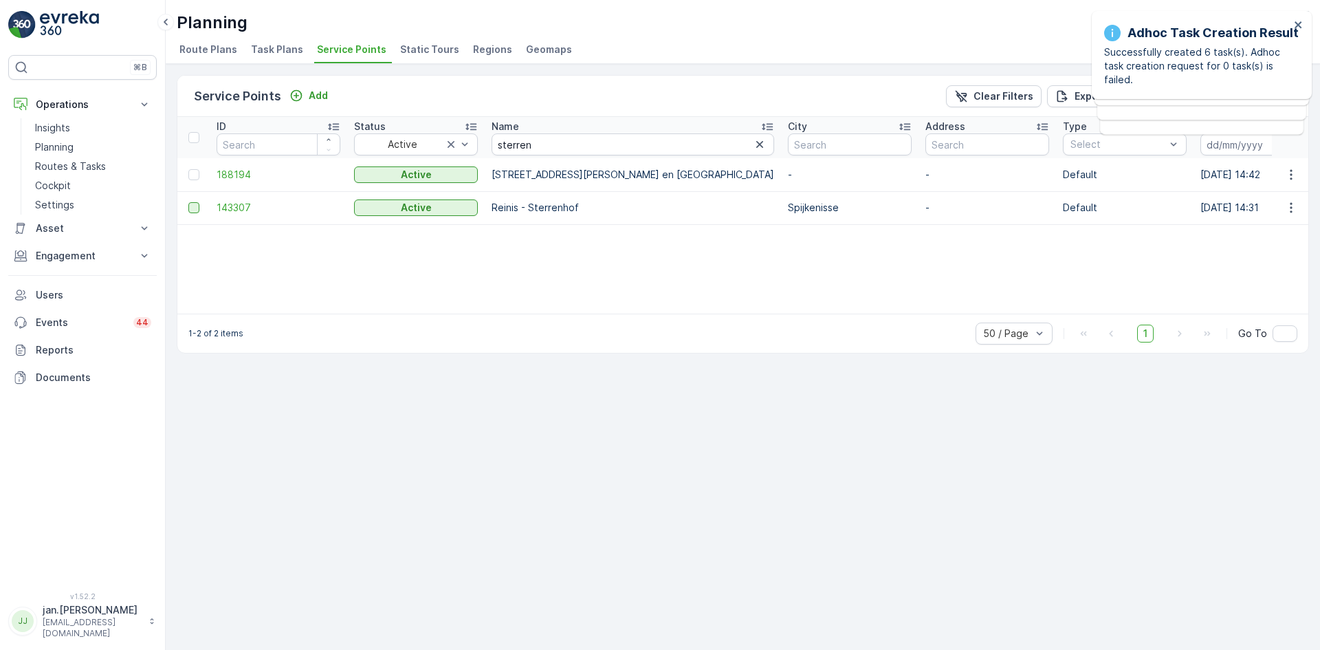
click at [190, 208] on div at bounding box center [193, 207] width 11 height 11
click at [188, 202] on input "checkbox" at bounding box center [188, 202] width 0 height 0
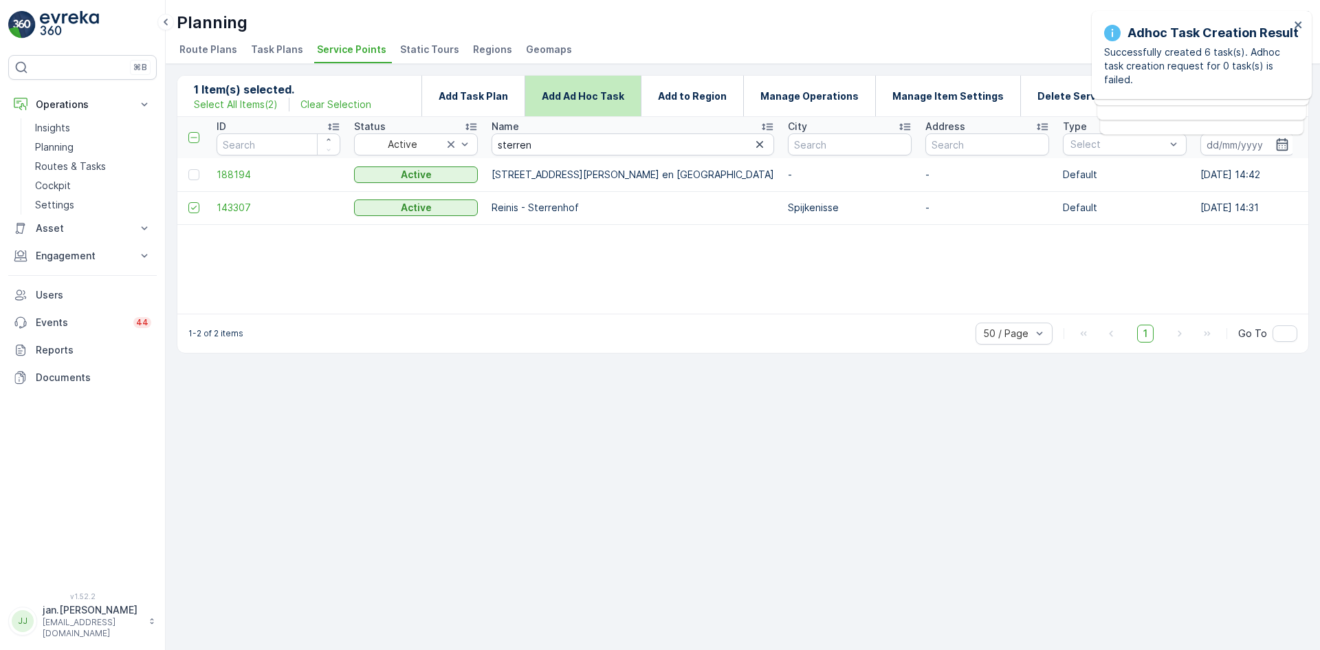
click at [624, 100] on p "Add Ad Hoc Task" at bounding box center [583, 96] width 83 height 14
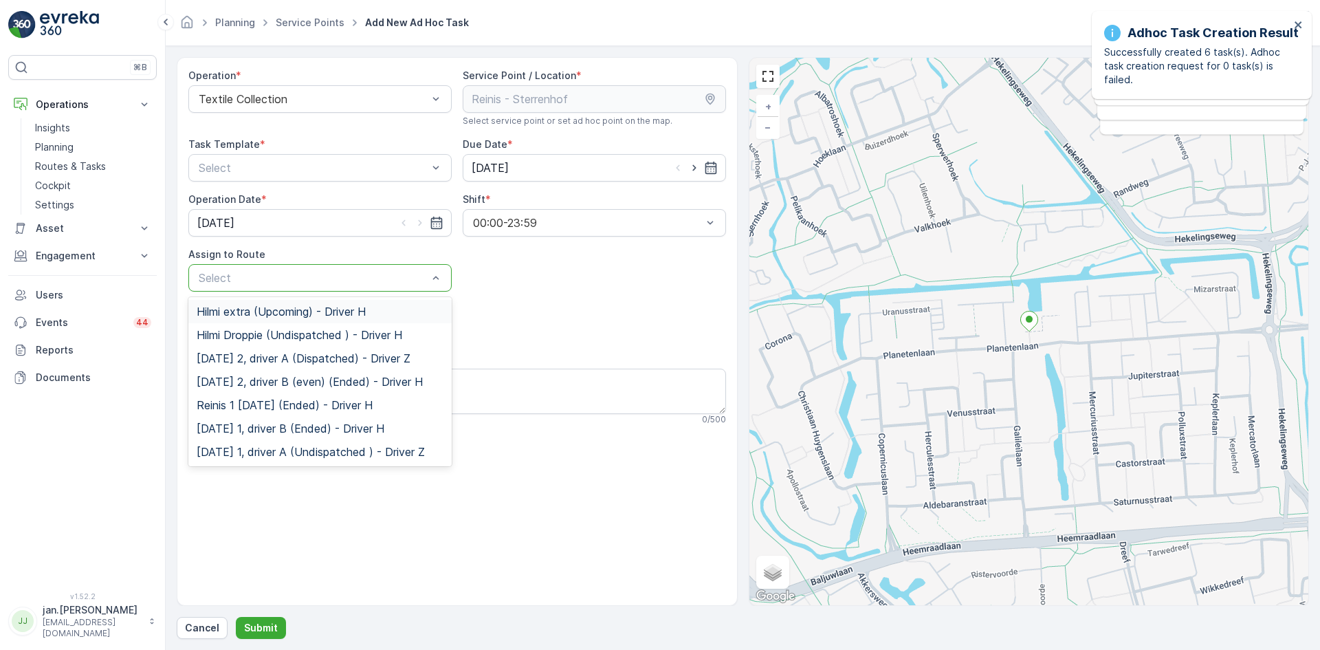
click at [268, 309] on span "Hilmi extra (Upcoming) - Driver H" at bounding box center [281, 311] width 169 height 12
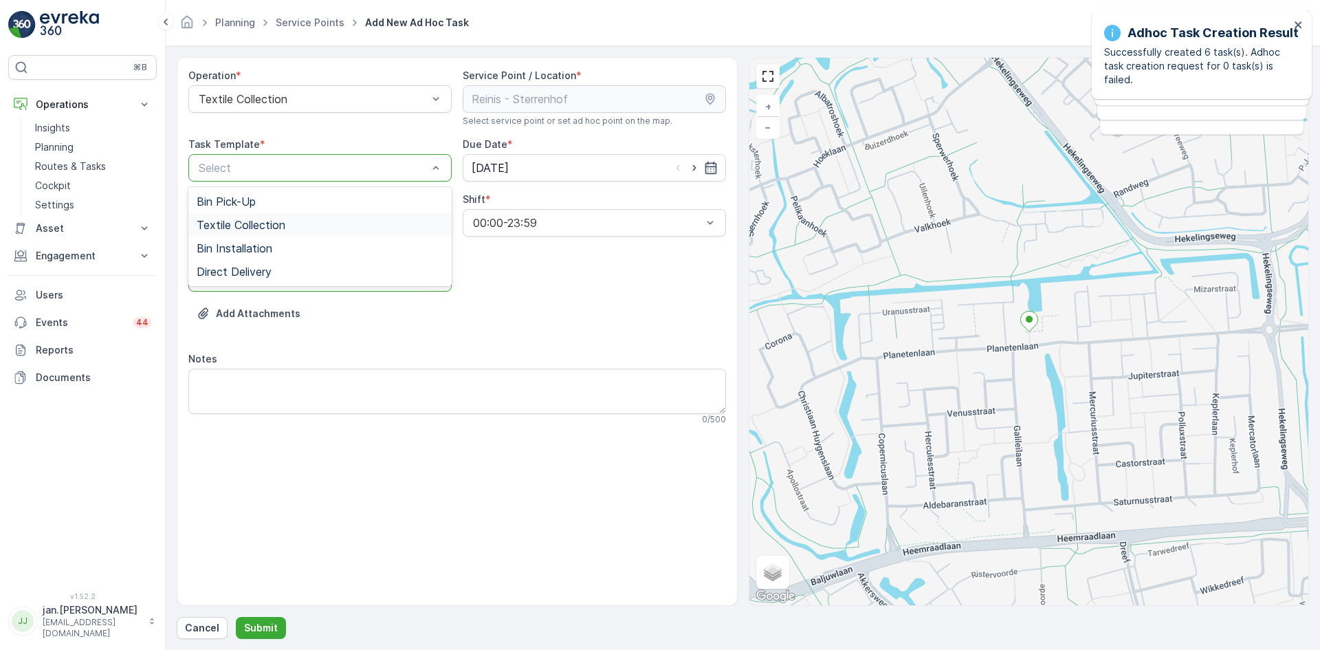
click at [242, 228] on span "Textile Collection" at bounding box center [241, 225] width 89 height 12
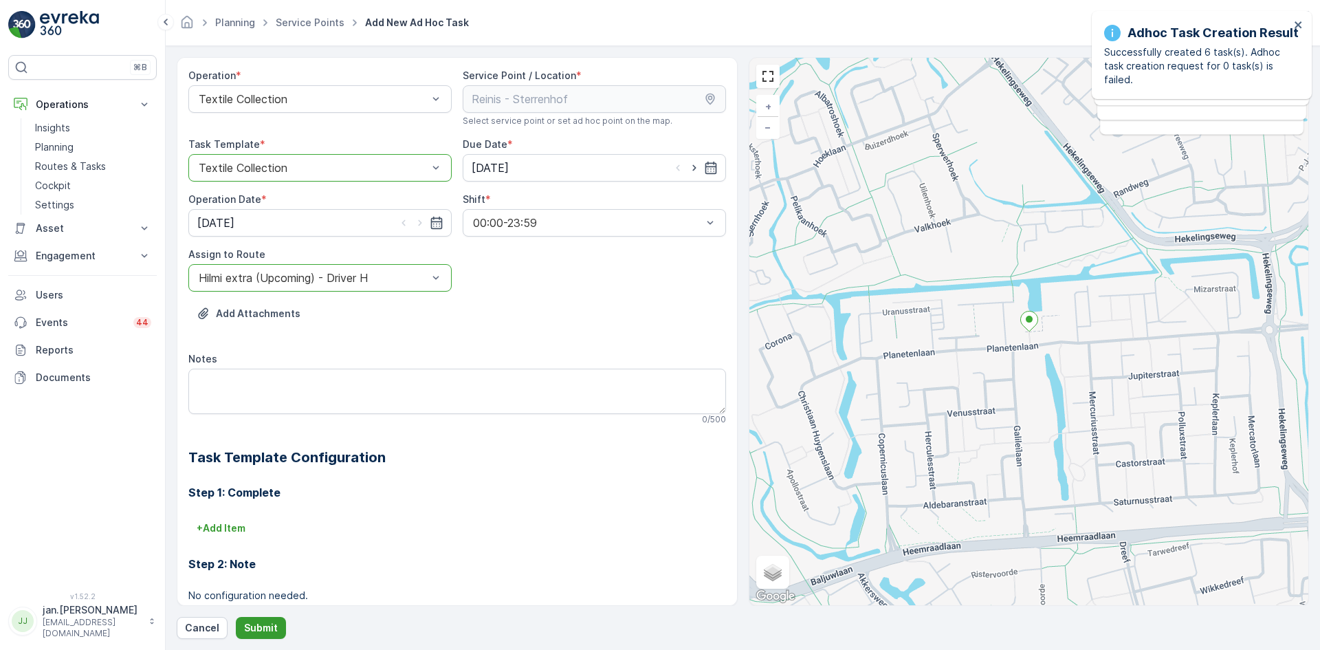
click at [261, 626] on p "Submit" at bounding box center [261, 628] width 34 height 14
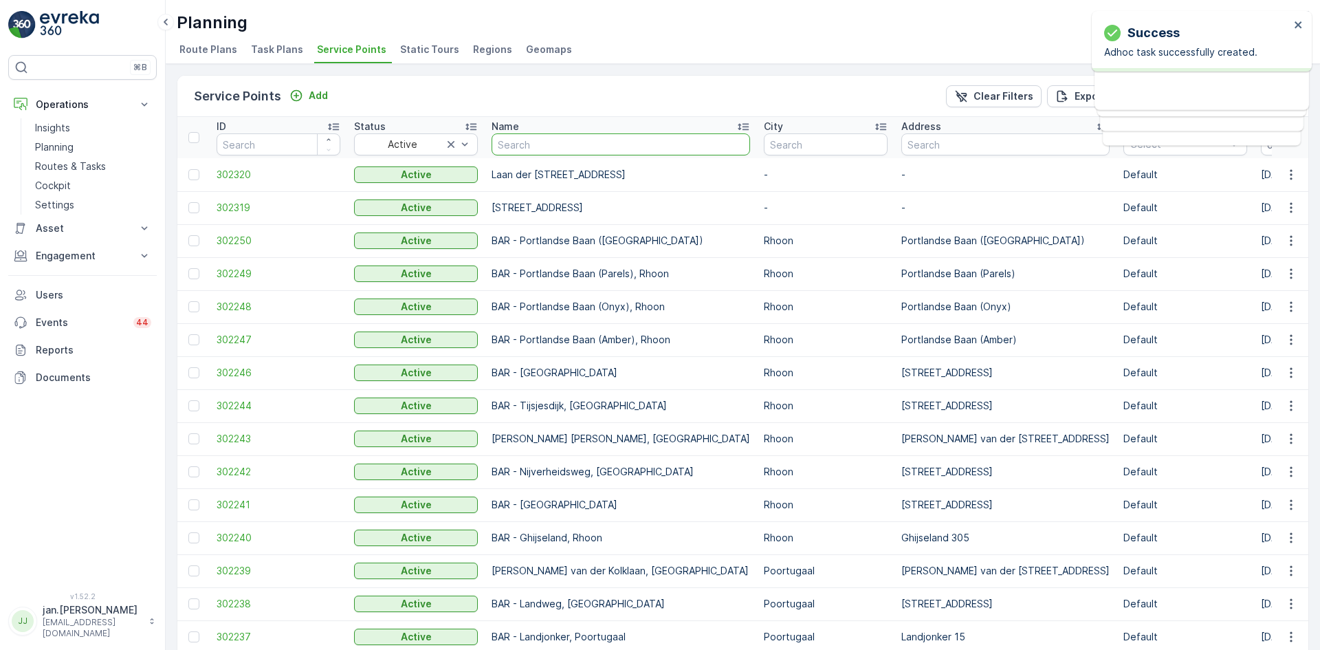
click at [533, 142] on input "text" at bounding box center [621, 144] width 259 height 22
type input "weegsc"
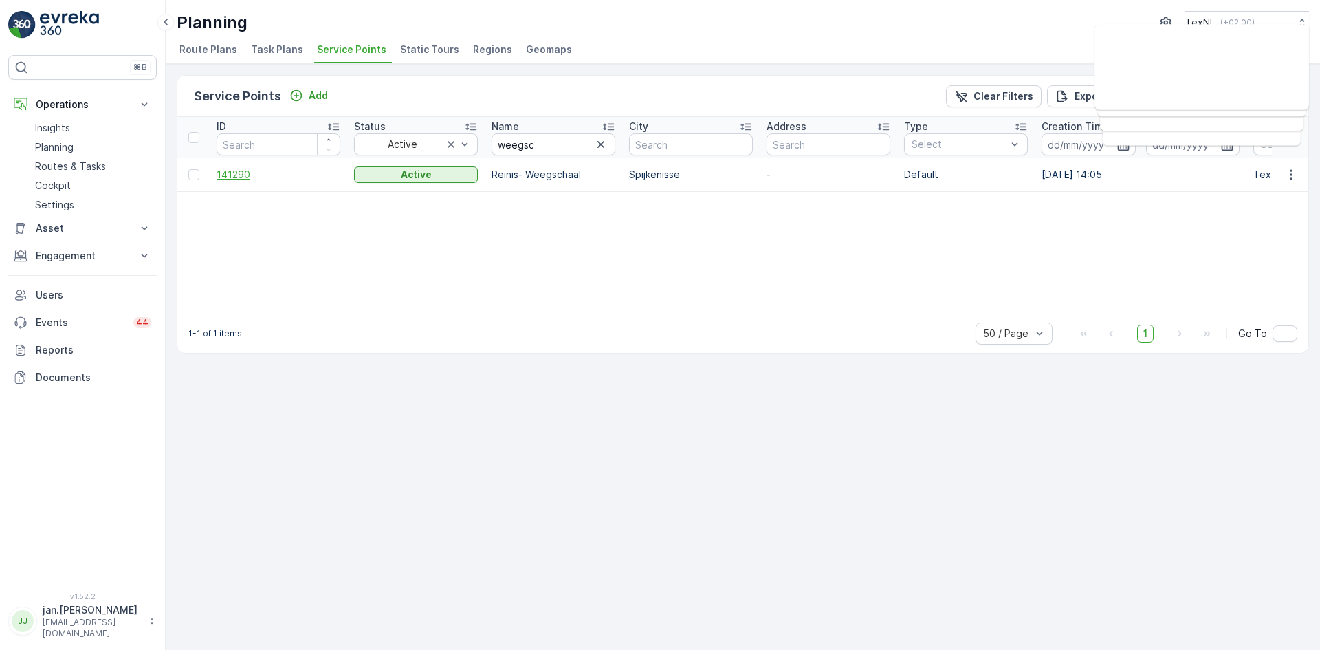
click at [243, 178] on span "141290" at bounding box center [279, 175] width 124 height 14
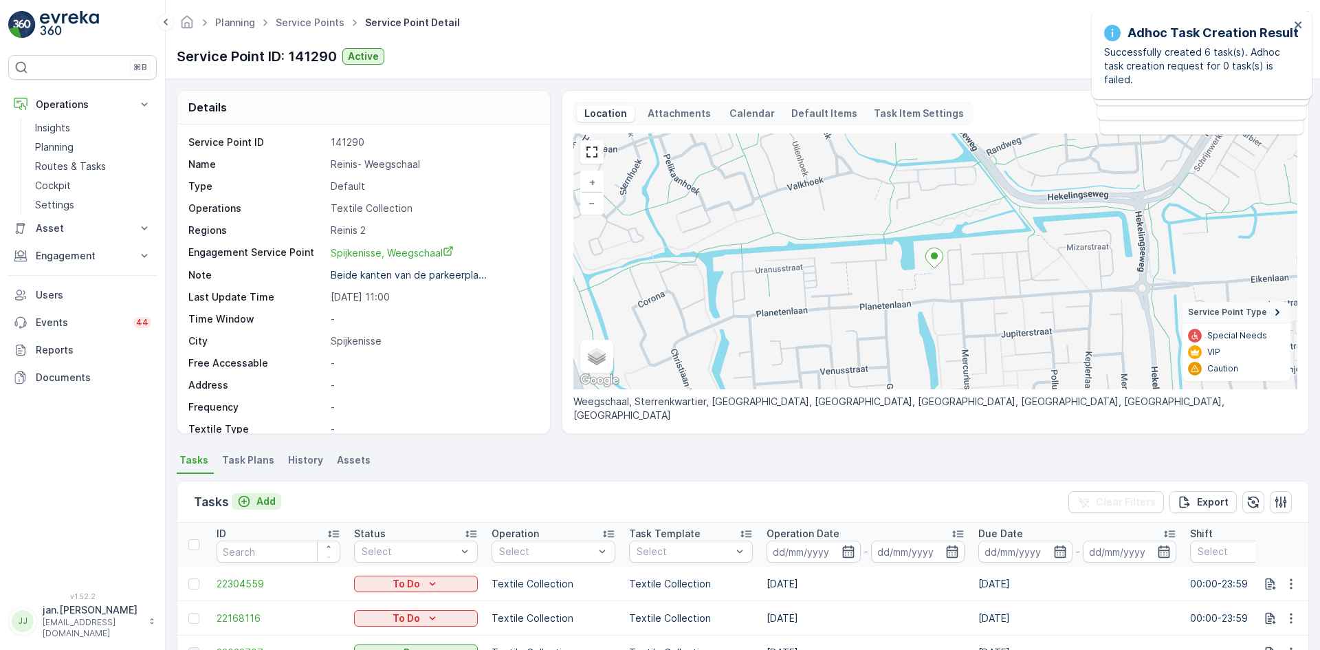
click at [264, 504] on p "Add" at bounding box center [266, 501] width 19 height 14
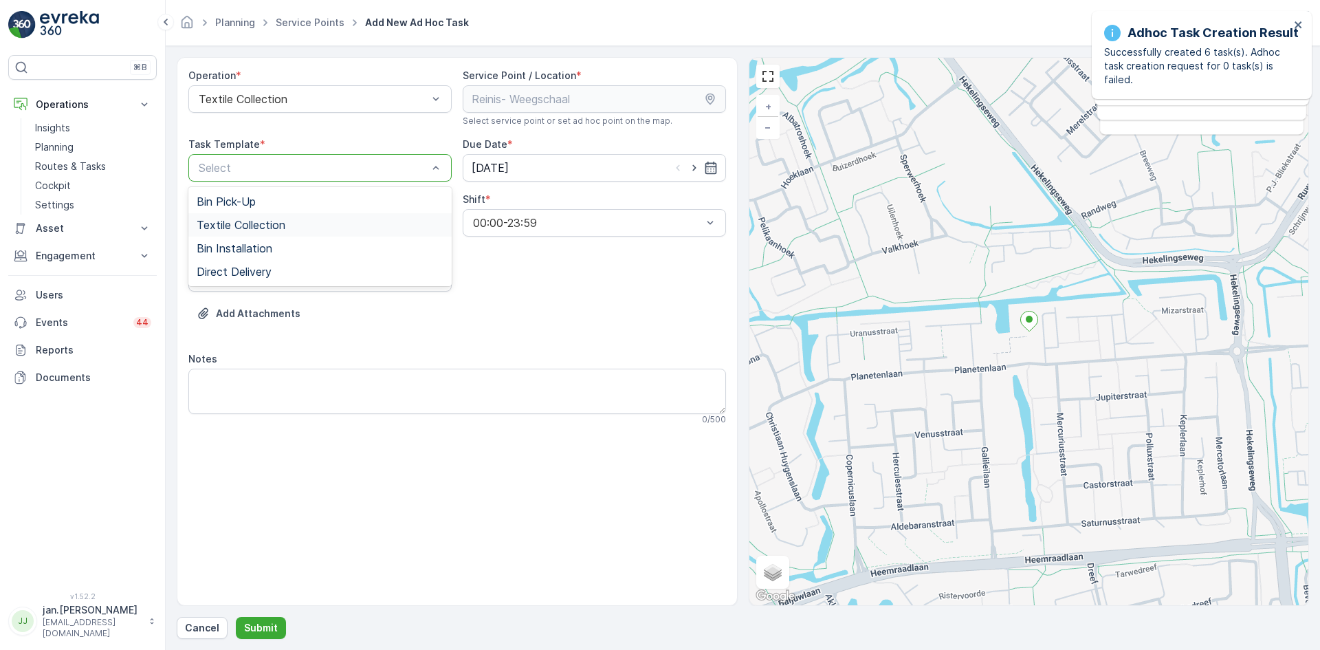
click at [238, 225] on span "Textile Collection" at bounding box center [241, 225] width 89 height 12
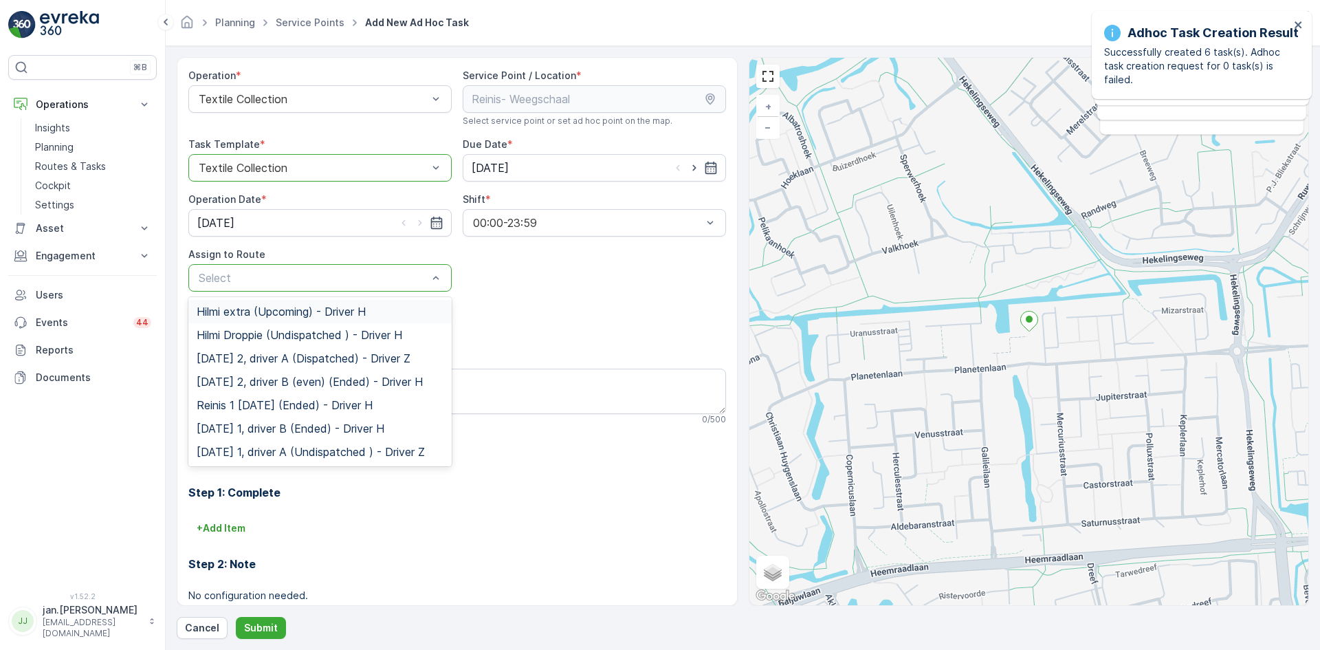
click at [251, 309] on span "Hilmi extra (Upcoming) - Driver H" at bounding box center [281, 311] width 169 height 12
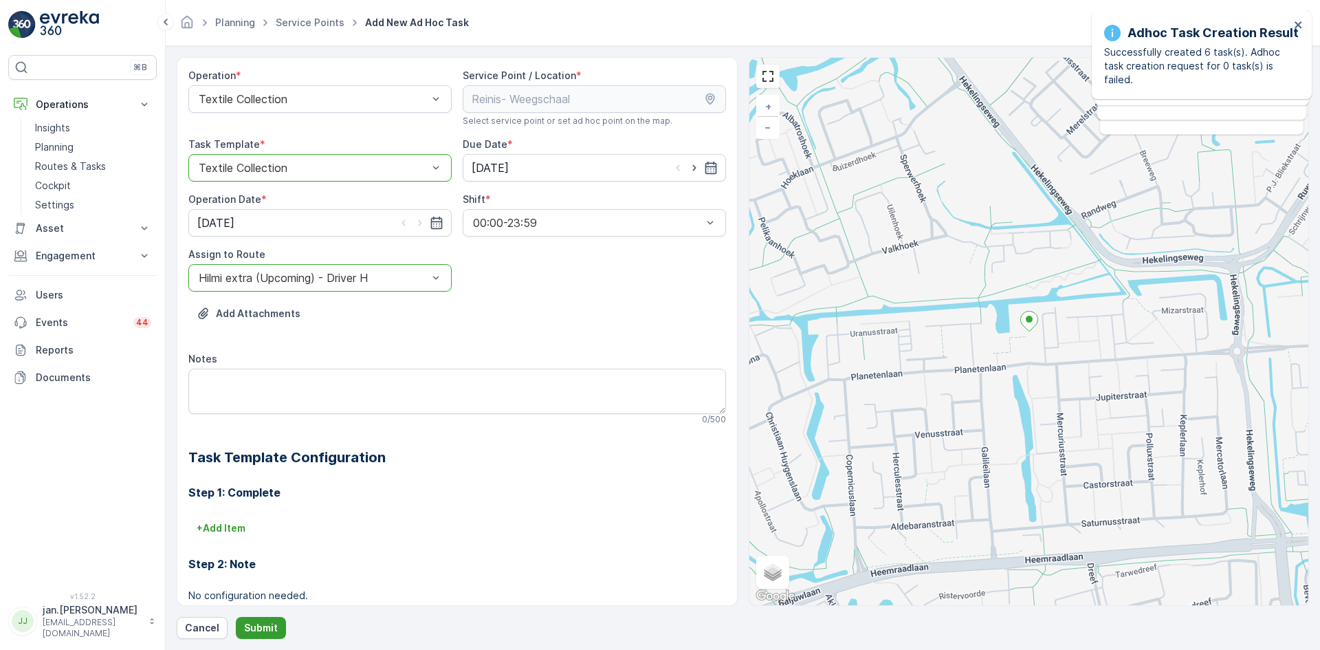
click at [268, 625] on p "Submit" at bounding box center [261, 628] width 34 height 14
